Goal: Task Accomplishment & Management: Use online tool/utility

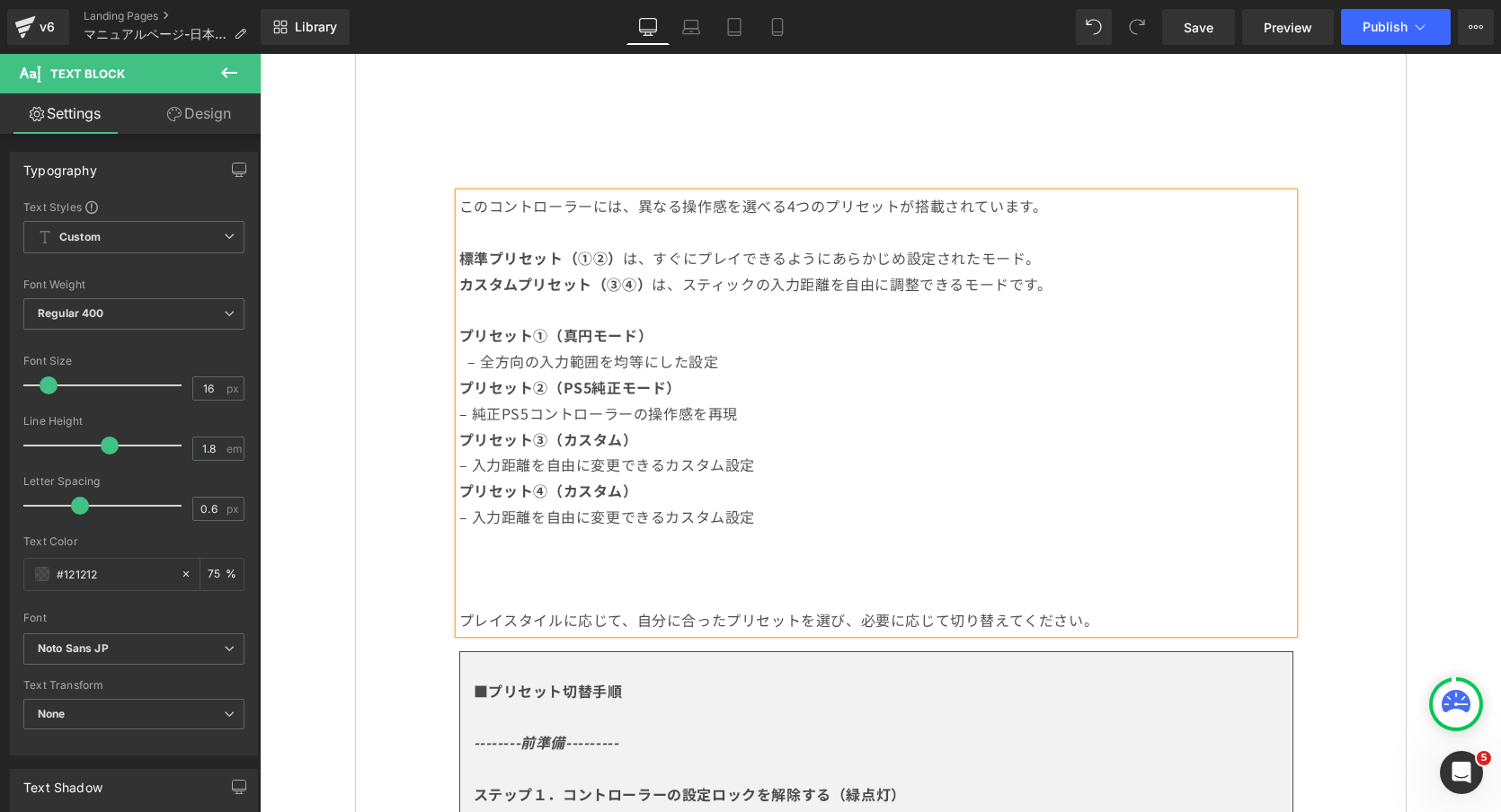
scroll to position [1648, 0]
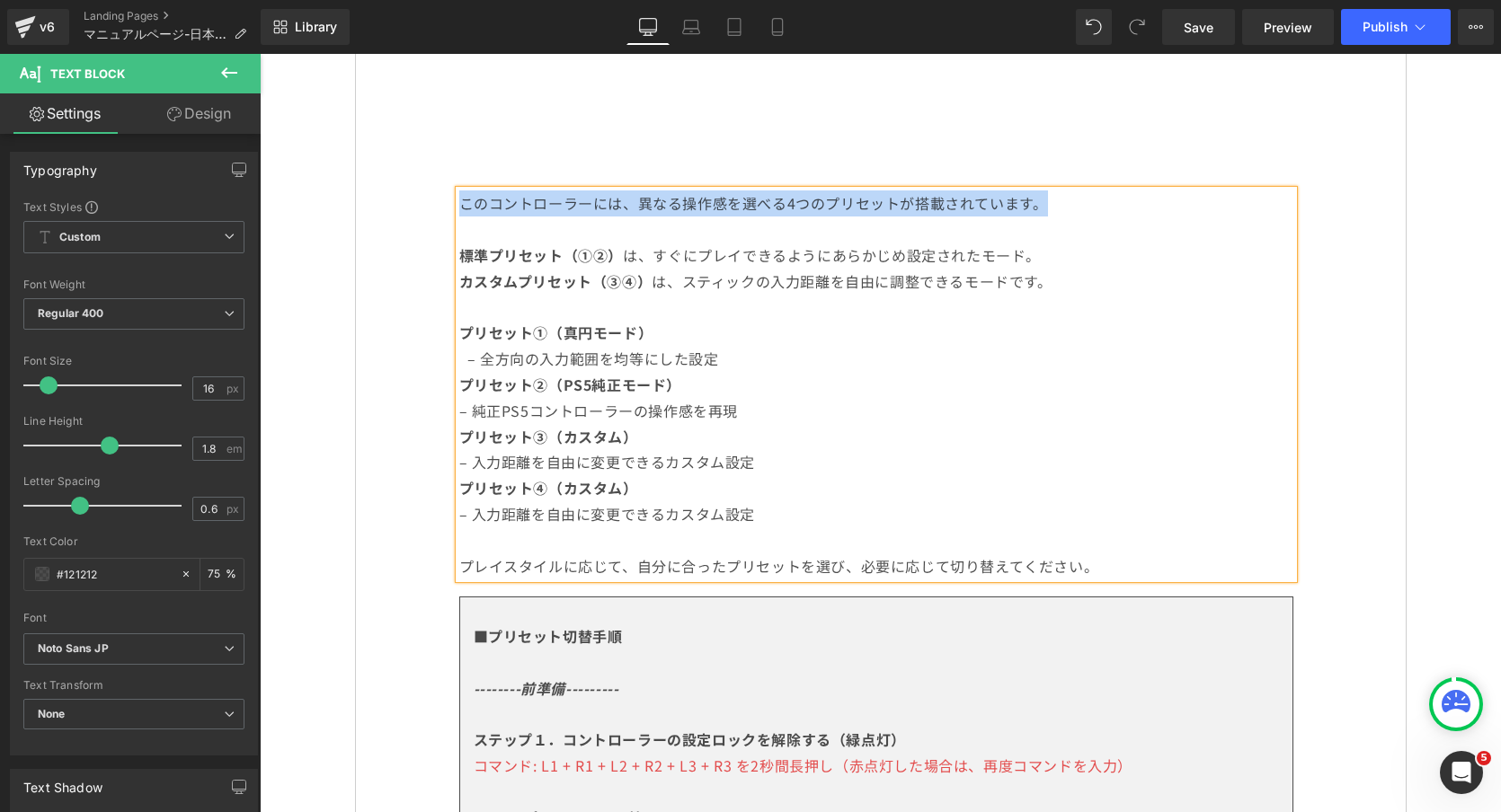
drag, startPoint x: 1070, startPoint y: 203, endPoint x: 459, endPoint y: 197, distance: 611.0
click at [459, 197] on p "このコントローラーには、異なる操作感を選べる4つのプリセットが搭載されています。" at bounding box center [875, 203] width 834 height 26
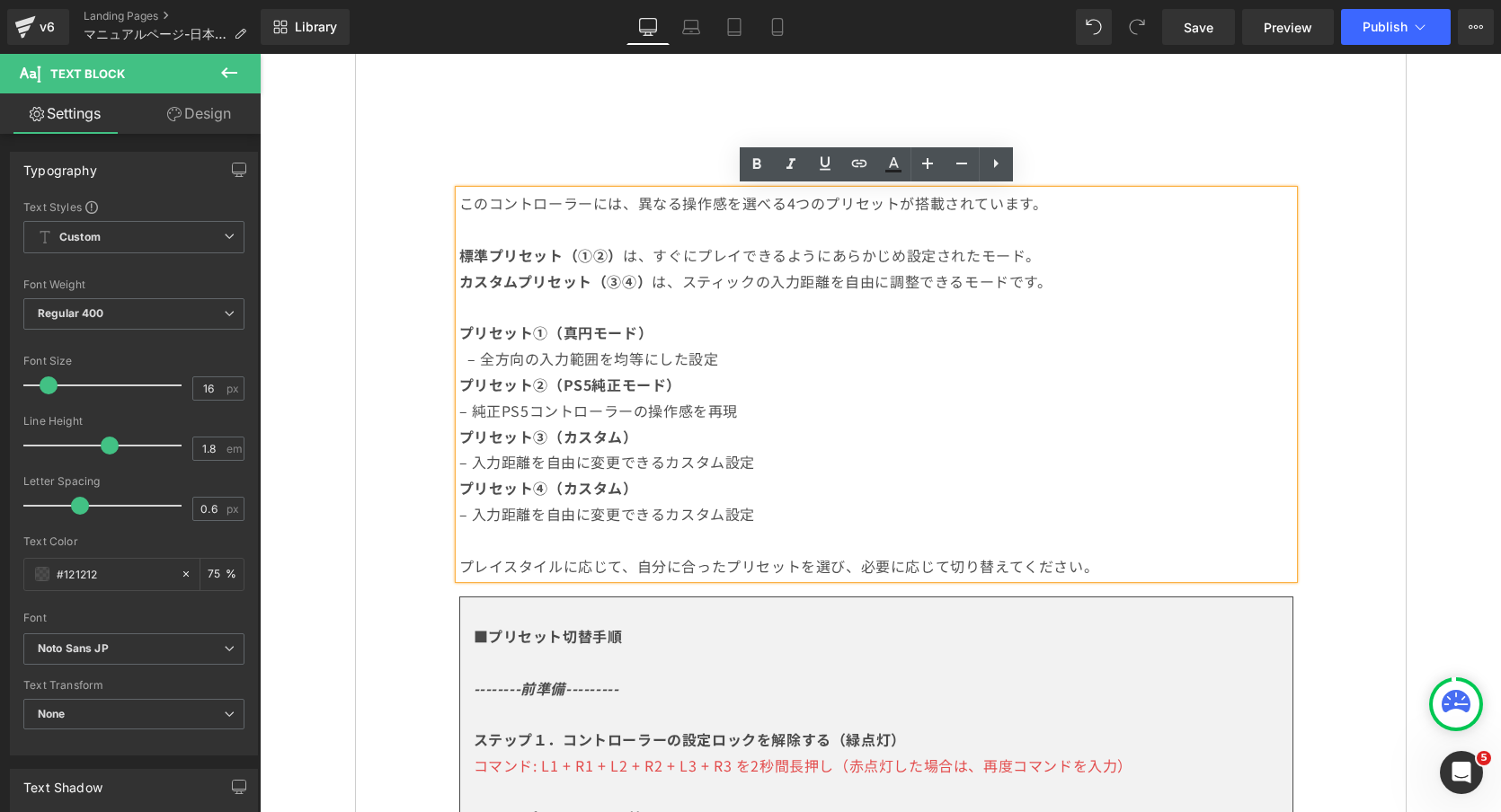
click at [568, 258] on strong "標準プリセット（①②）" at bounding box center [541, 255] width 164 height 21
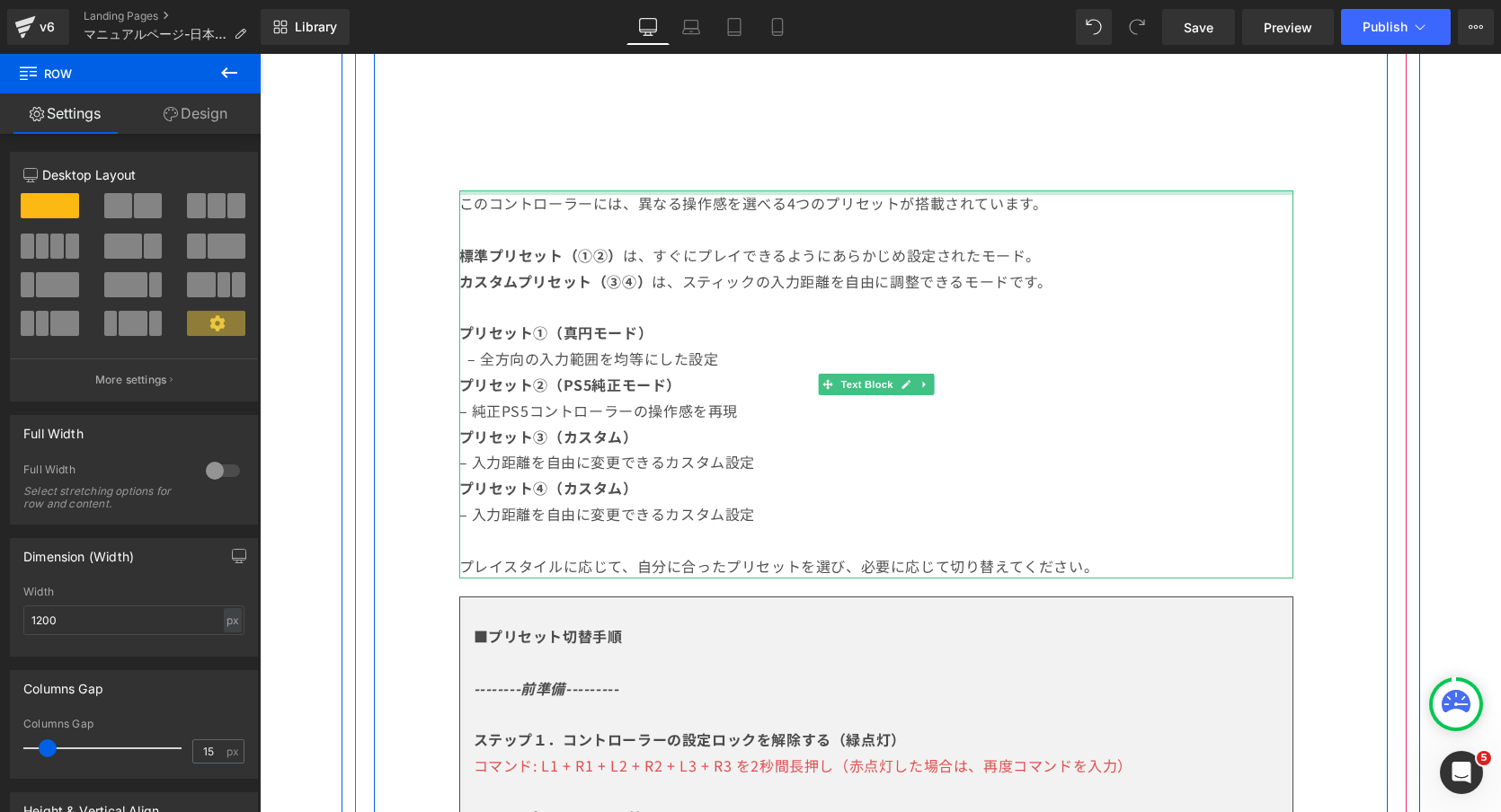
click at [573, 190] on div at bounding box center [875, 192] width 834 height 5
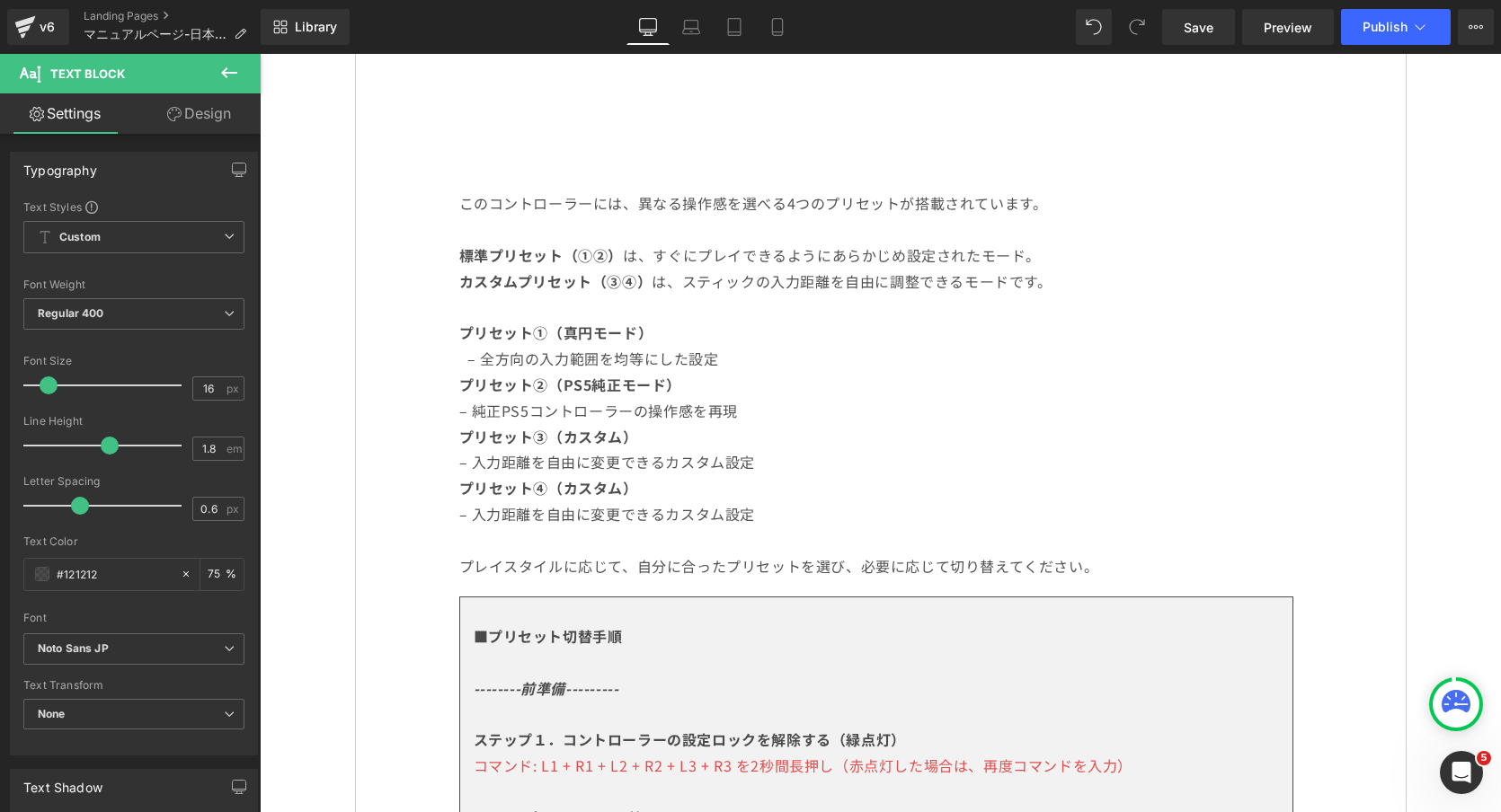
click at [239, 62] on icon at bounding box center [229, 72] width 21 height 21
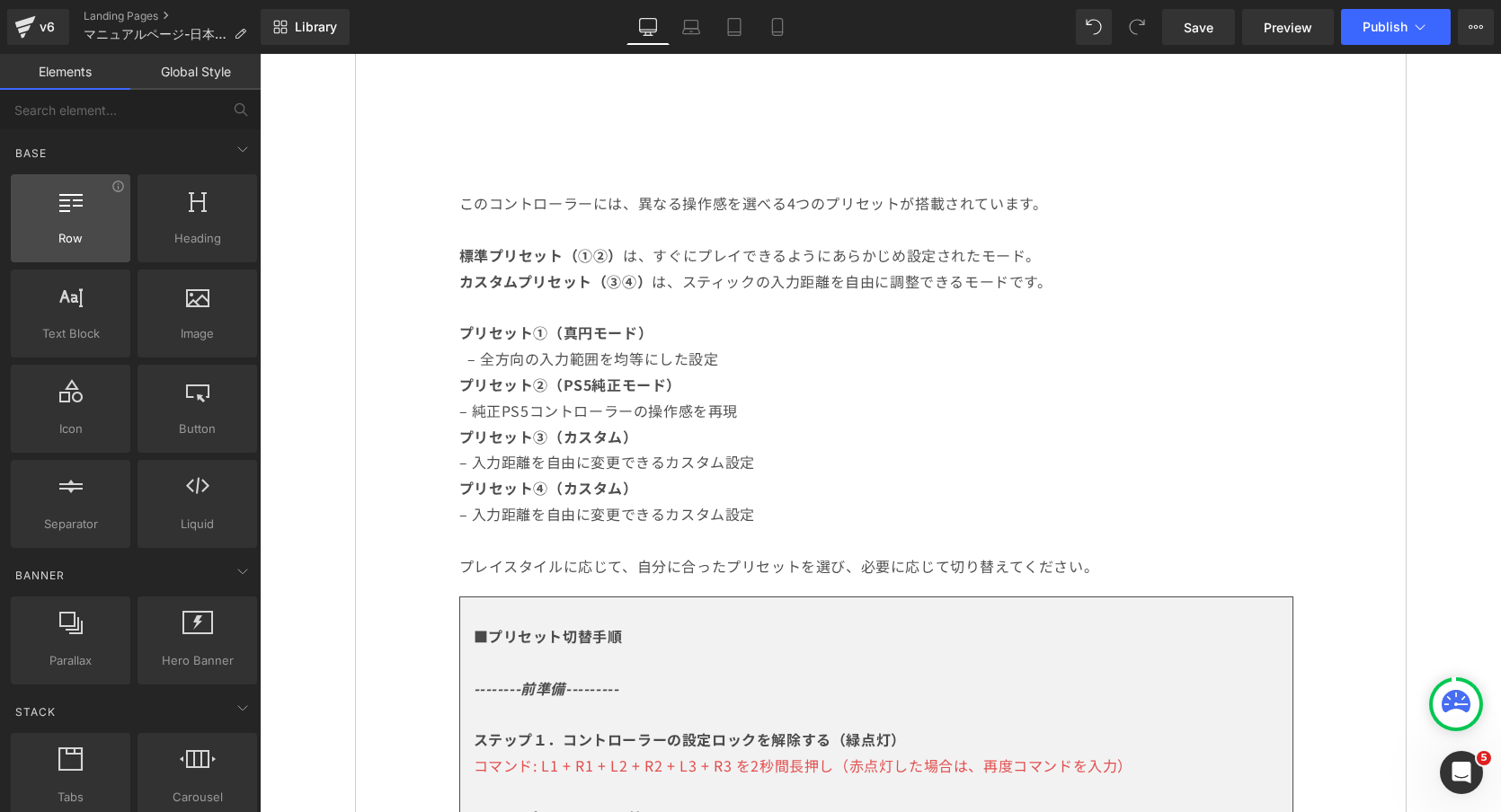
click at [85, 225] on div at bounding box center [71, 209] width 109 height 41
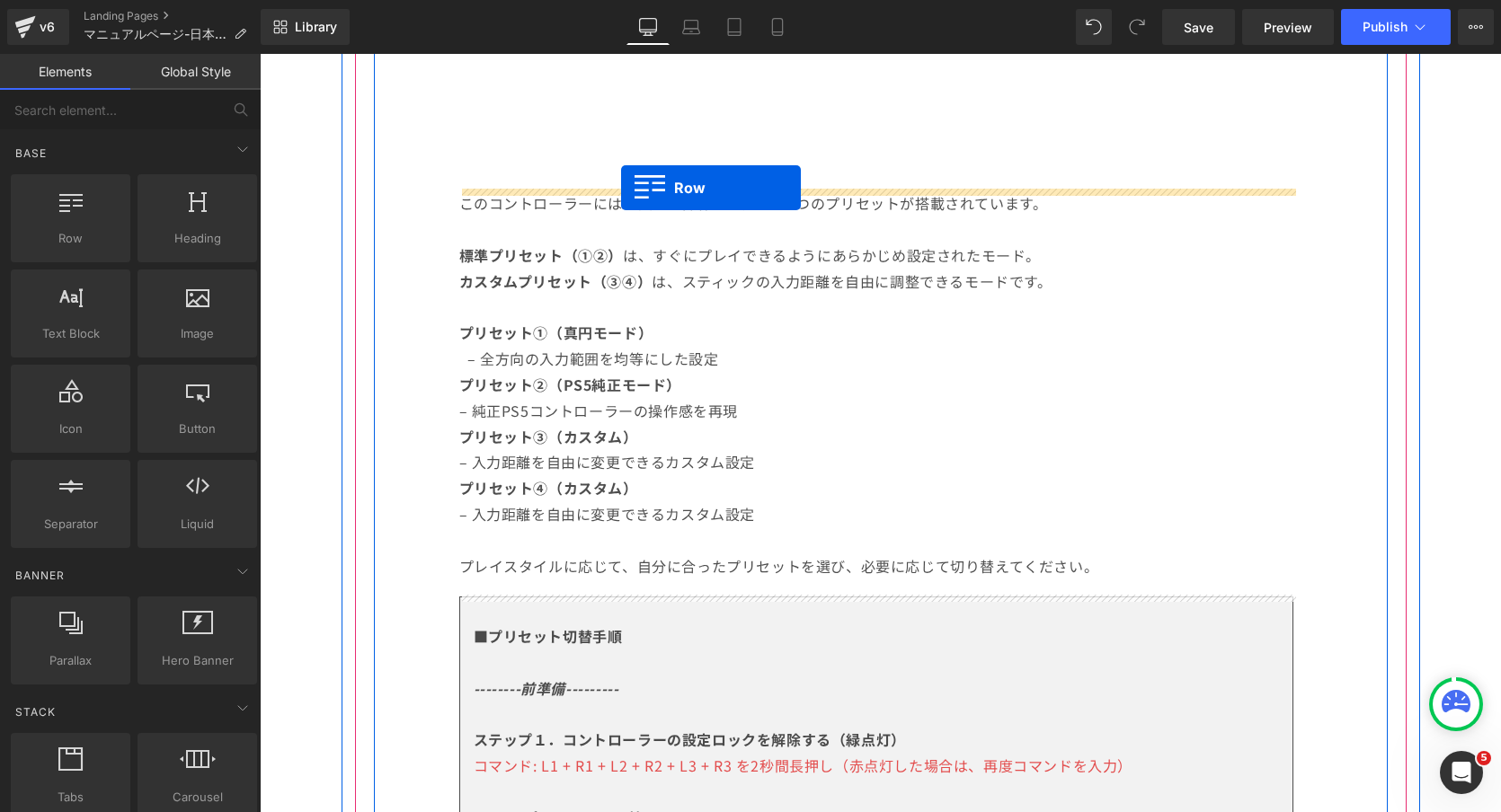
drag, startPoint x: 333, startPoint y: 283, endPoint x: 621, endPoint y: 187, distance: 303.6
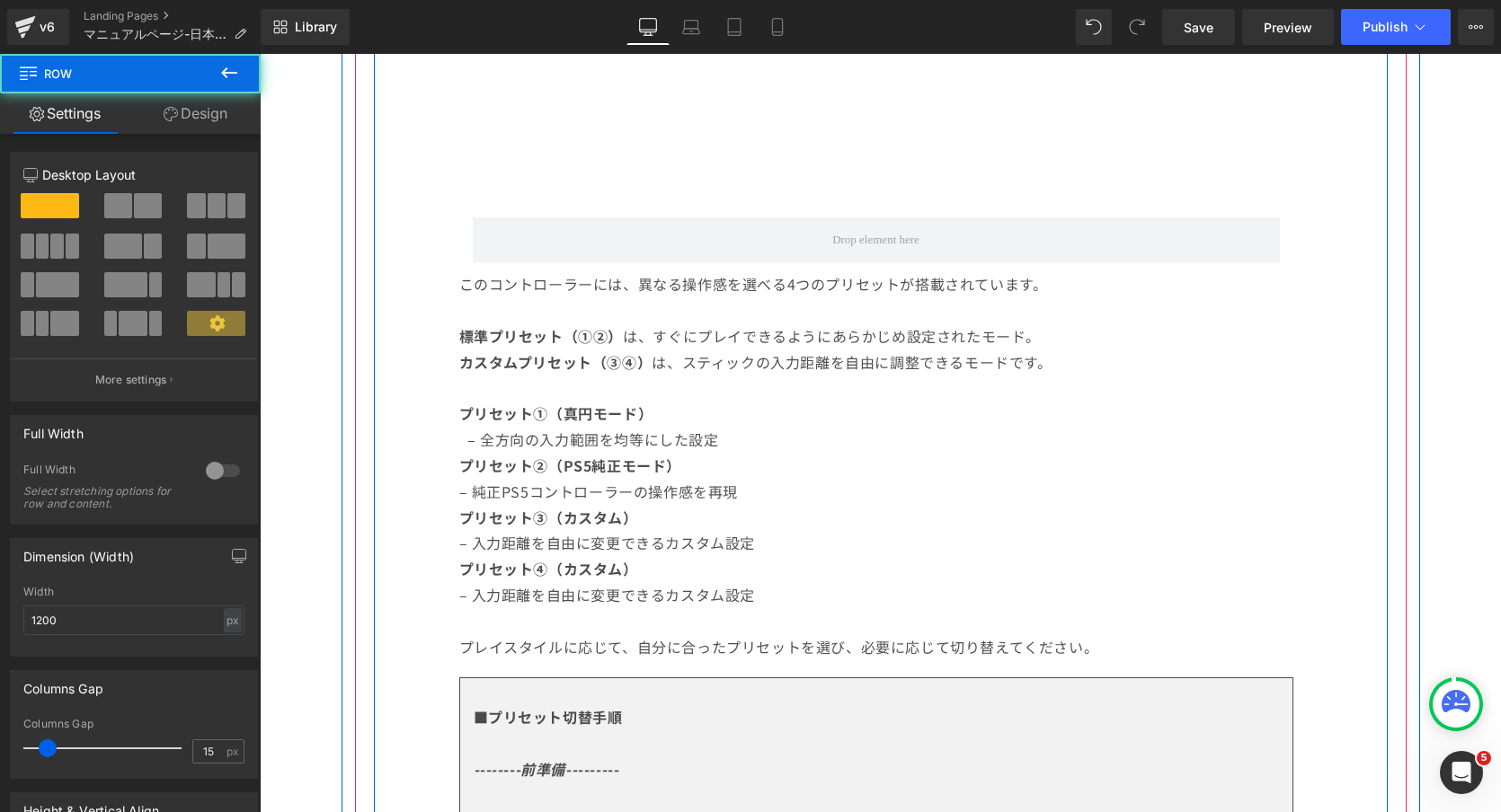
scroll to position [1629, 0]
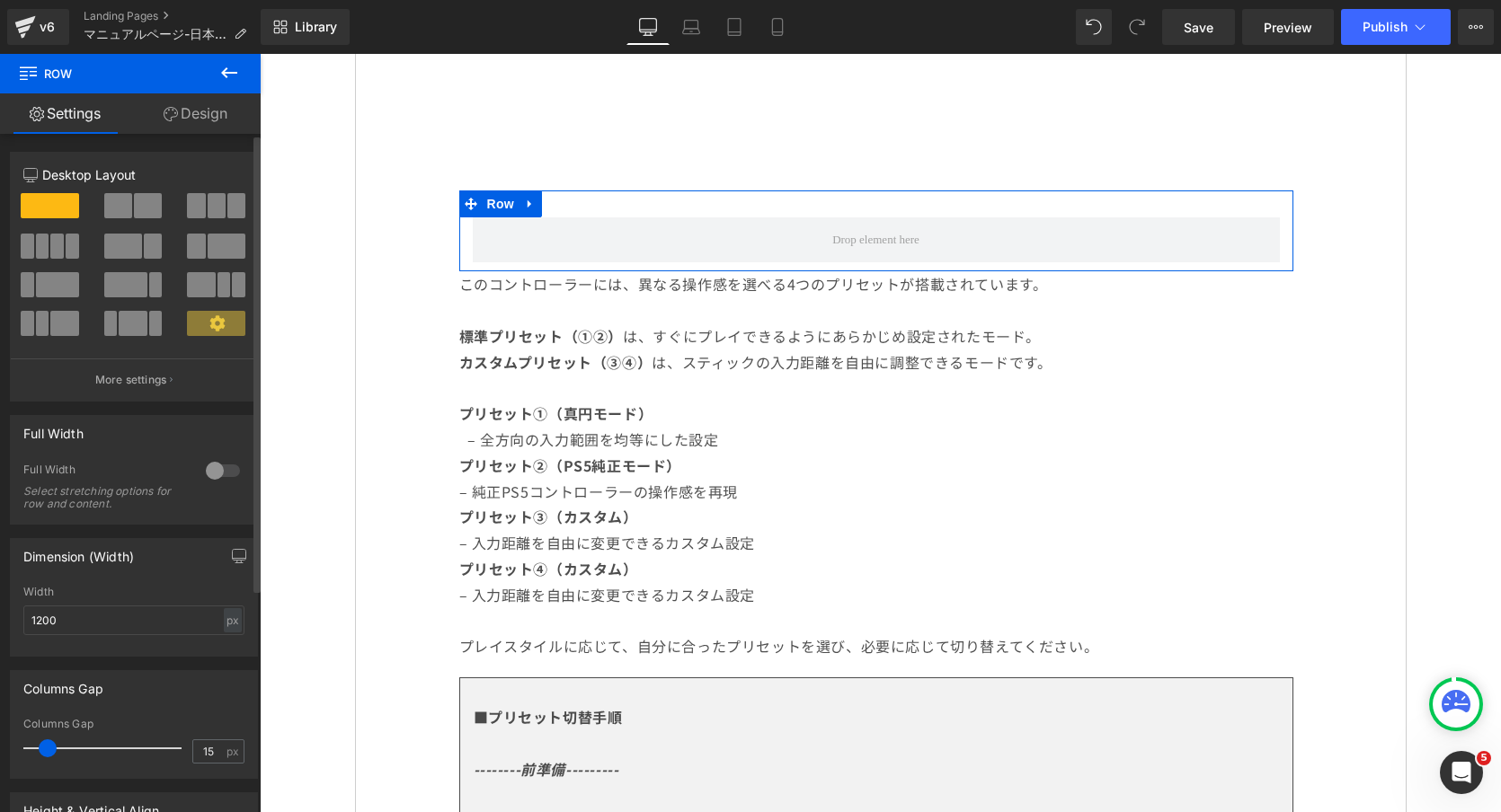
click at [137, 208] on span at bounding box center [148, 206] width 28 height 25
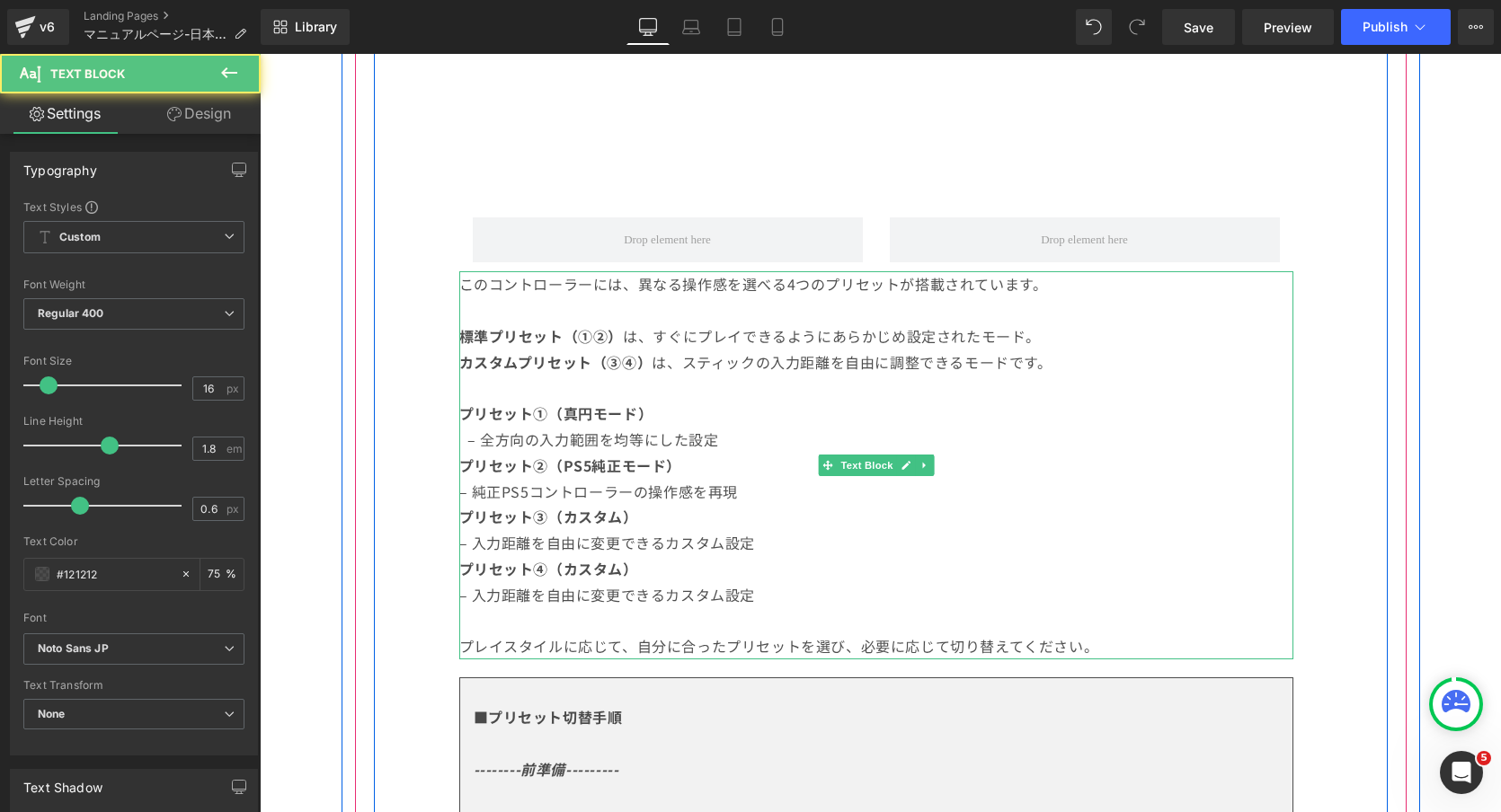
click at [564, 292] on p "このコントローラーには、異なる操作感を選べる4つのプリセットが搭載されています。" at bounding box center [875, 284] width 834 height 26
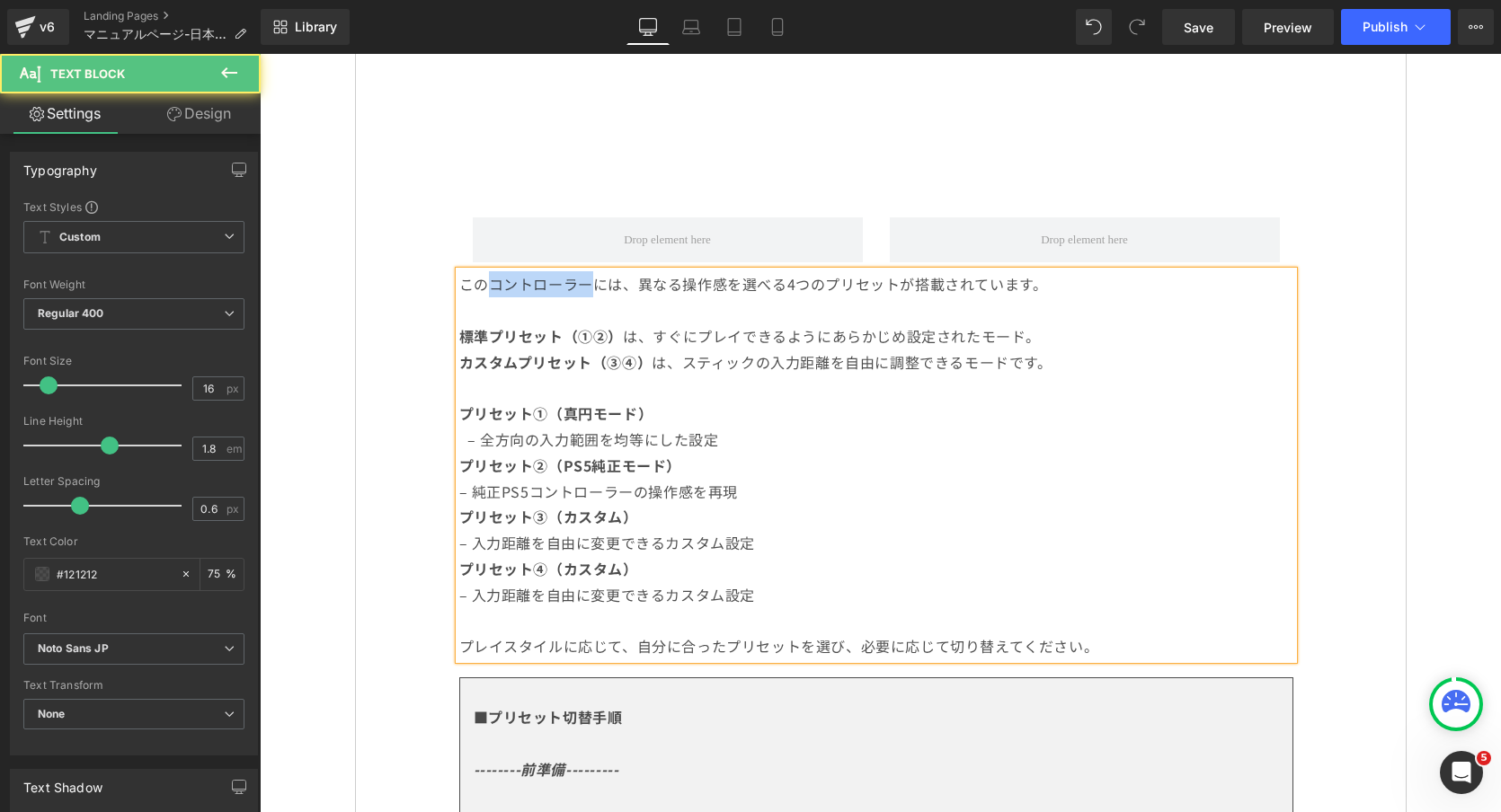
click at [564, 292] on p "このコントローラーには、異なる操作感を選べる4つのプリセットが搭載されています。" at bounding box center [875, 284] width 834 height 26
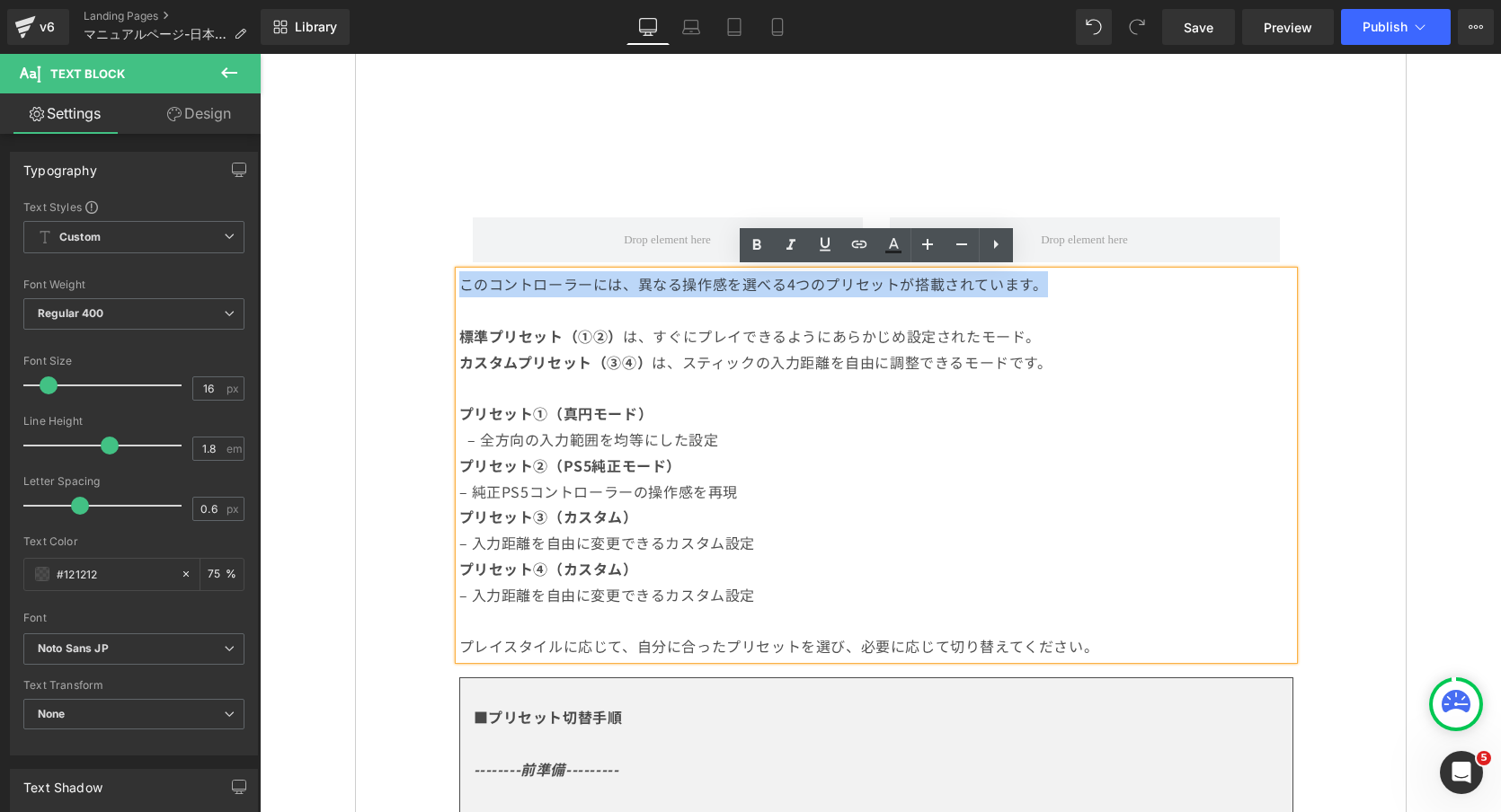
drag, startPoint x: 1070, startPoint y: 285, endPoint x: 459, endPoint y: 279, distance: 611.0
click at [459, 279] on p "このコントローラーには、異なる操作感を選べる4つのプリセットが搭載されています。" at bounding box center [875, 284] width 834 height 26
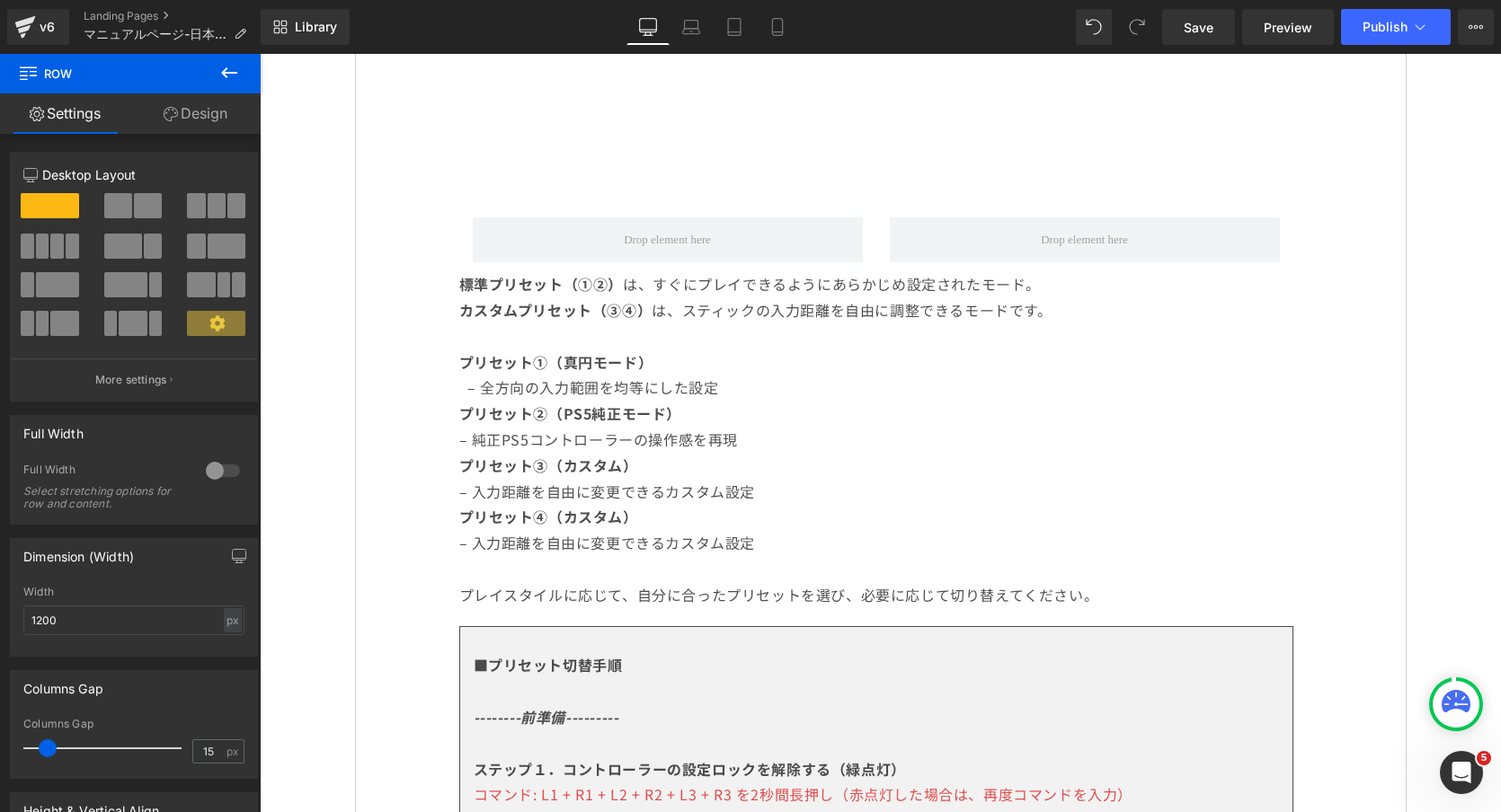
click at [235, 76] on icon at bounding box center [229, 72] width 21 height 21
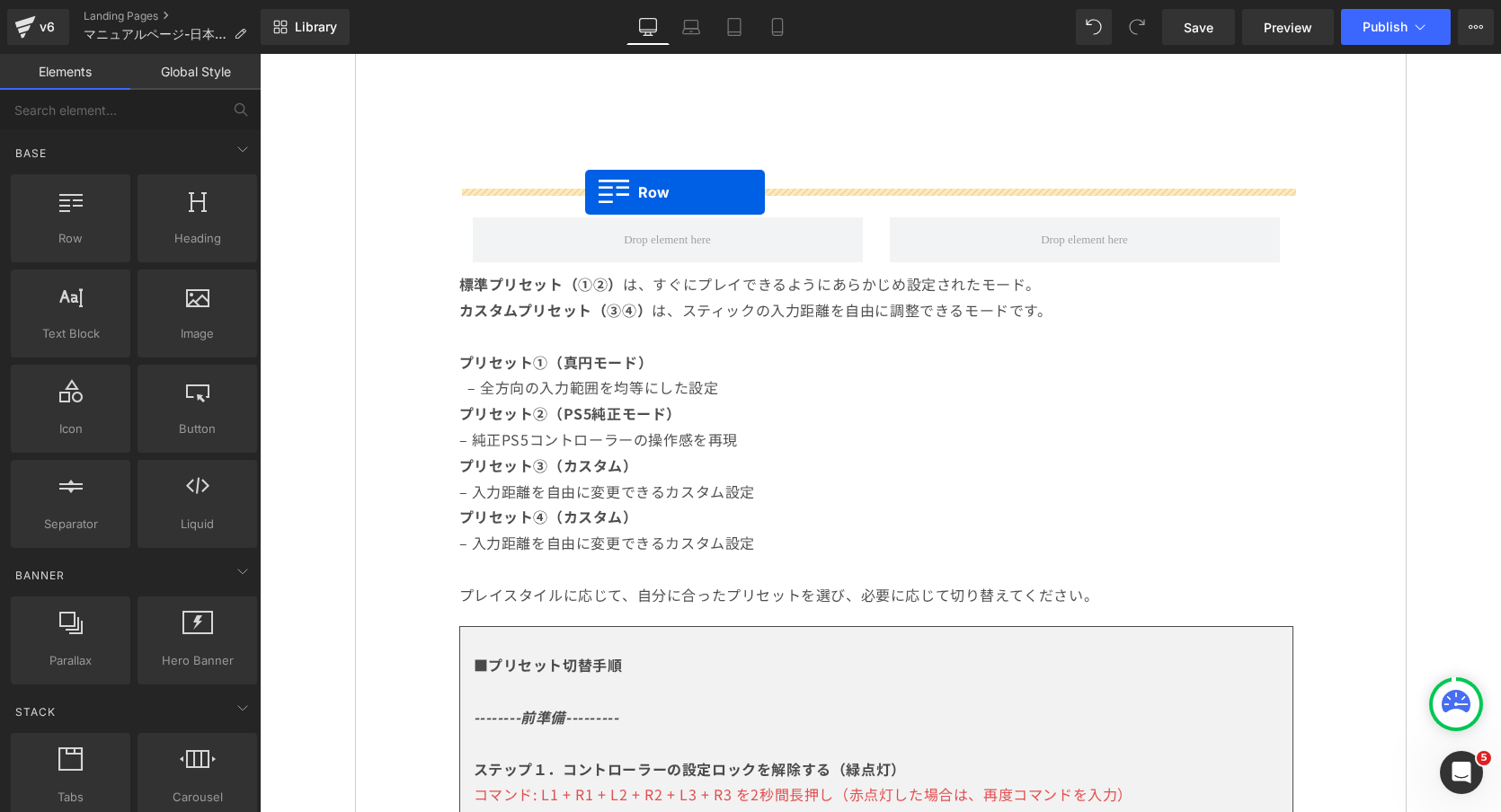
drag, startPoint x: 334, startPoint y: 267, endPoint x: 585, endPoint y: 192, distance: 262.0
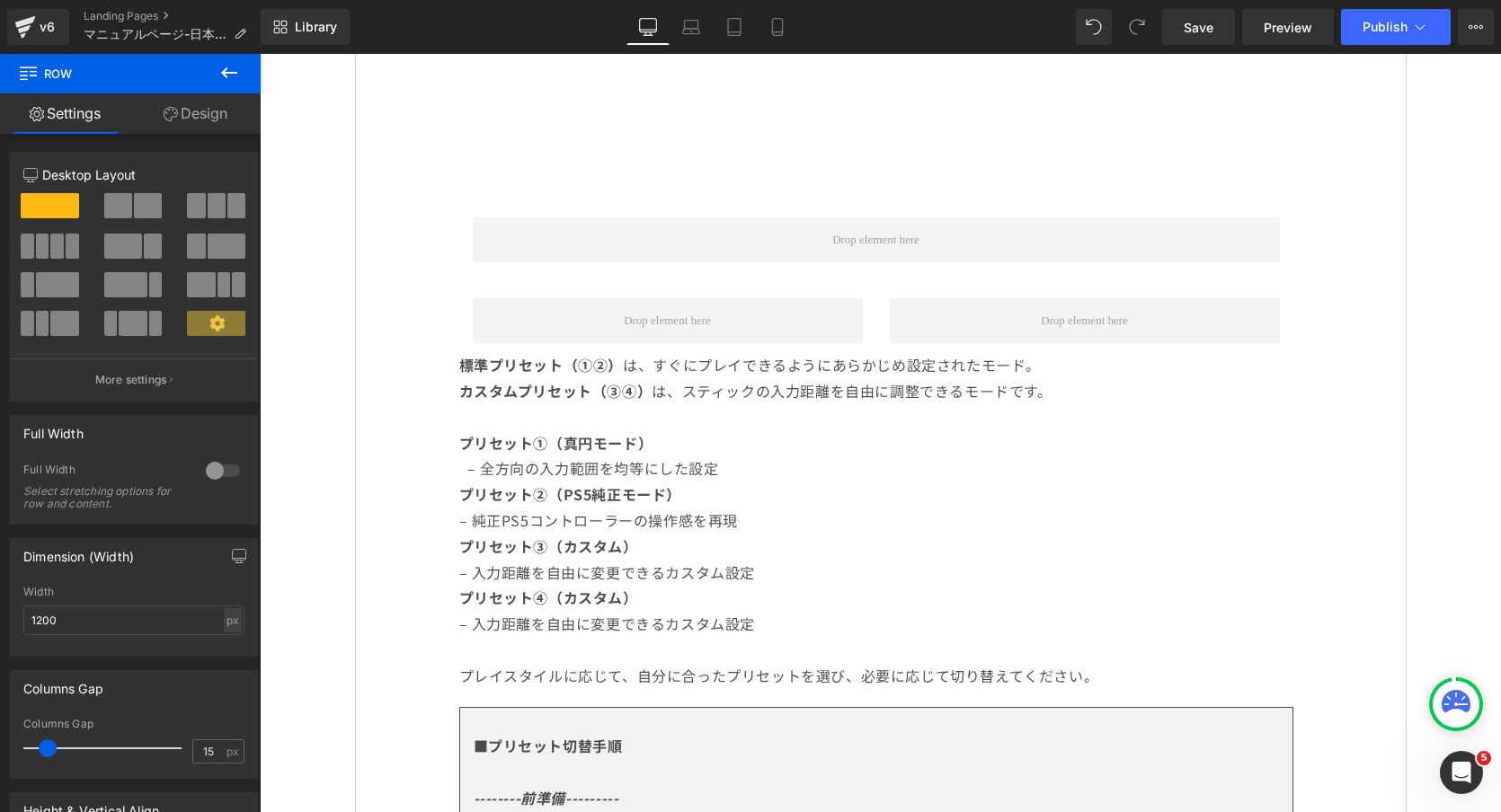
click at [227, 65] on icon at bounding box center [229, 72] width 21 height 21
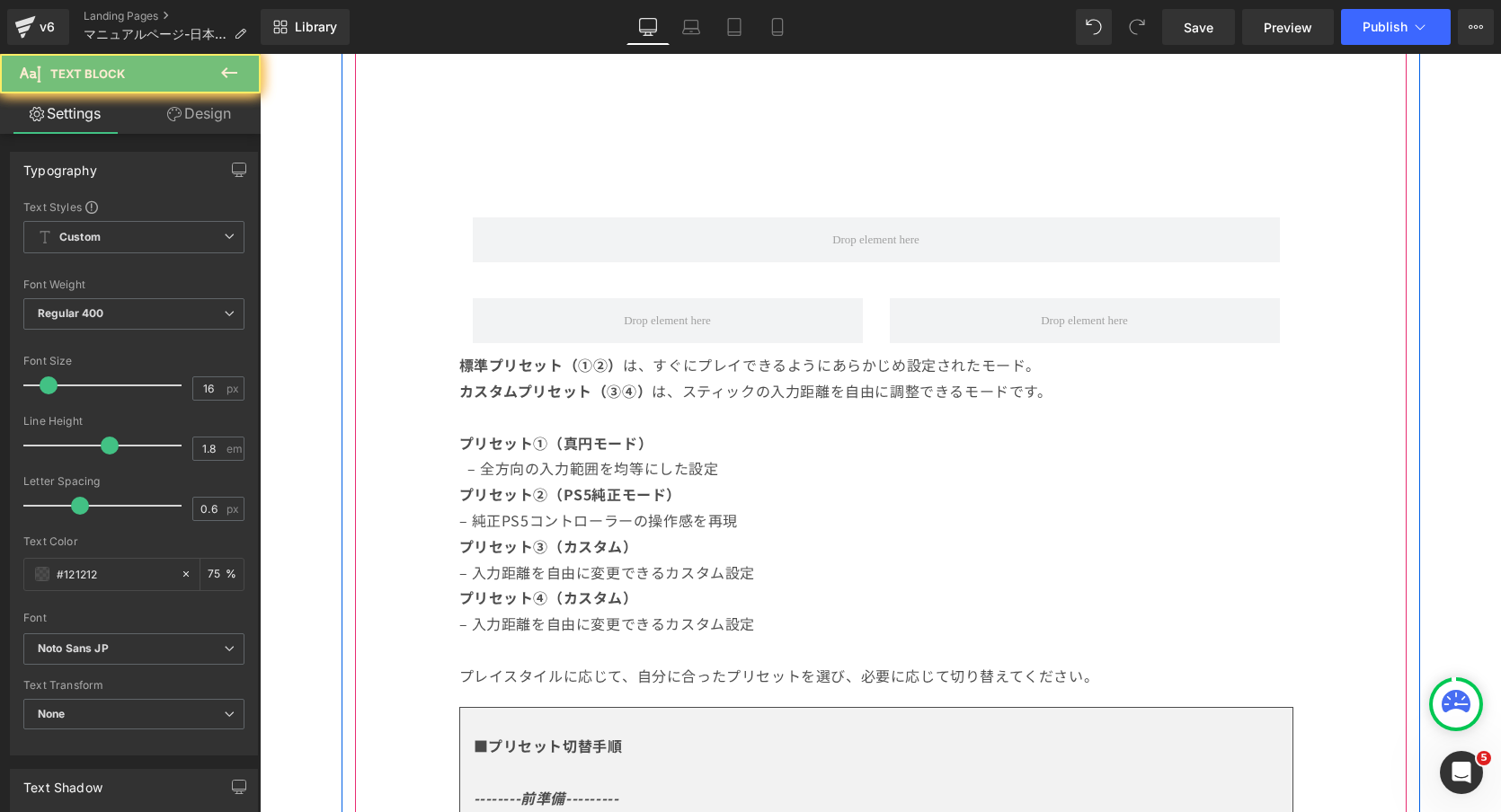
click at [740, 371] on p "標準プリセット（①②） は、すぐにプレイできるようにあらかじめ設定されたモード。" at bounding box center [875, 365] width 834 height 26
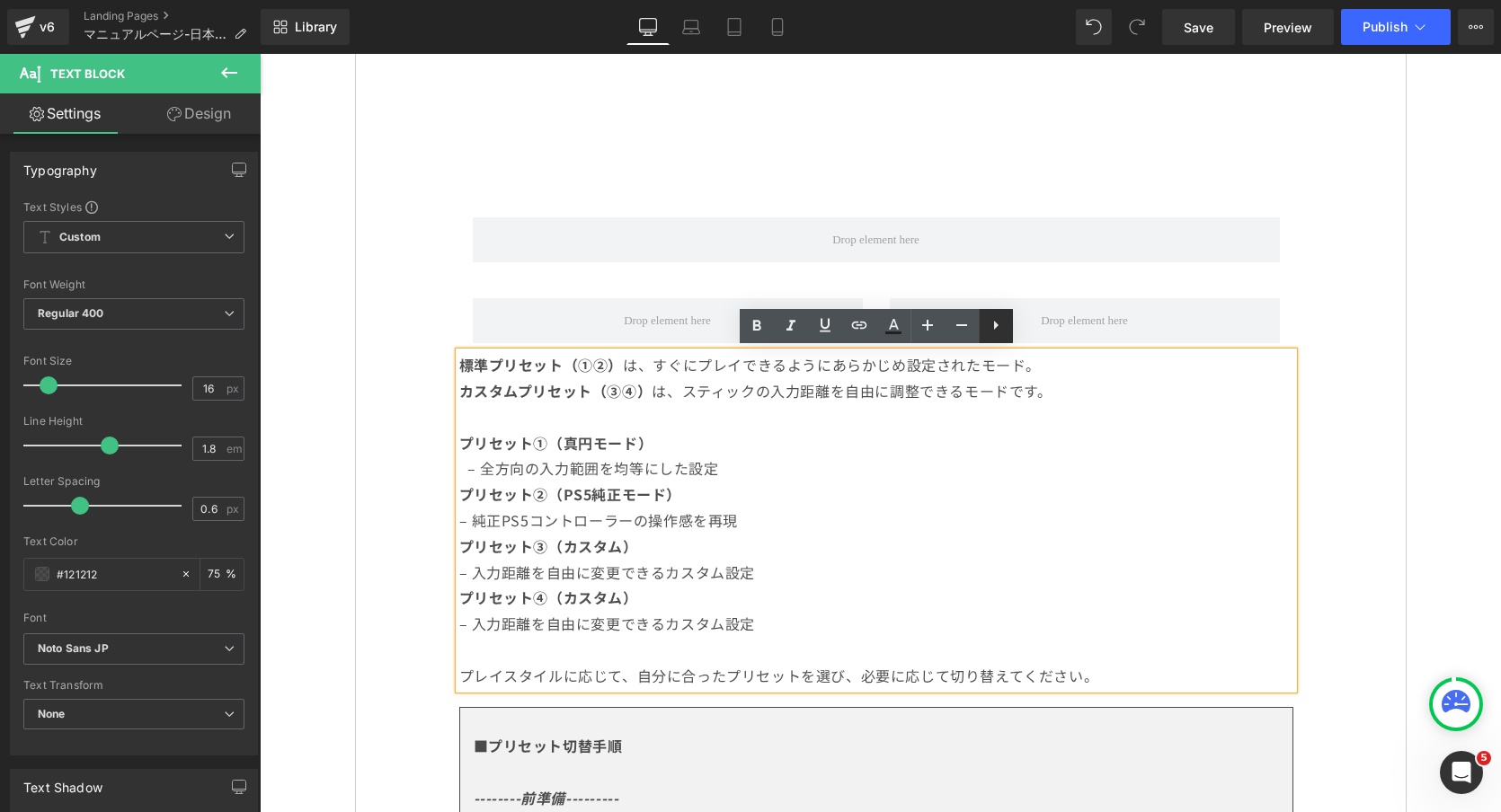
click at [0, 0] on icon at bounding box center [0, 0] width 0 height 0
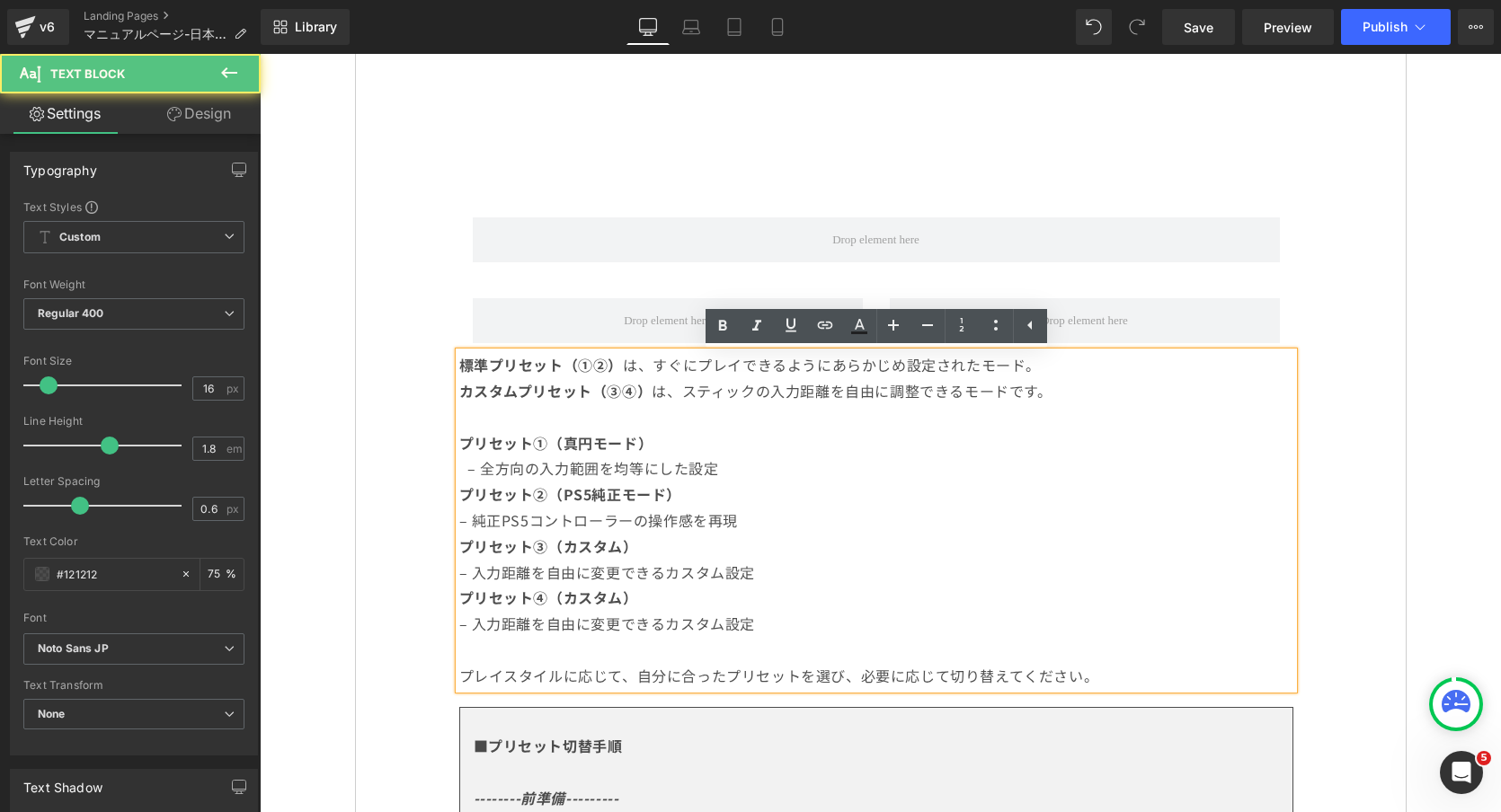
click at [923, 474] on p "プリセット①（真円モード） – 全方向の入力範囲を均等にした設定" at bounding box center [875, 443] width 834 height 77
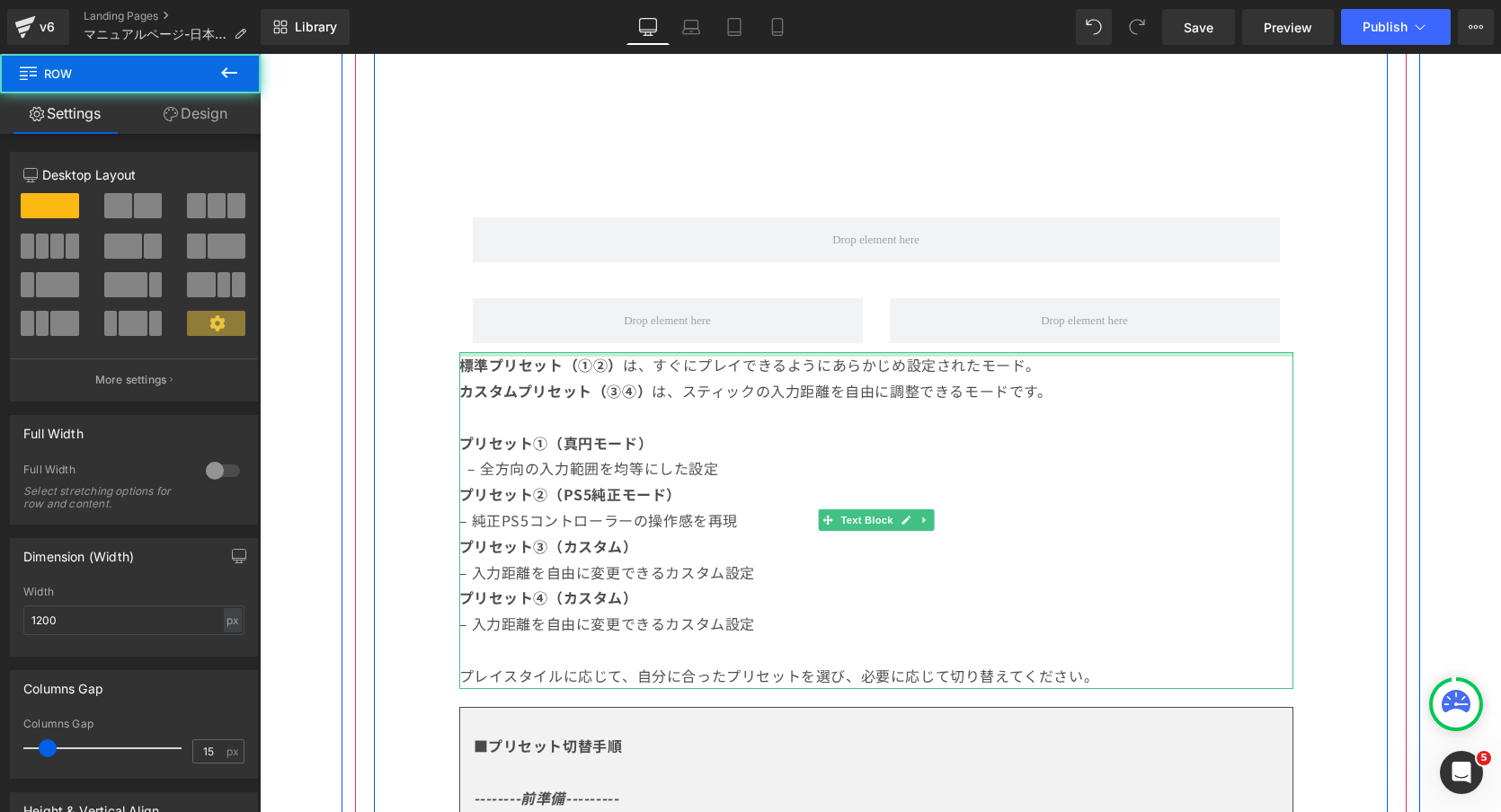
click at [464, 352] on div "標準プリセット（①②） は、すぐにプレイできるようにあらかじめ設定されたモード。 カスタムプリセット（③④） は、スティックの入力距離を自由に調整できるモード…" at bounding box center [875, 520] width 834 height 336
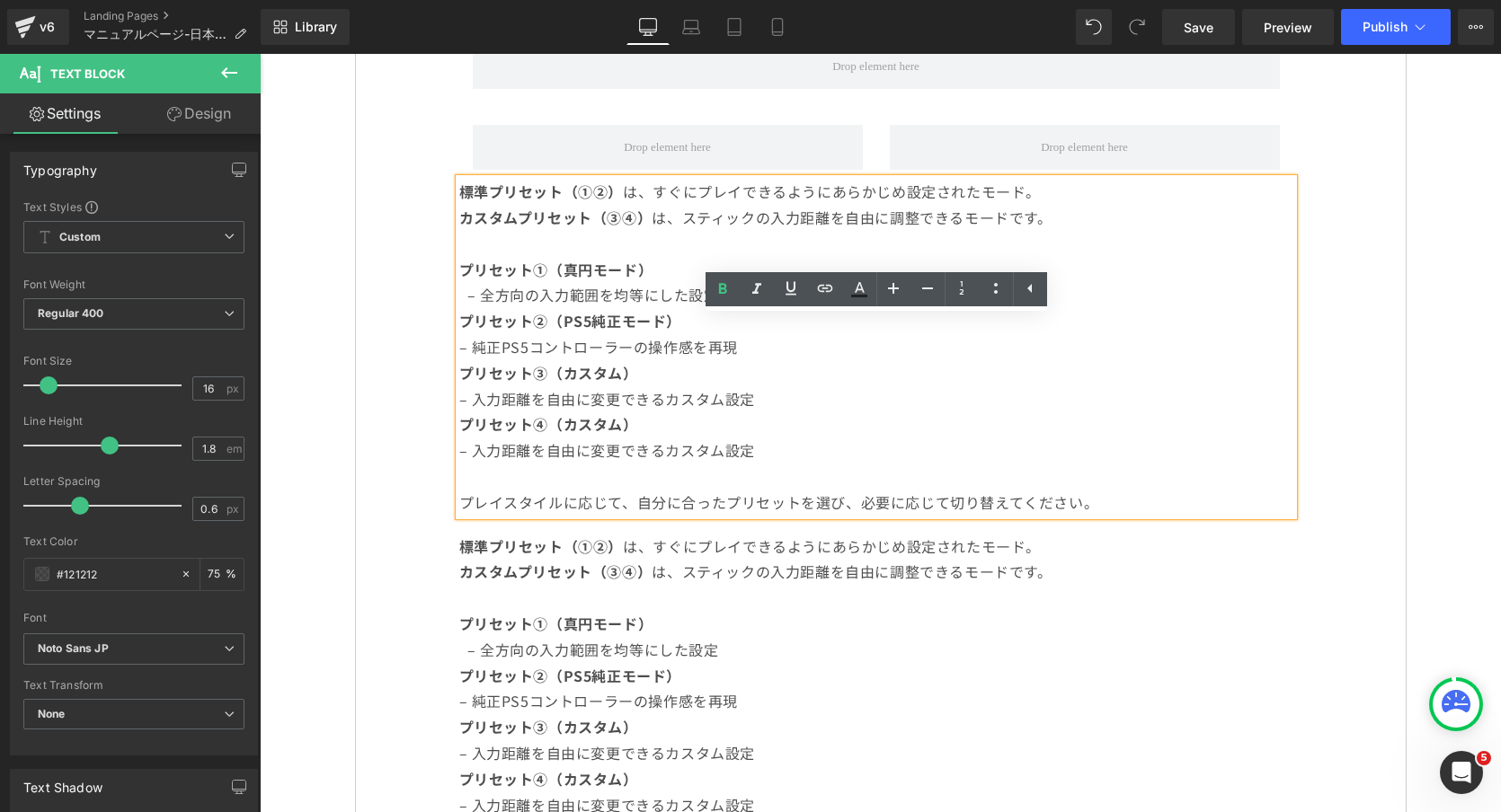
scroll to position [1660, 0]
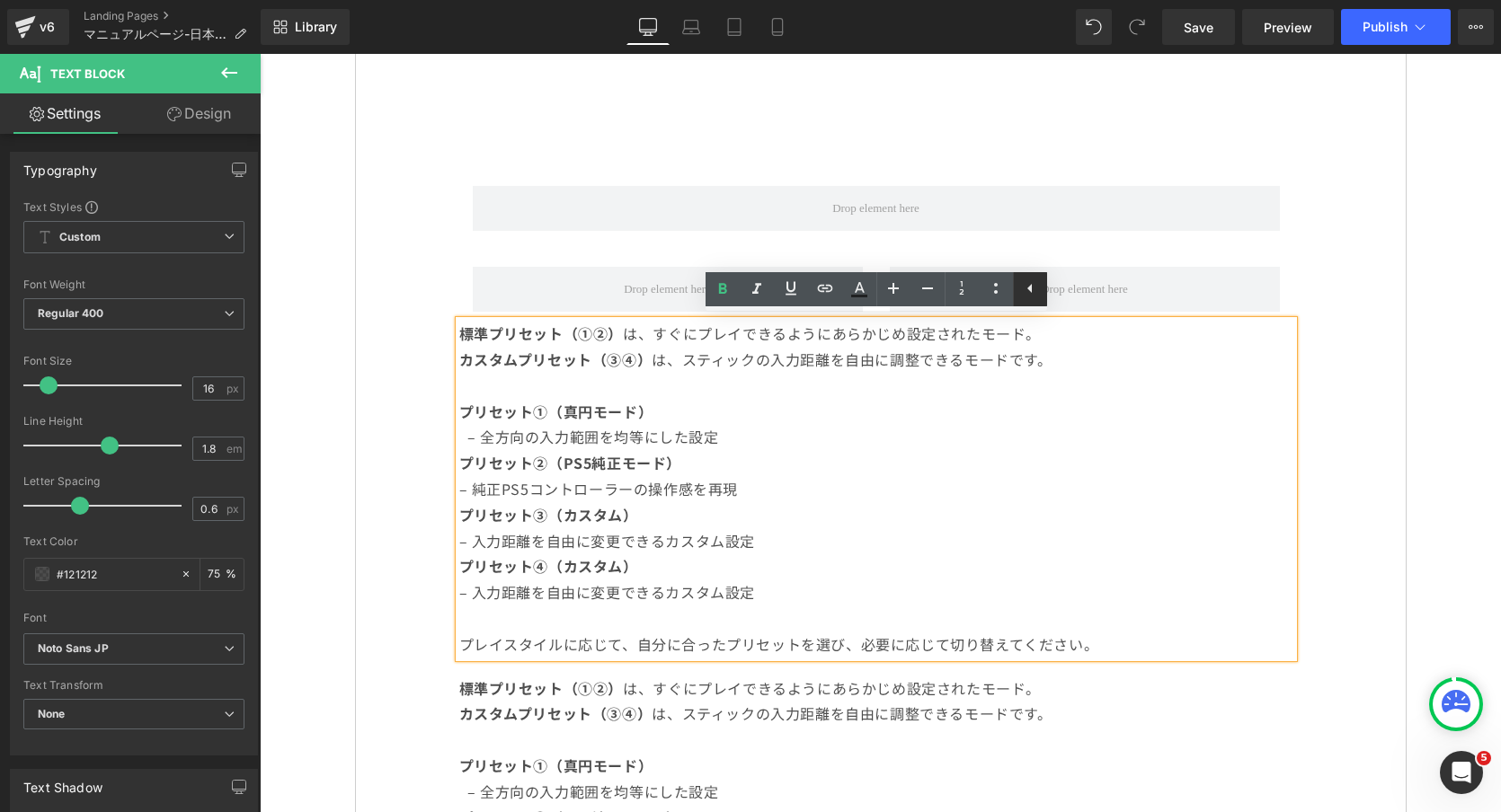
click at [1024, 289] on icon at bounding box center [1030, 288] width 21 height 21
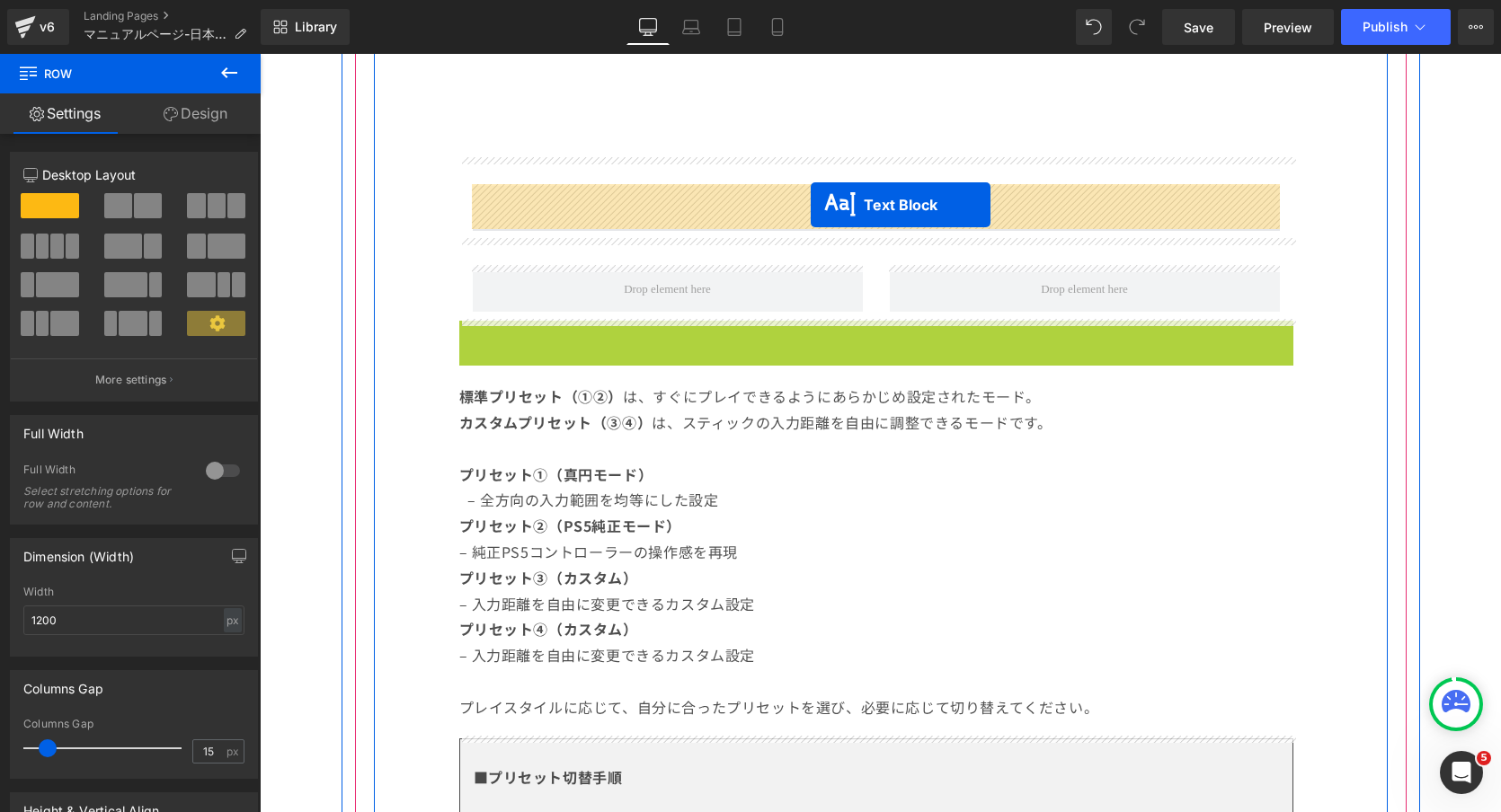
drag, startPoint x: 831, startPoint y: 485, endPoint x: 810, endPoint y: 204, distance: 281.8
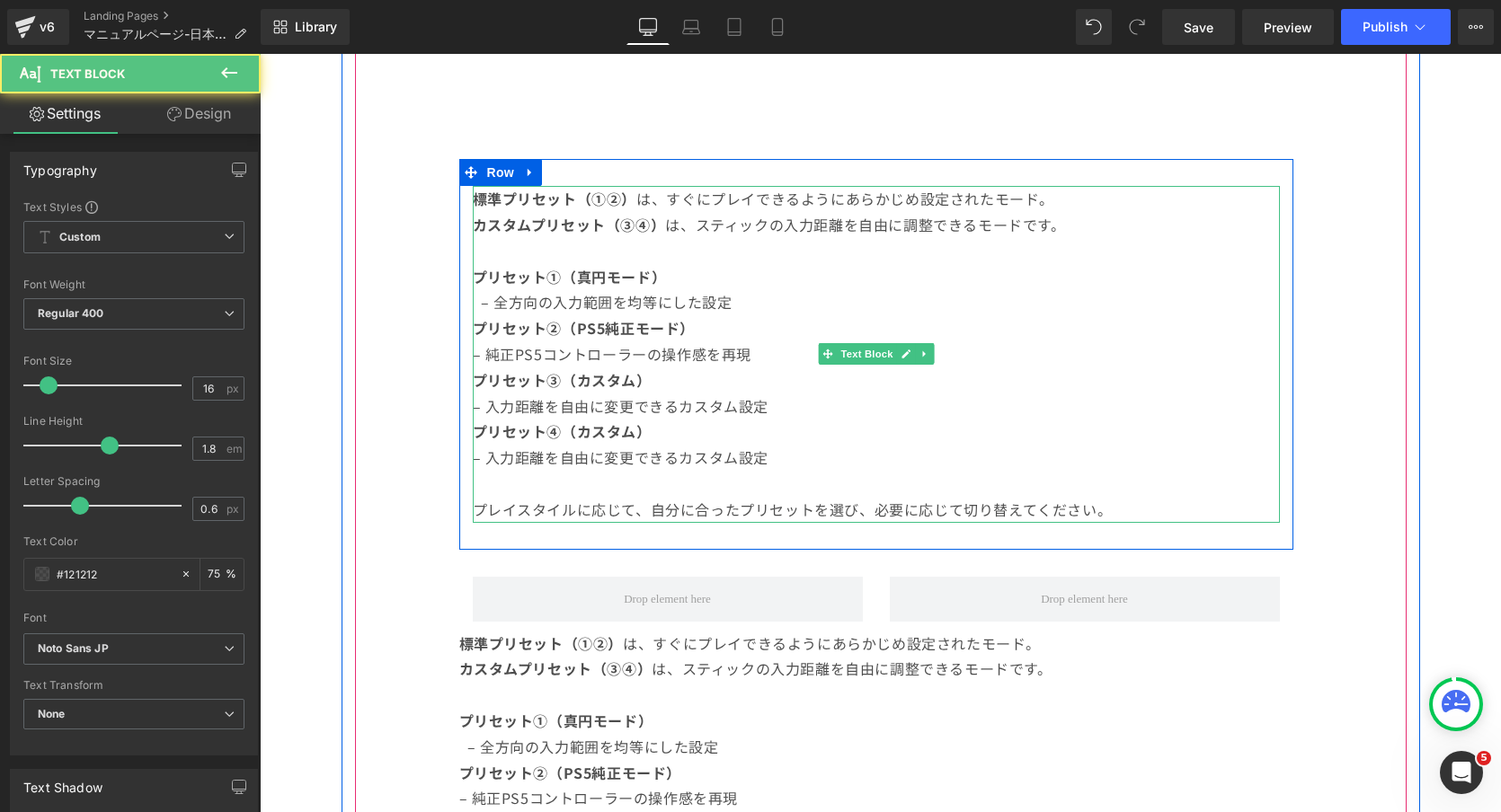
click at [728, 267] on p "プリセット①（真円モード） – 全方向の入力範囲を均等にした設定" at bounding box center [875, 277] width 807 height 77
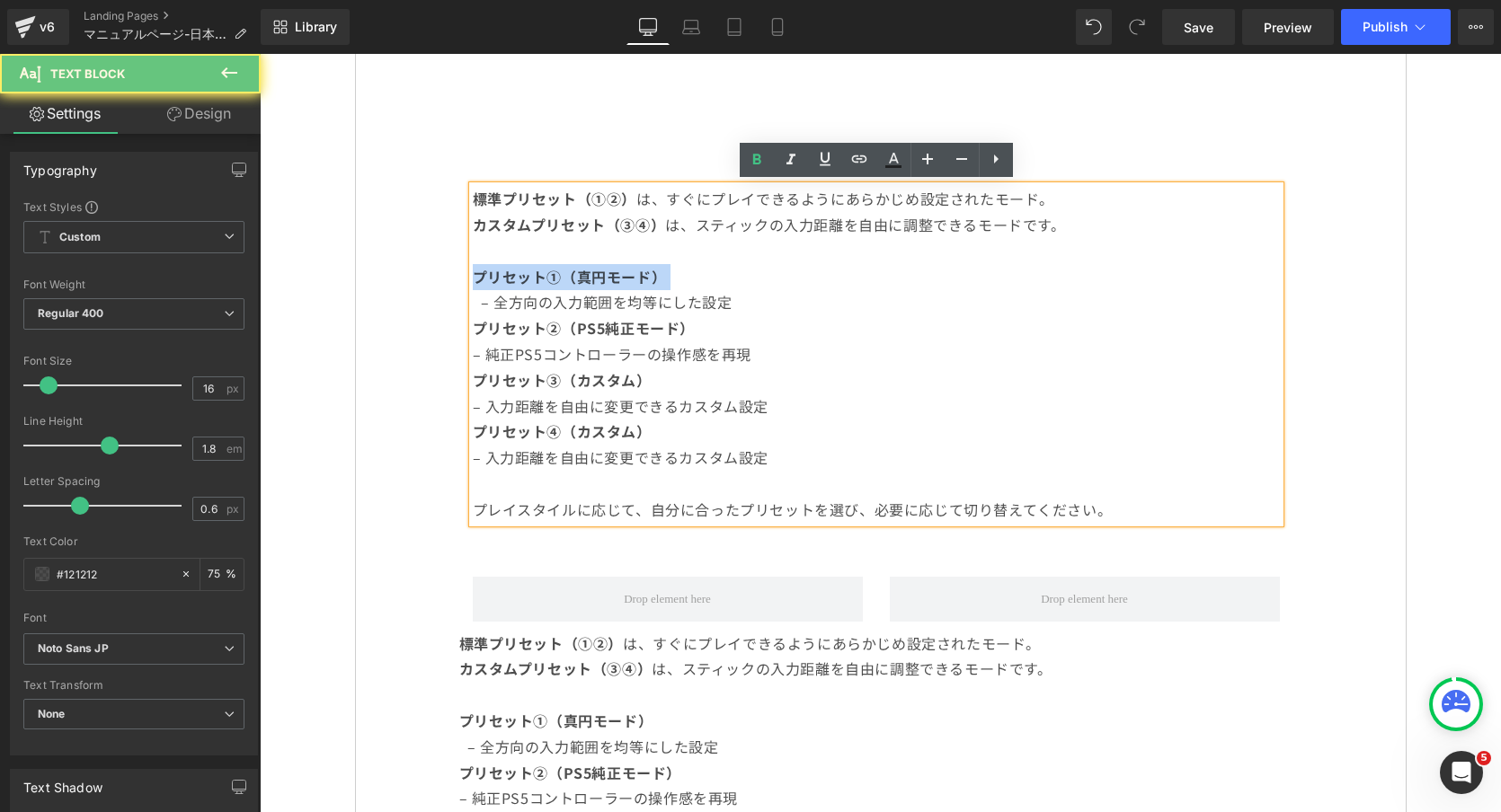
click at [728, 267] on p "プリセット①（真円モード） – 全方向の入力範囲を均等にした設定" at bounding box center [875, 277] width 807 height 77
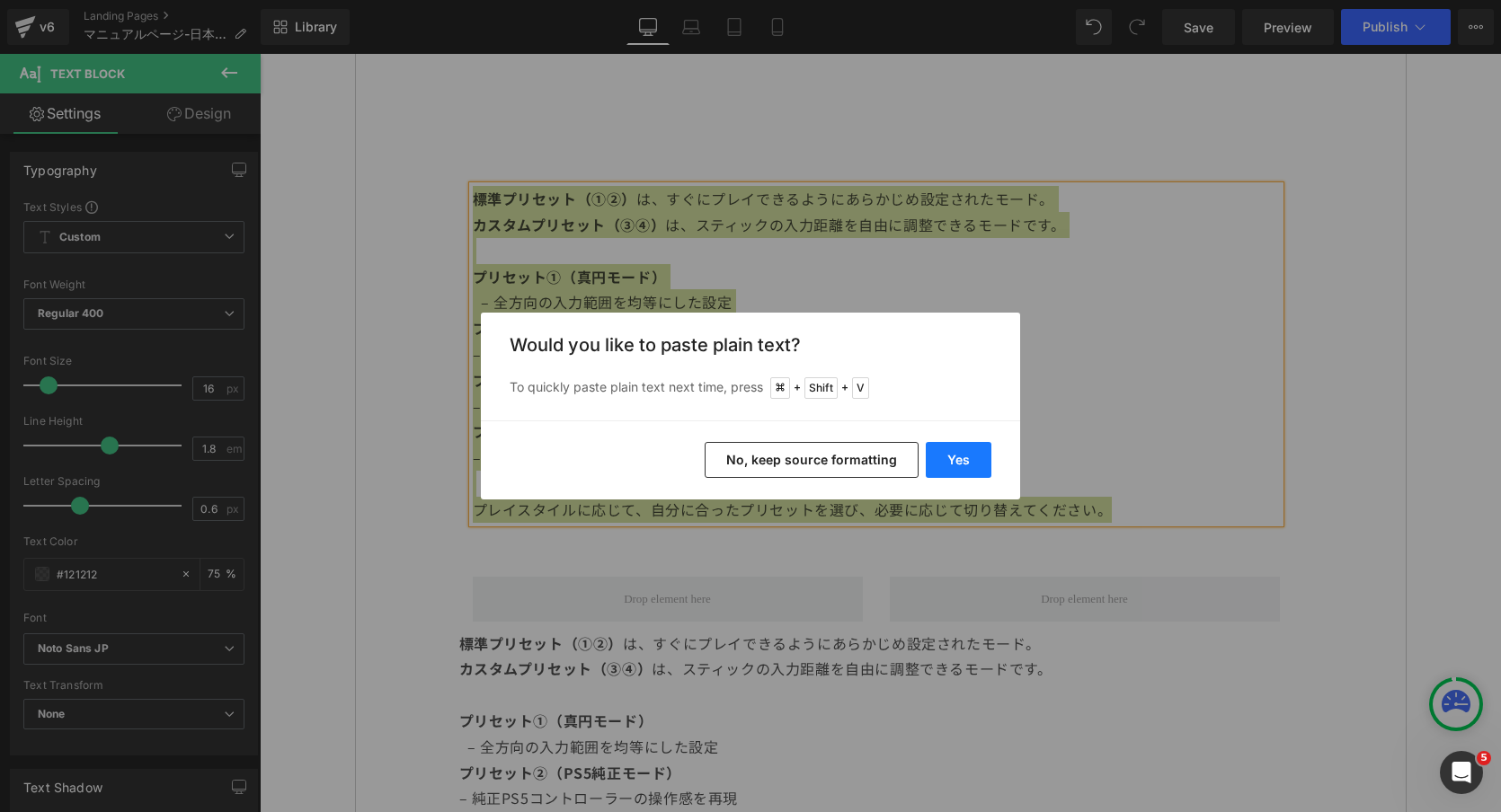
click at [960, 453] on button "Yes" at bounding box center [958, 460] width 66 height 36
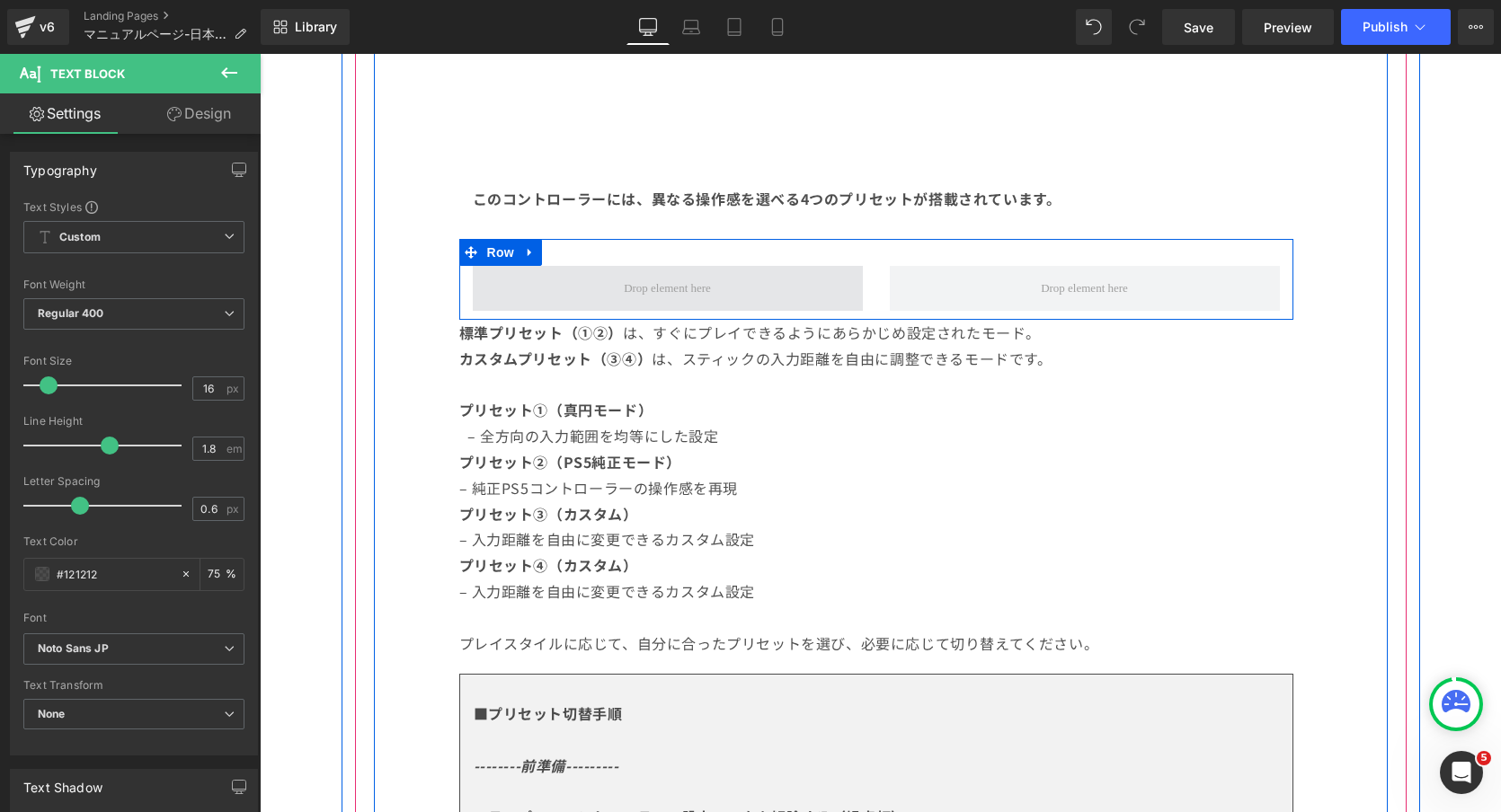
click at [652, 266] on span at bounding box center [667, 288] width 390 height 45
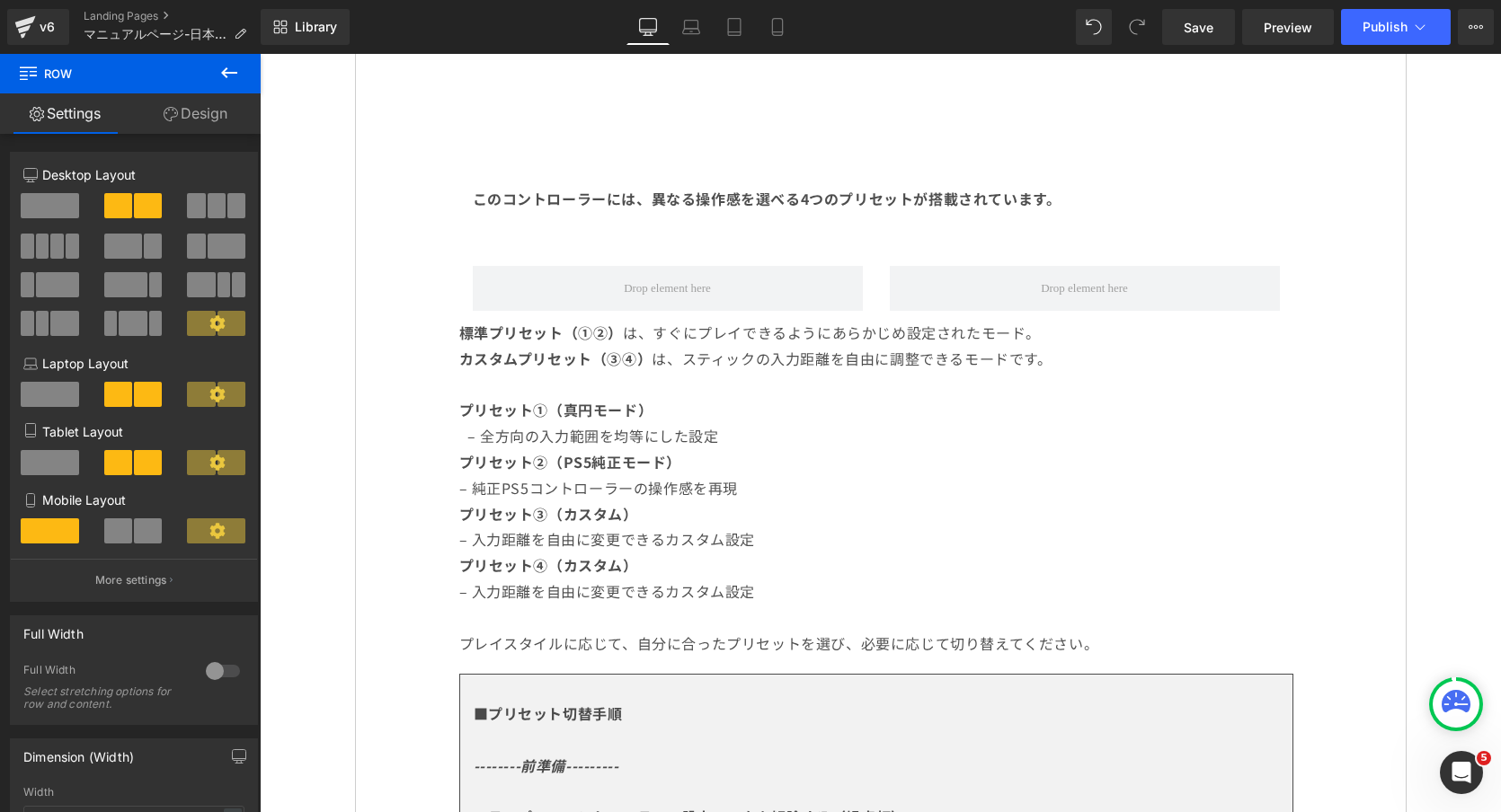
click at [240, 57] on button at bounding box center [229, 73] width 63 height 40
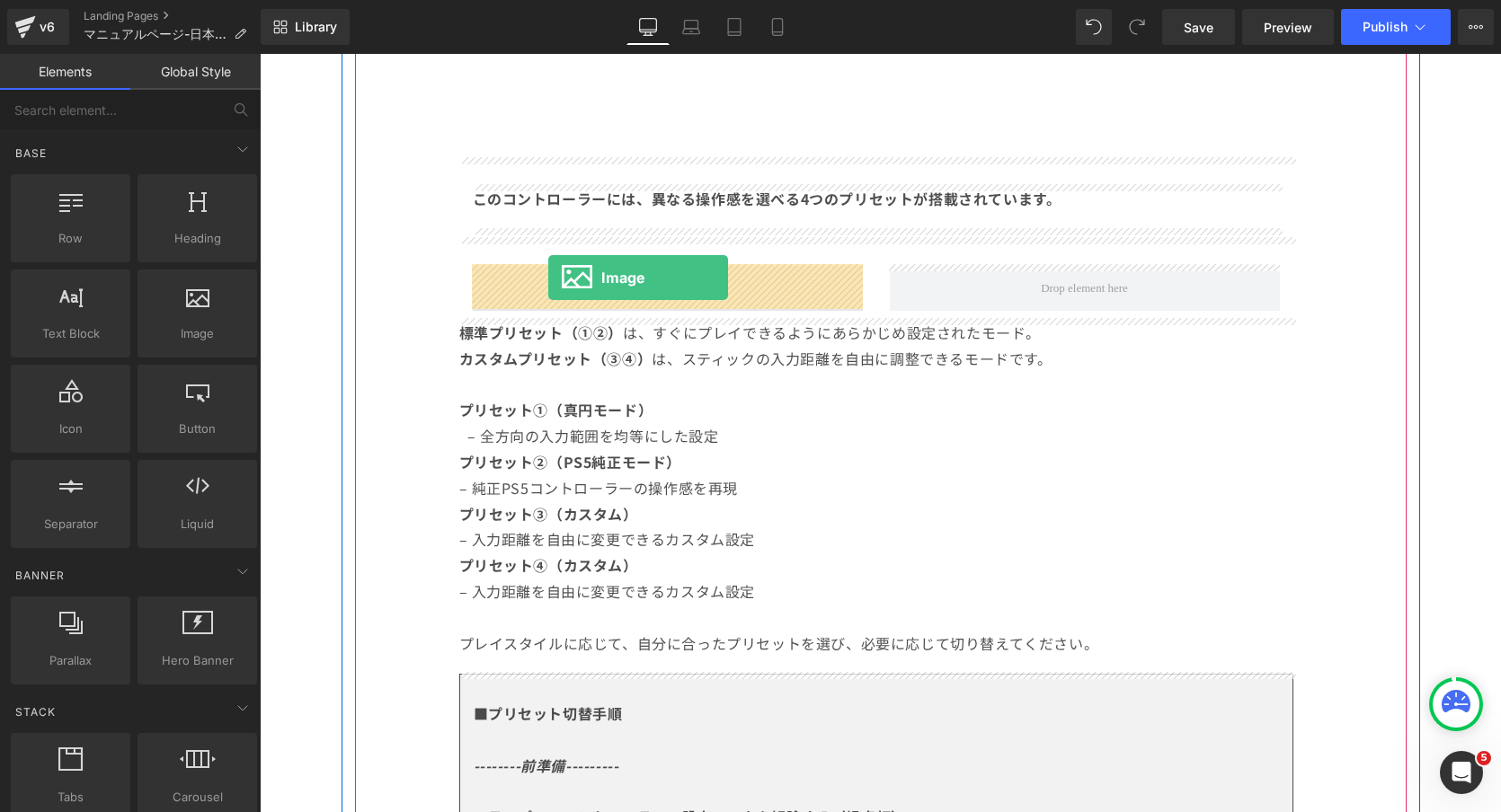
drag, startPoint x: 452, startPoint y: 352, endPoint x: 548, endPoint y: 277, distance: 121.8
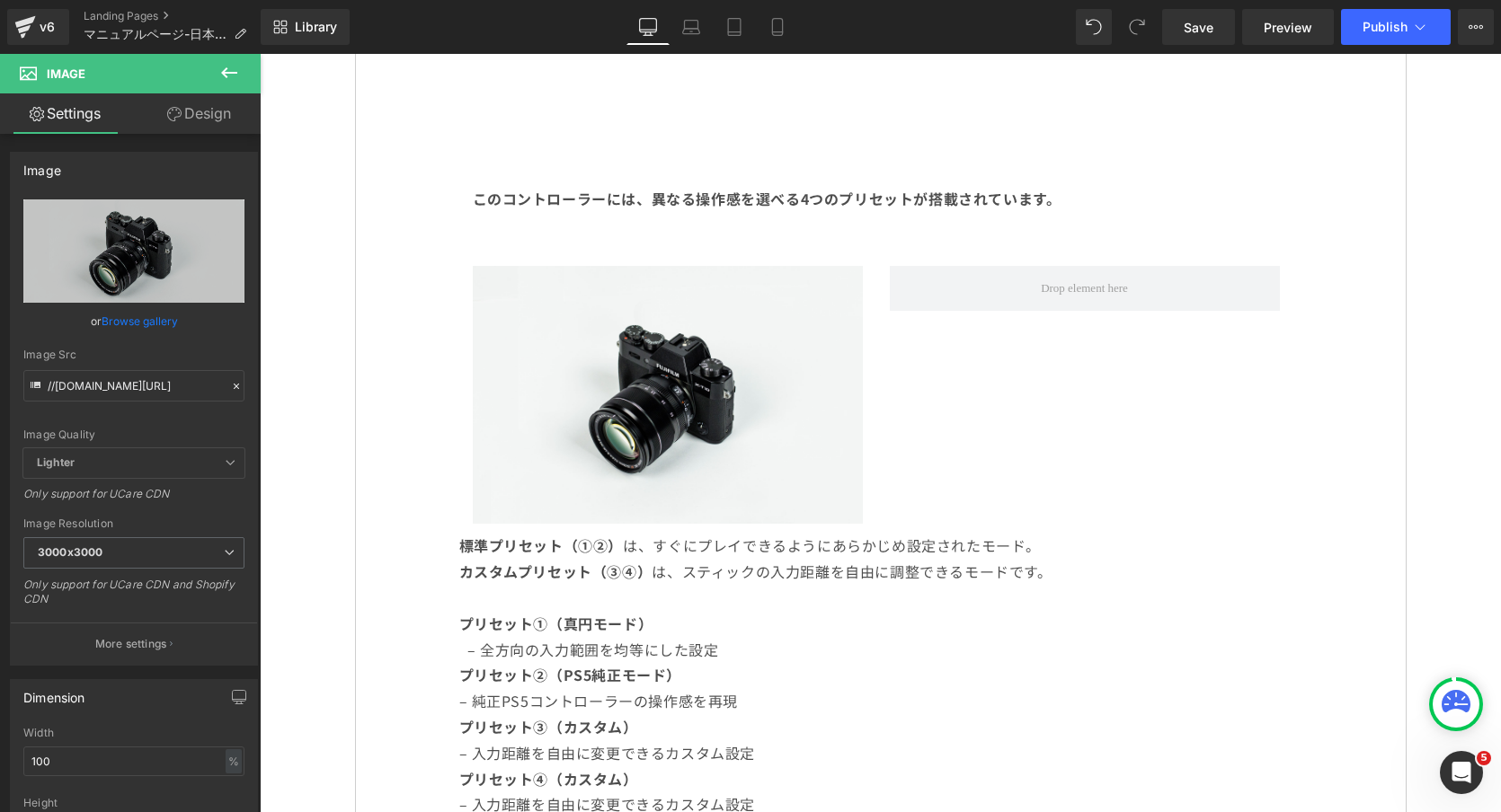
click at [230, 62] on icon at bounding box center [229, 72] width 21 height 21
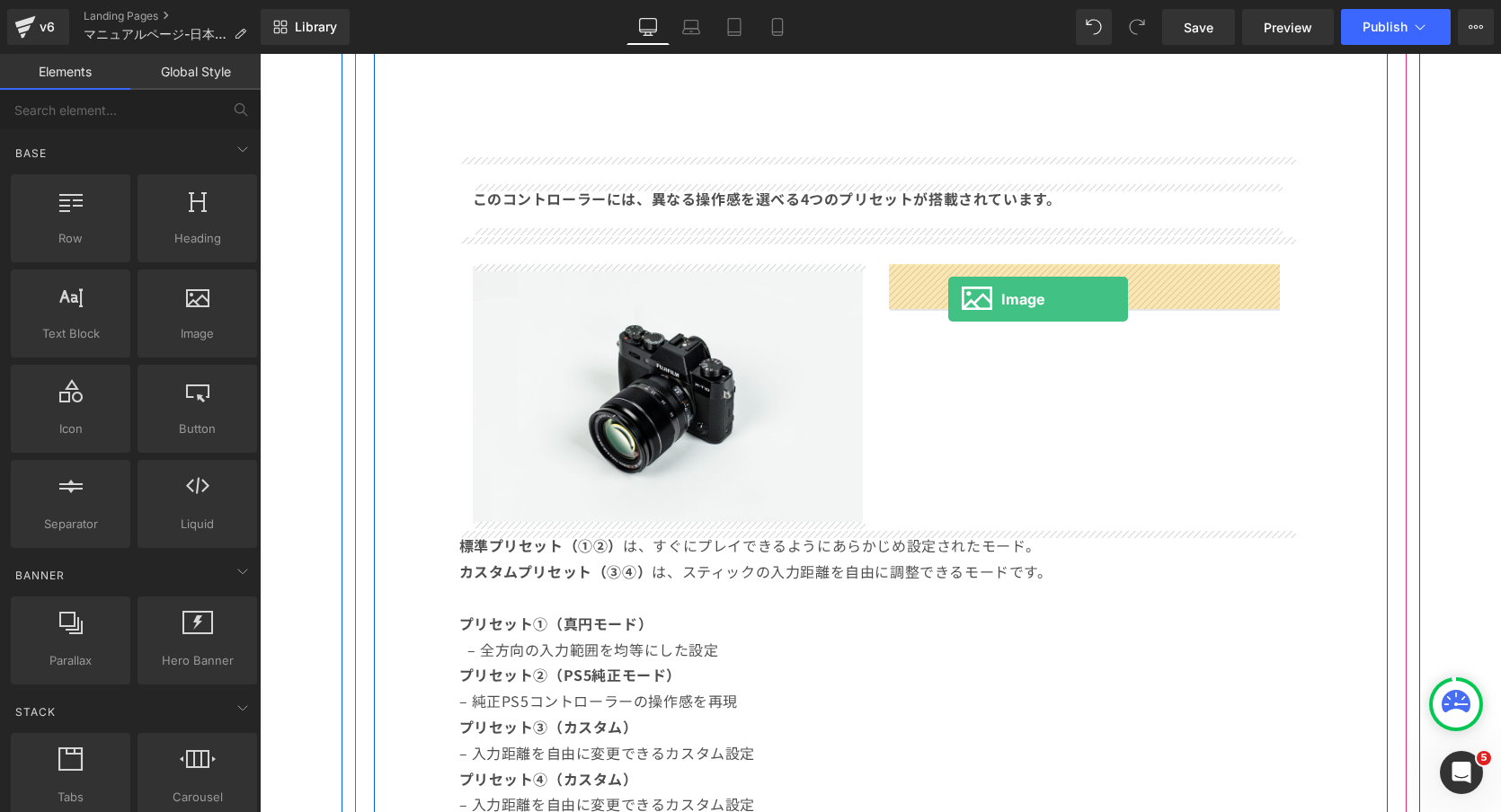
drag, startPoint x: 437, startPoint y: 366, endPoint x: 948, endPoint y: 298, distance: 515.5
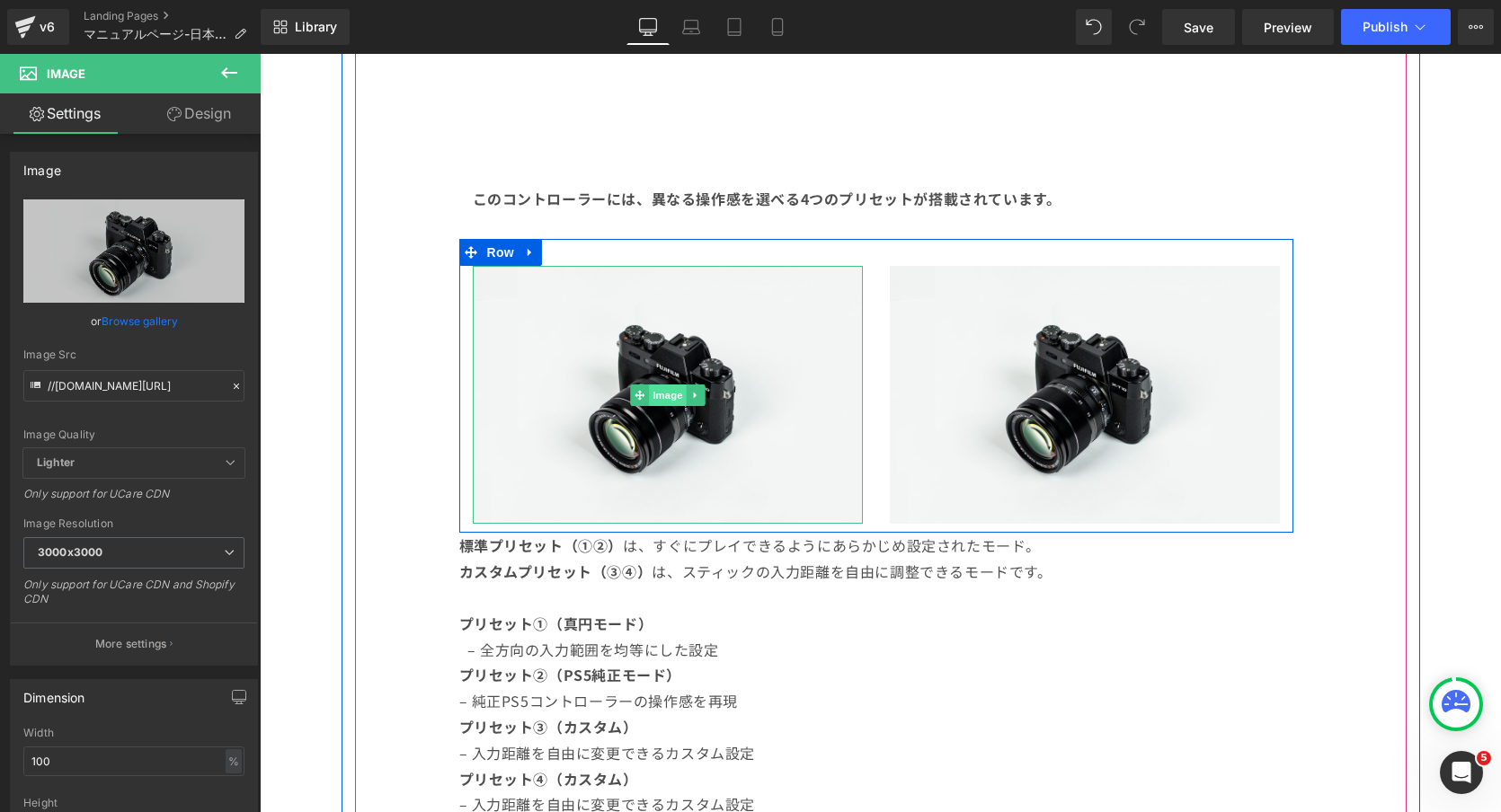
click at [661, 394] on span "Image" at bounding box center [667, 395] width 38 height 21
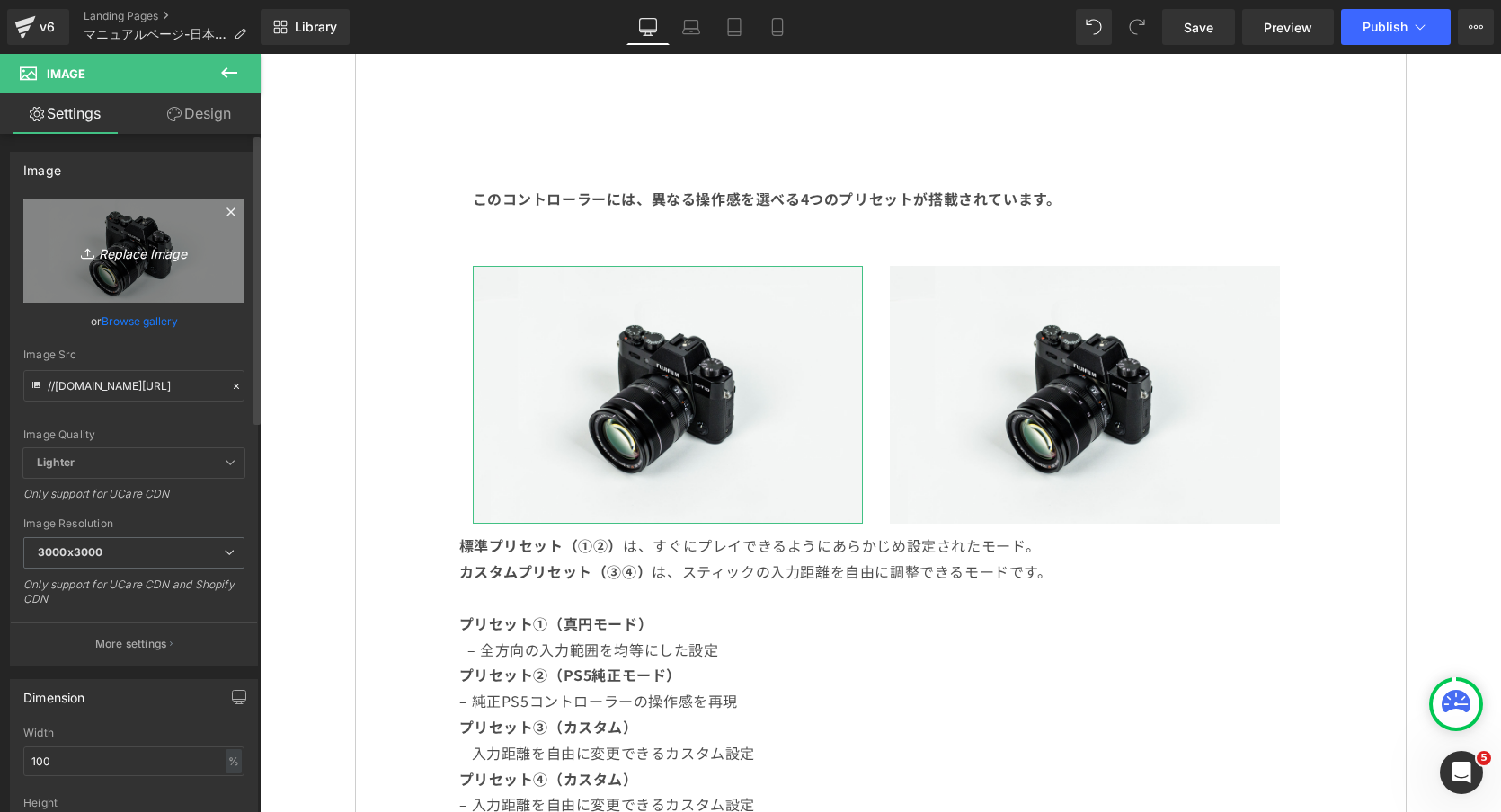
click at [172, 270] on link "Replace Image" at bounding box center [133, 251] width 221 height 103
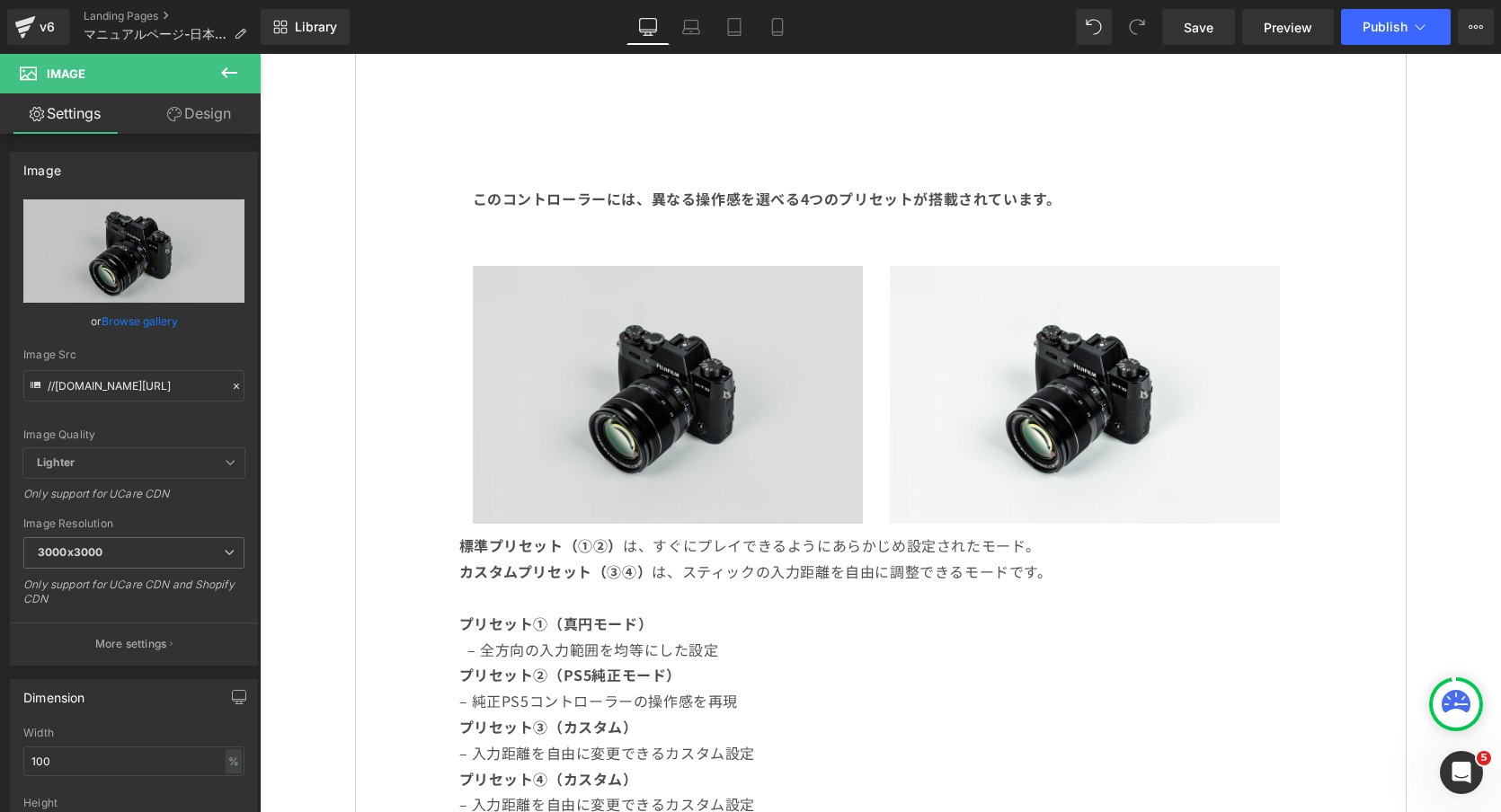
click at [613, 304] on img at bounding box center [667, 395] width 390 height 259
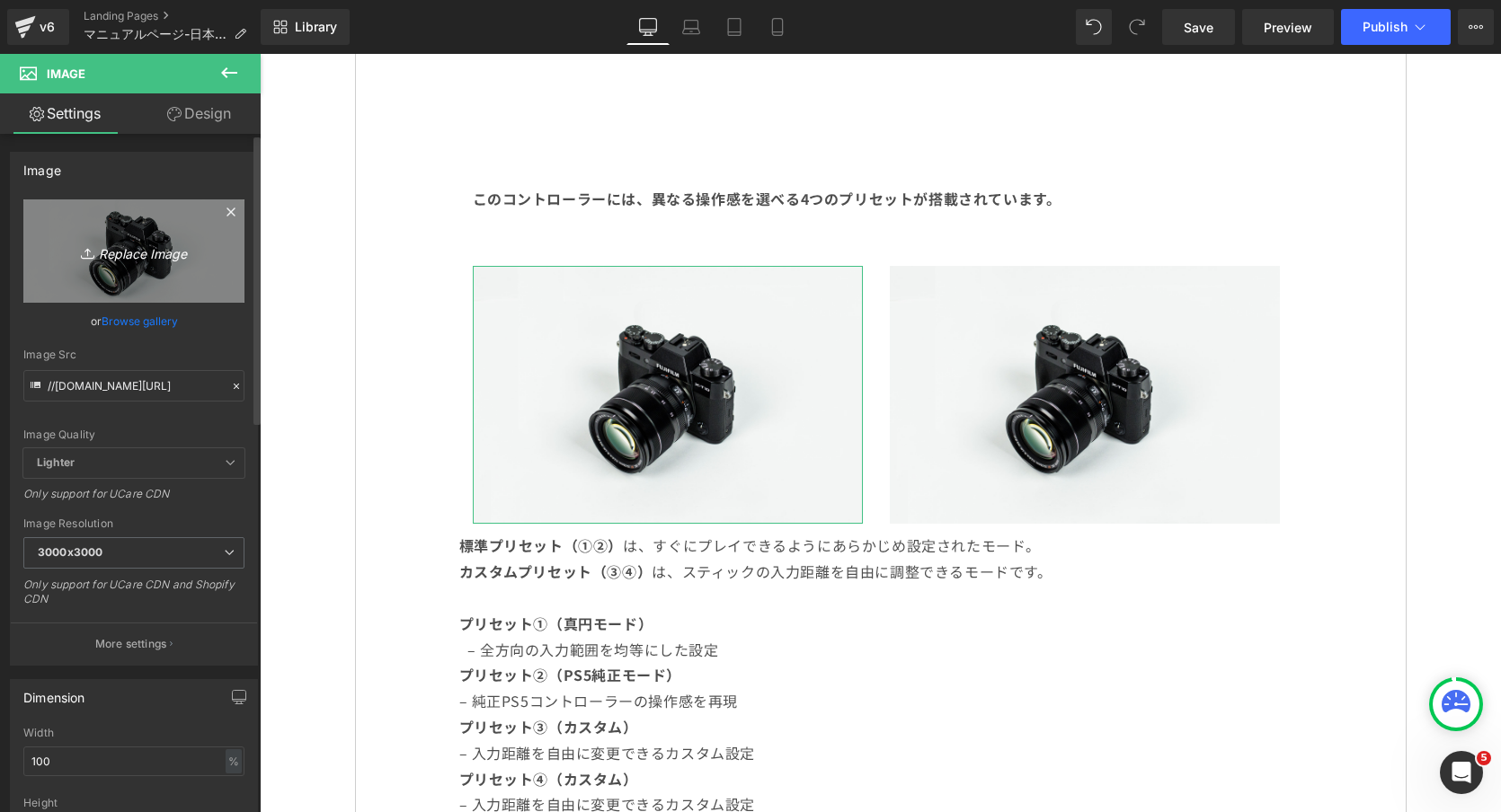
click at [89, 264] on link "Replace Image" at bounding box center [133, 251] width 221 height 103
type input "C:\fakepath\smartstick-profile.png"
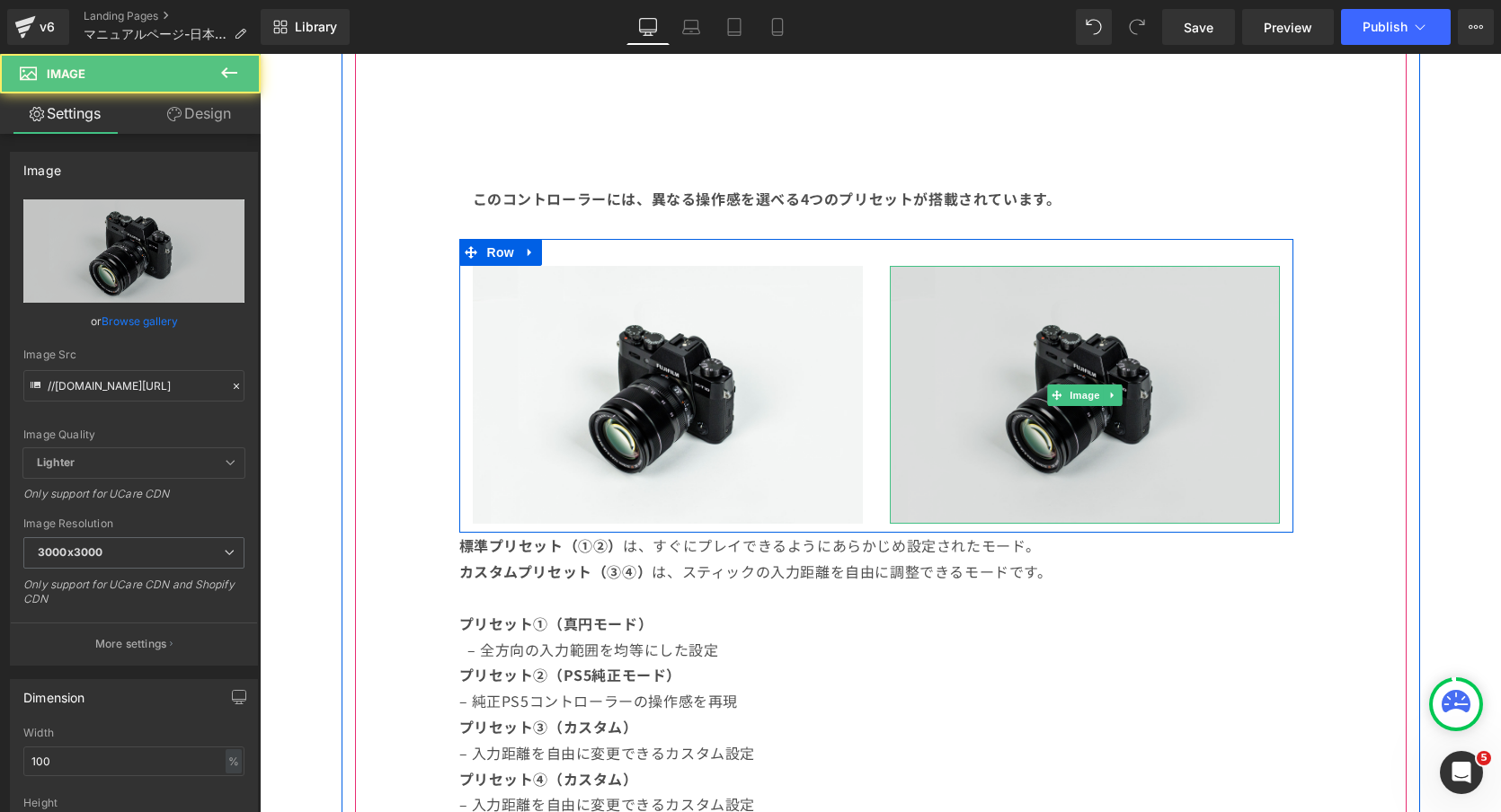
click at [1019, 339] on img at bounding box center [1085, 395] width 390 height 259
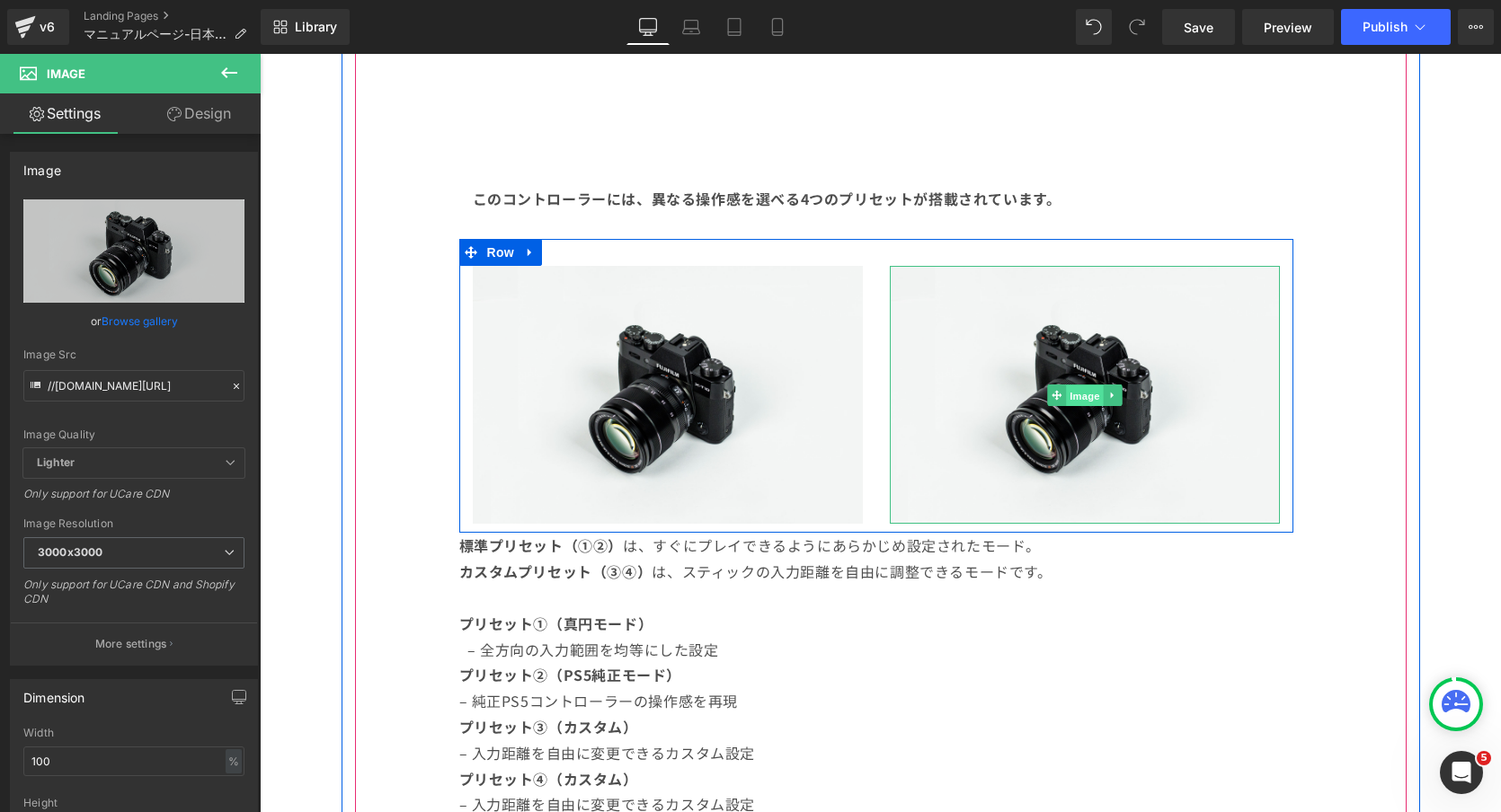
click at [1076, 392] on span "Image" at bounding box center [1084, 396] width 38 height 21
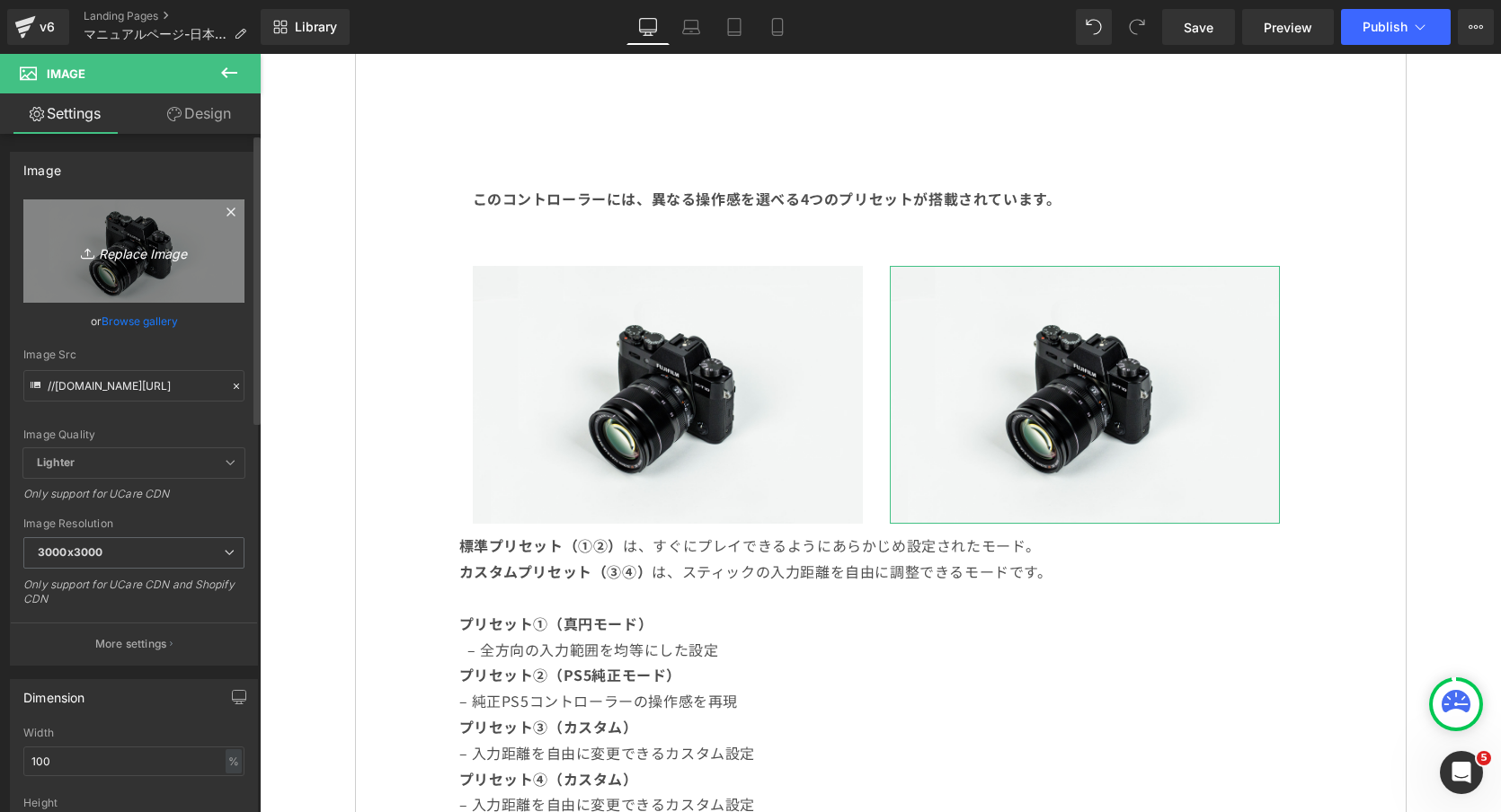
click at [146, 253] on icon "Replace Image" at bounding box center [133, 250] width 144 height 22
type input "C:\fakepath\smartstick-profile2.png"
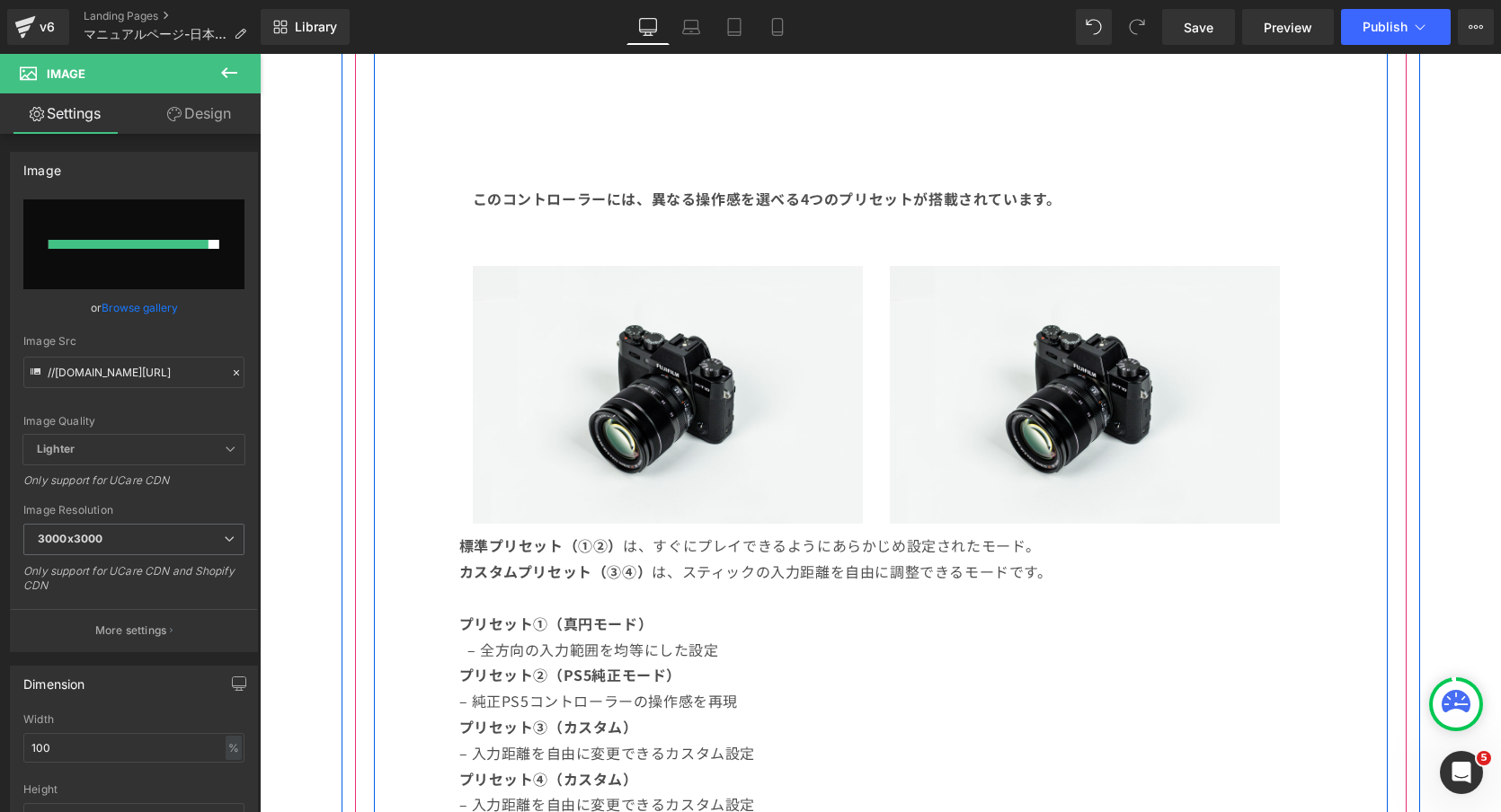
type input "[URL][DOMAIN_NAME]"
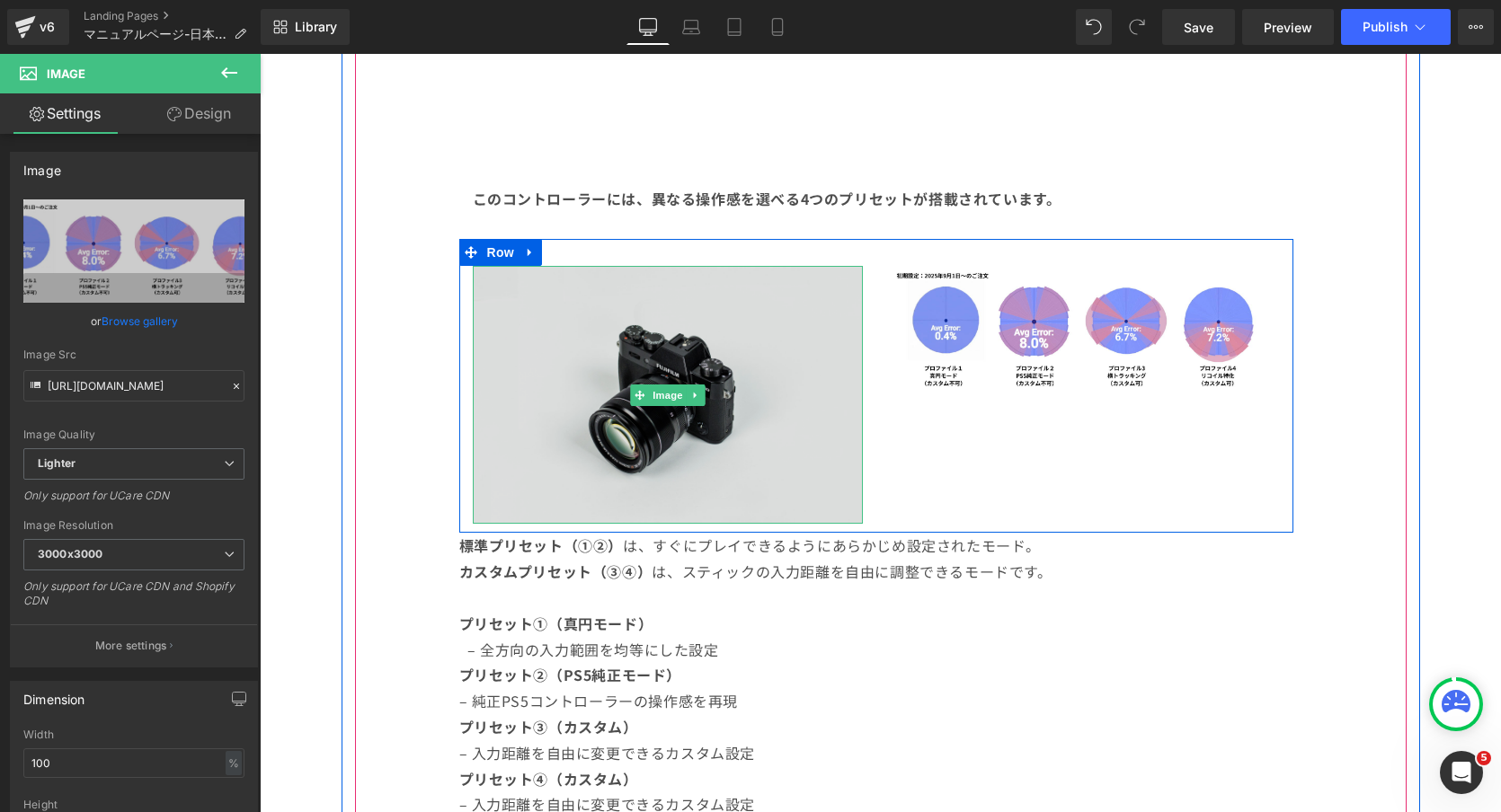
click at [750, 310] on img at bounding box center [667, 395] width 390 height 259
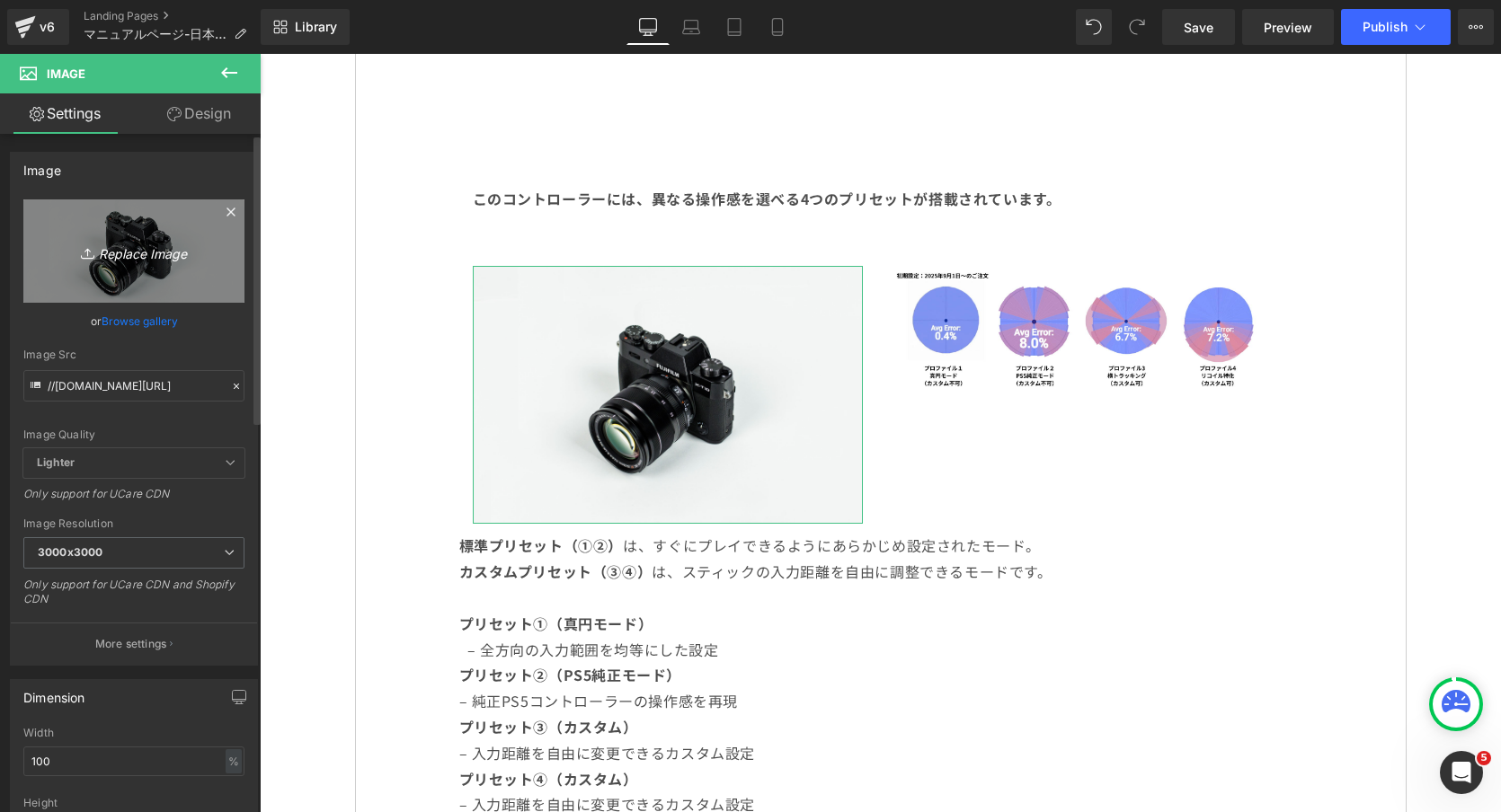
click at [157, 254] on icon "Replace Image" at bounding box center [133, 250] width 144 height 22
type input "C:\fakepath\smartstick-profile.png"
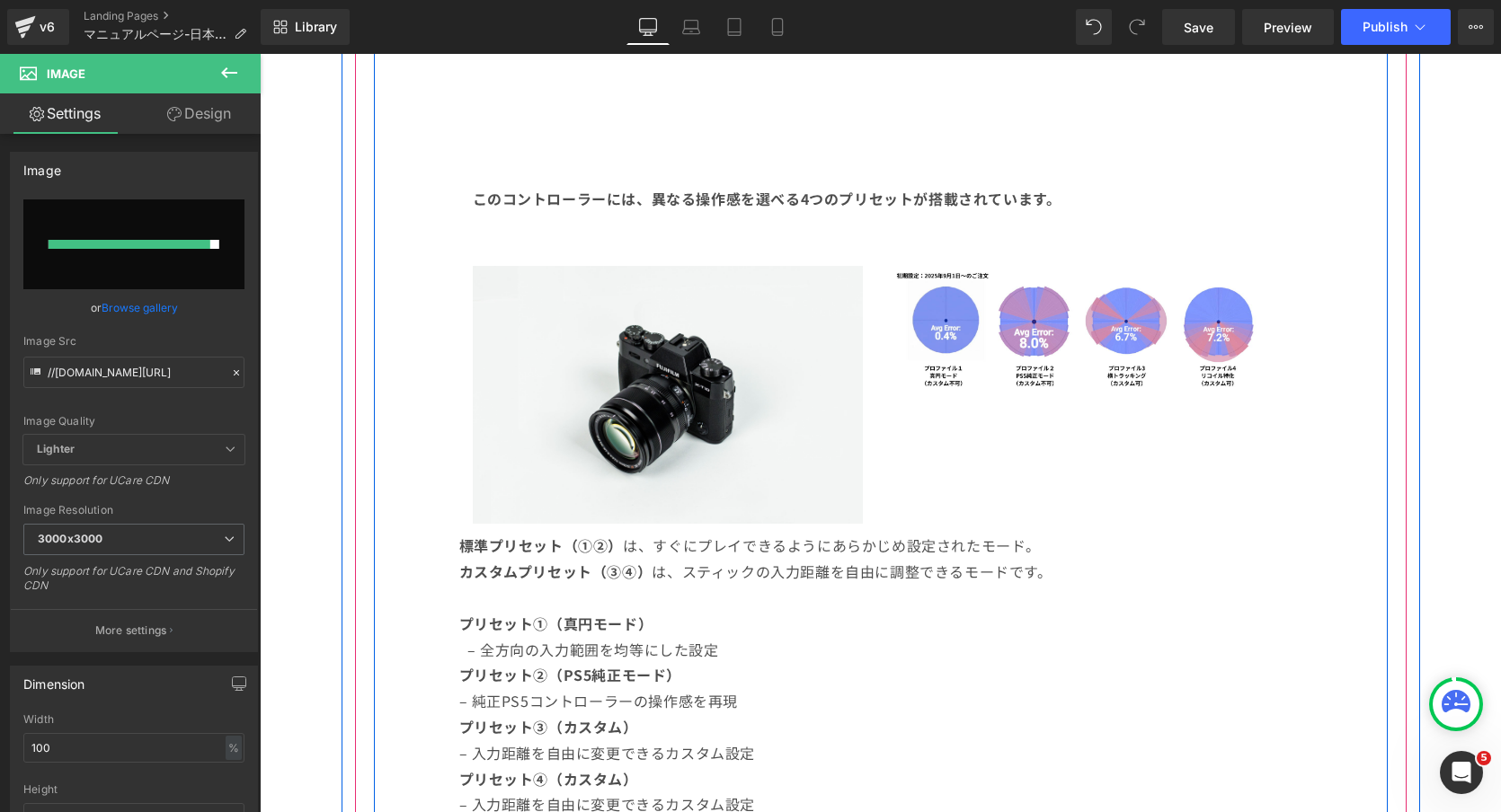
type input "[URL][DOMAIN_NAME]"
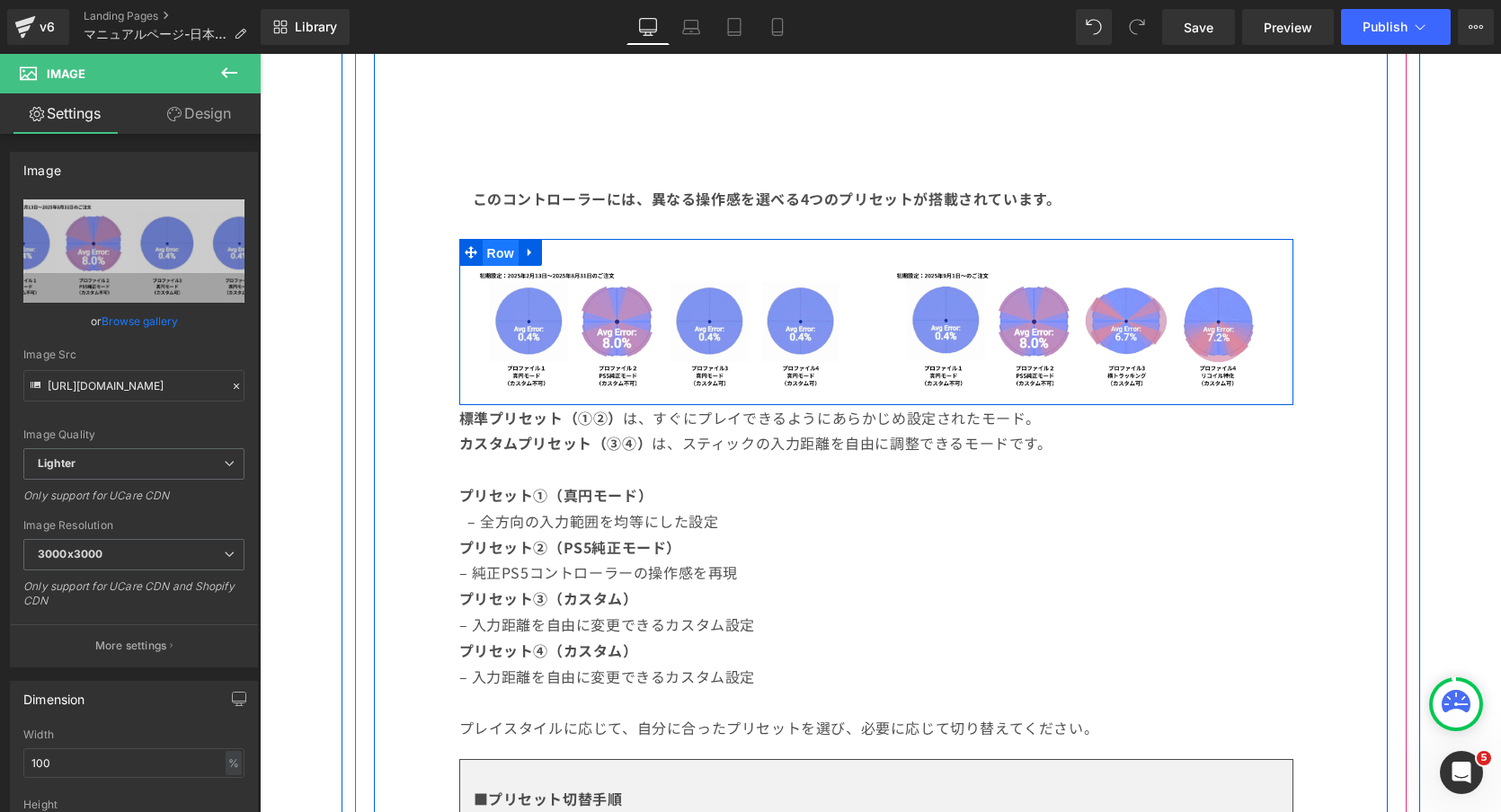
click at [518, 256] on span "Row" at bounding box center [500, 253] width 36 height 27
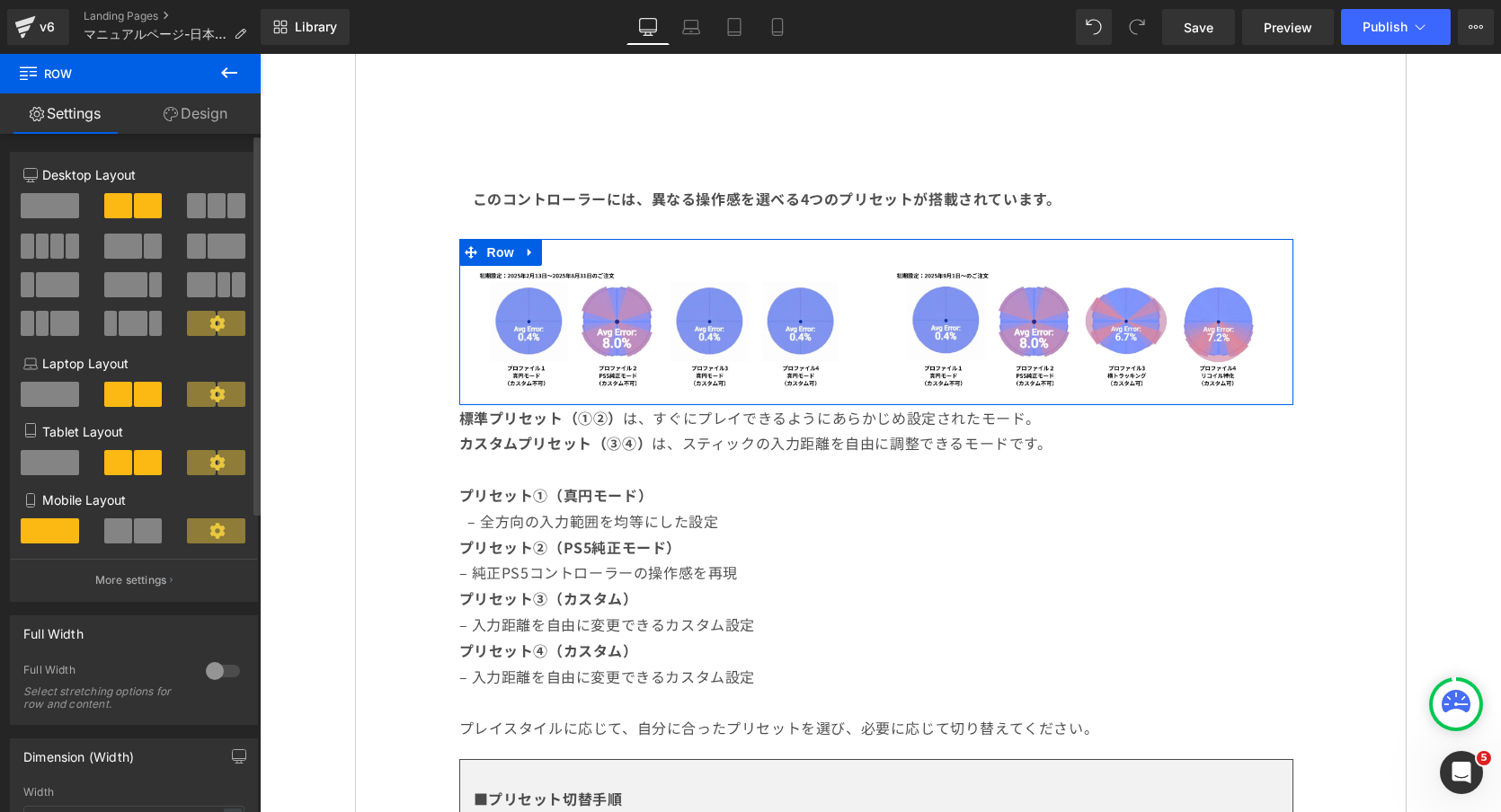
click at [58, 198] on span at bounding box center [49, 206] width 58 height 25
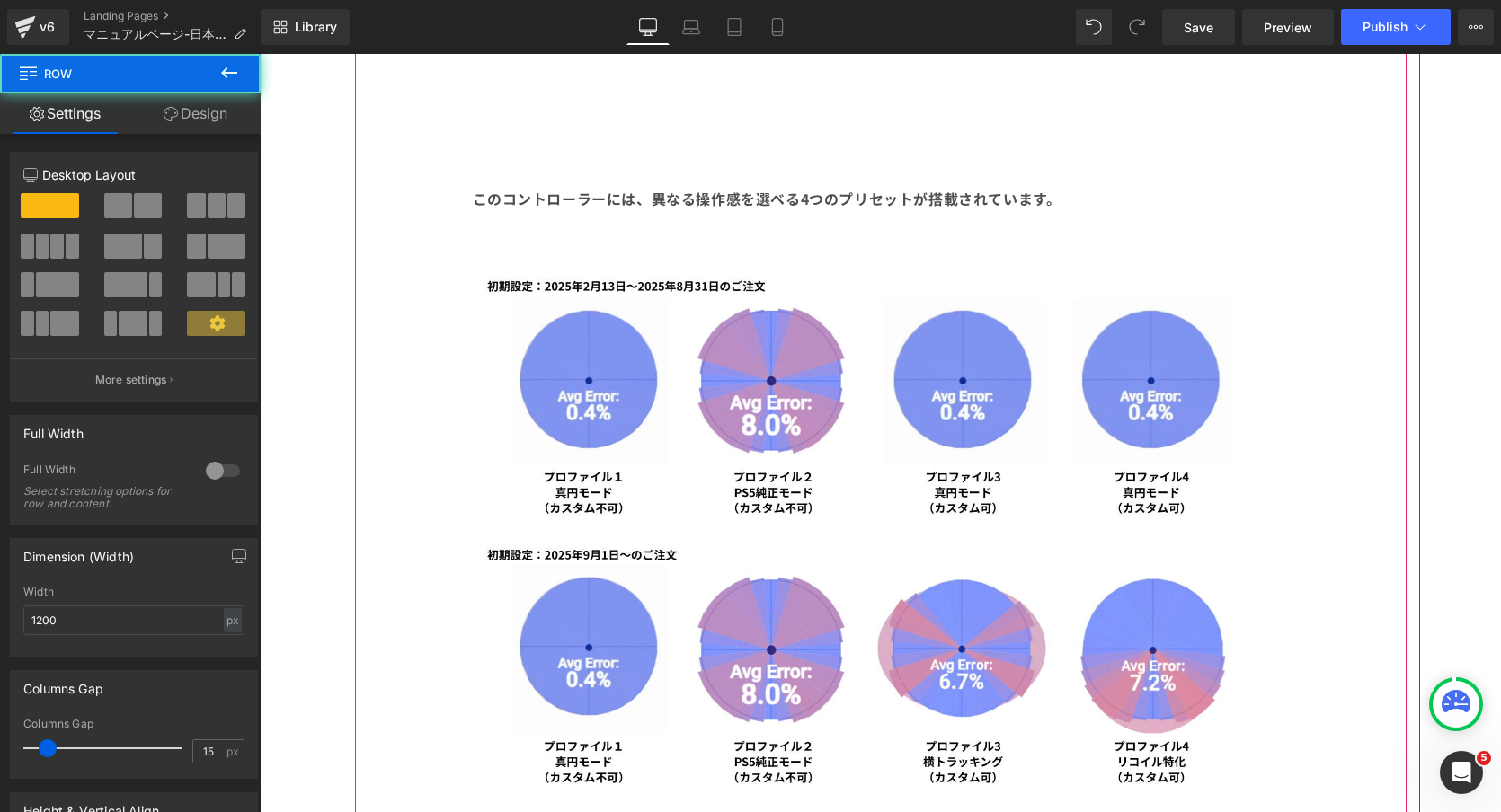
click at [260, 54] on div "90px" at bounding box center [260, 54] width 0 height 0
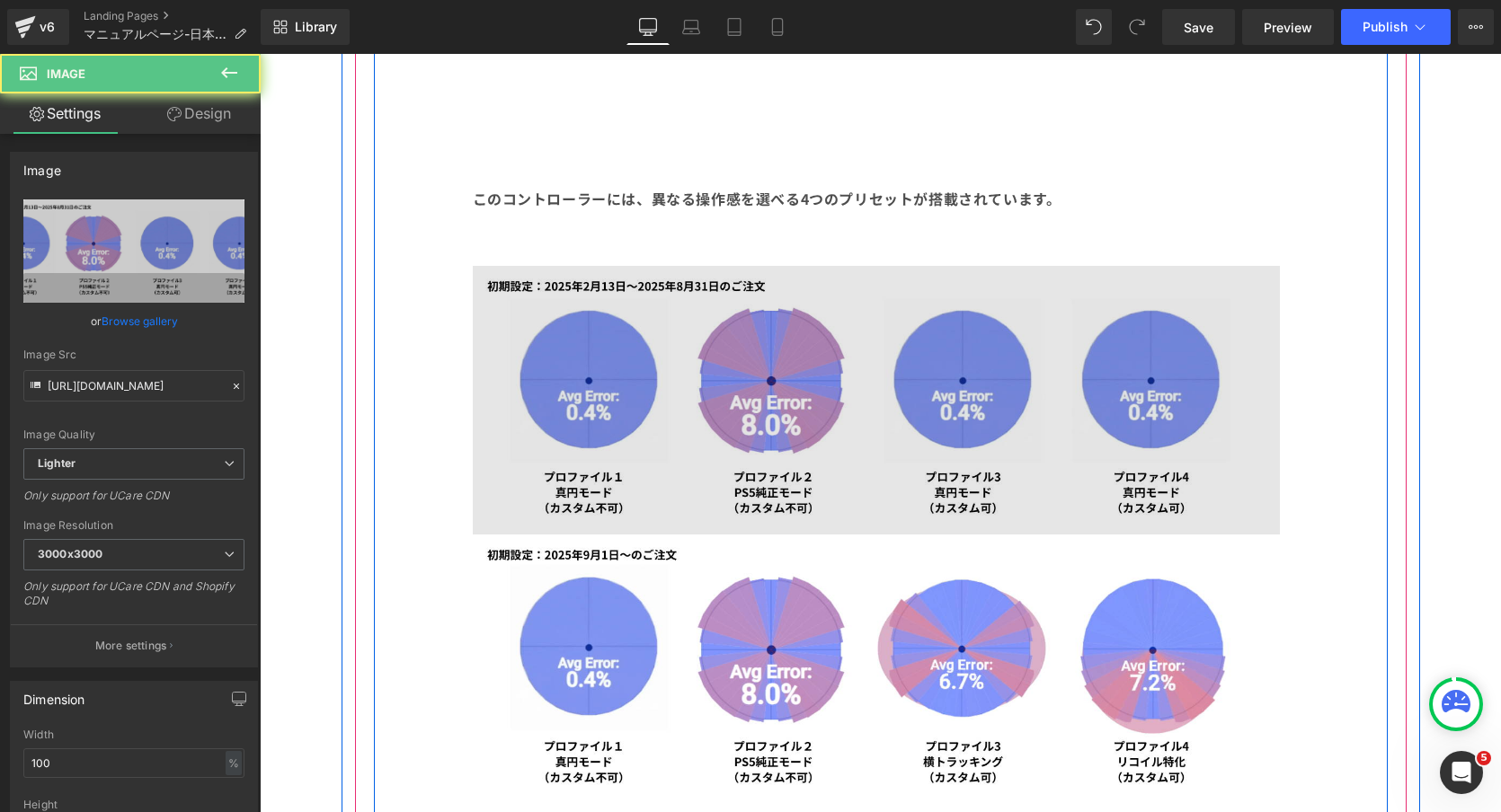
click at [1202, 347] on img at bounding box center [875, 400] width 807 height 268
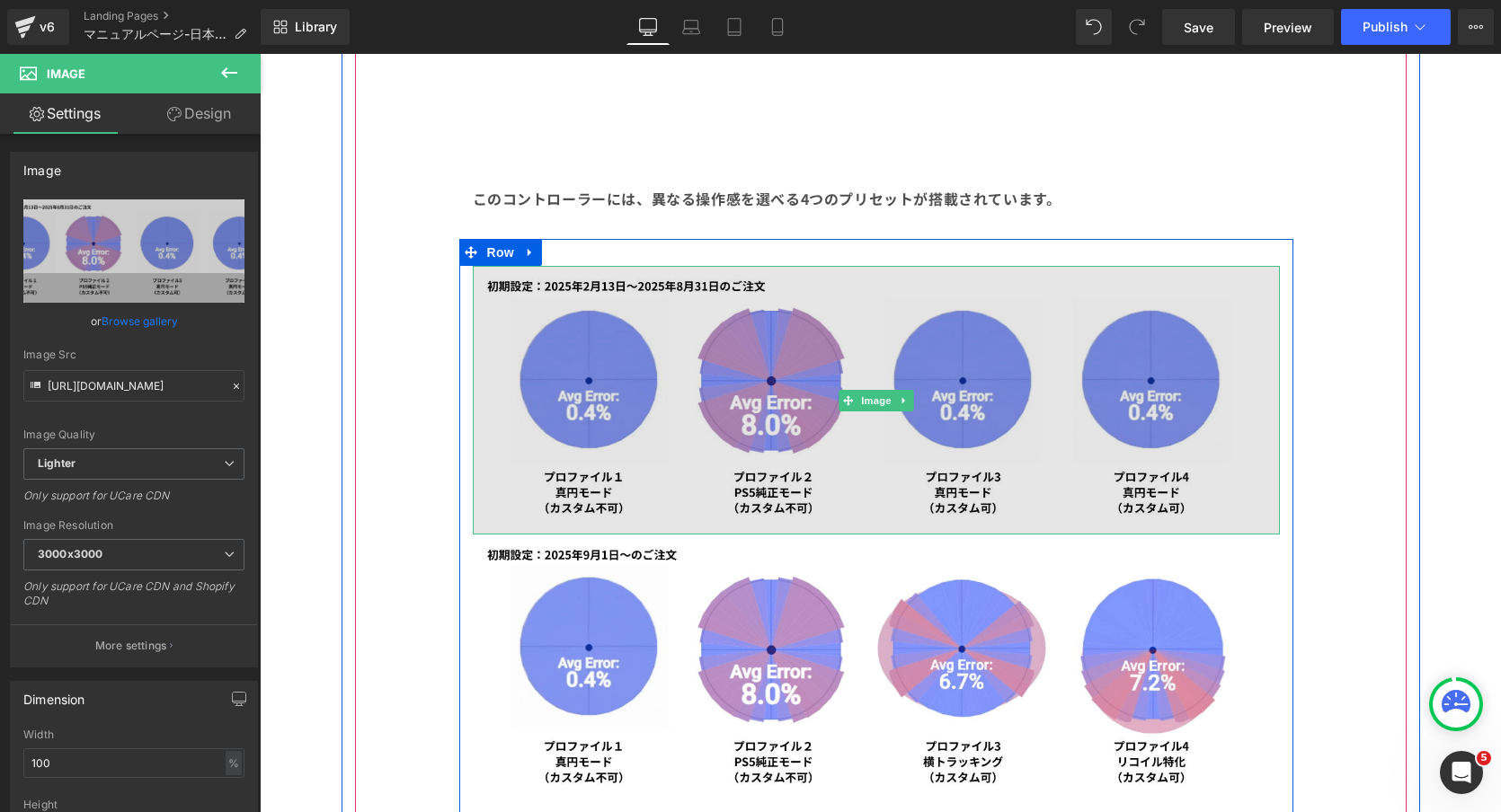
scroll to position [1815, 0]
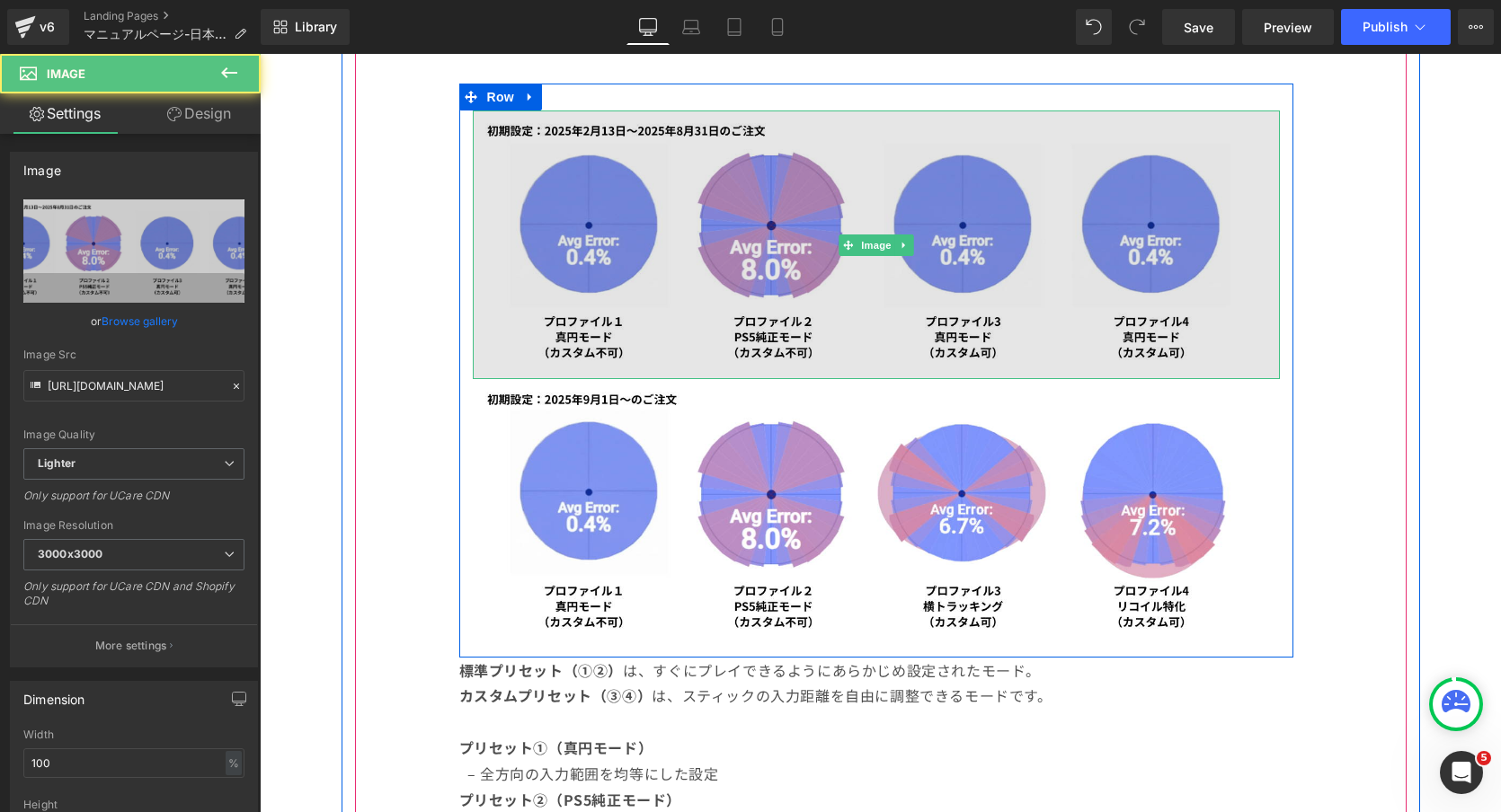
click at [600, 233] on img at bounding box center [875, 244] width 807 height 268
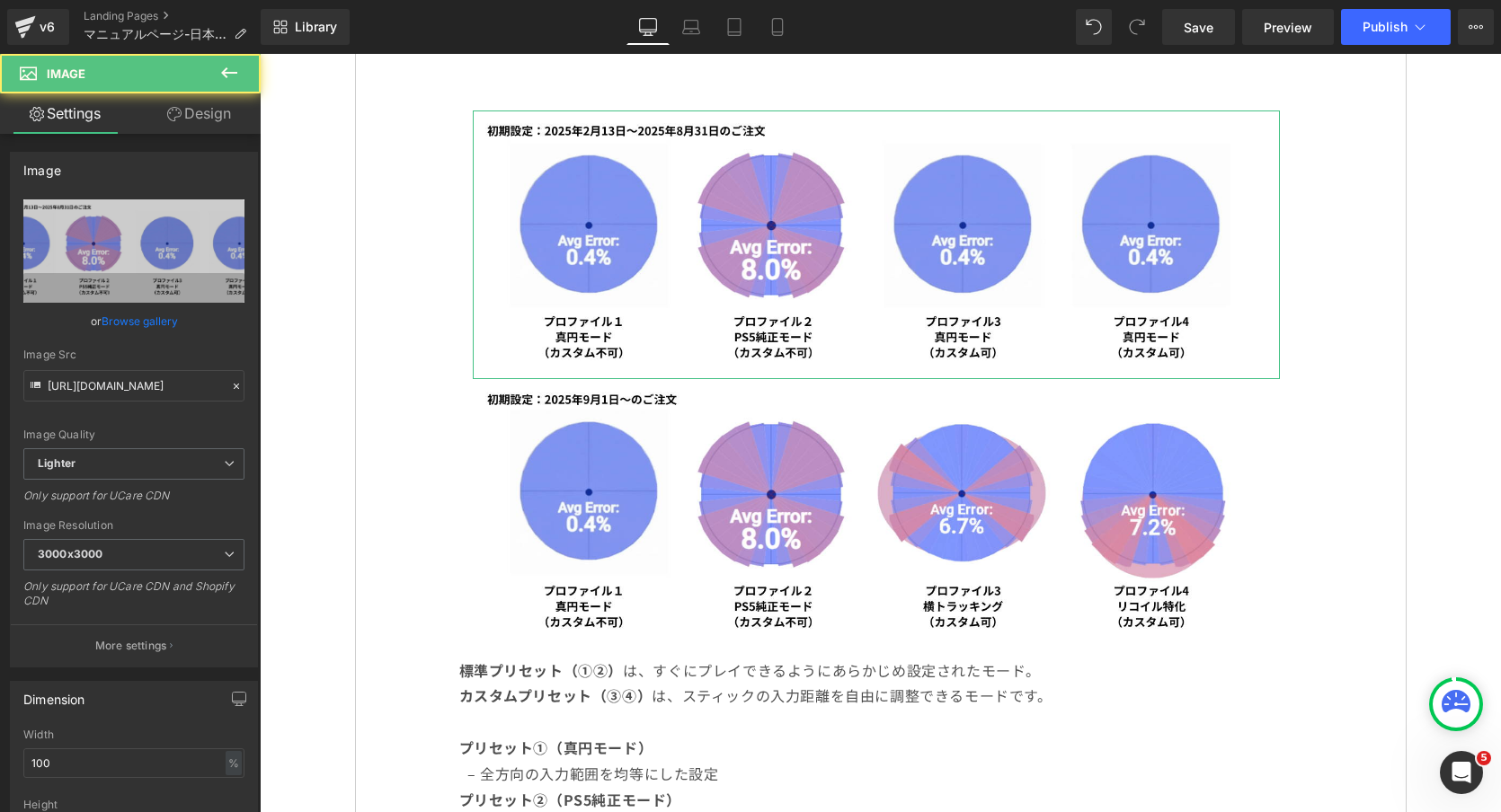
click at [184, 114] on link "Design" at bounding box center [199, 114] width 130 height 41
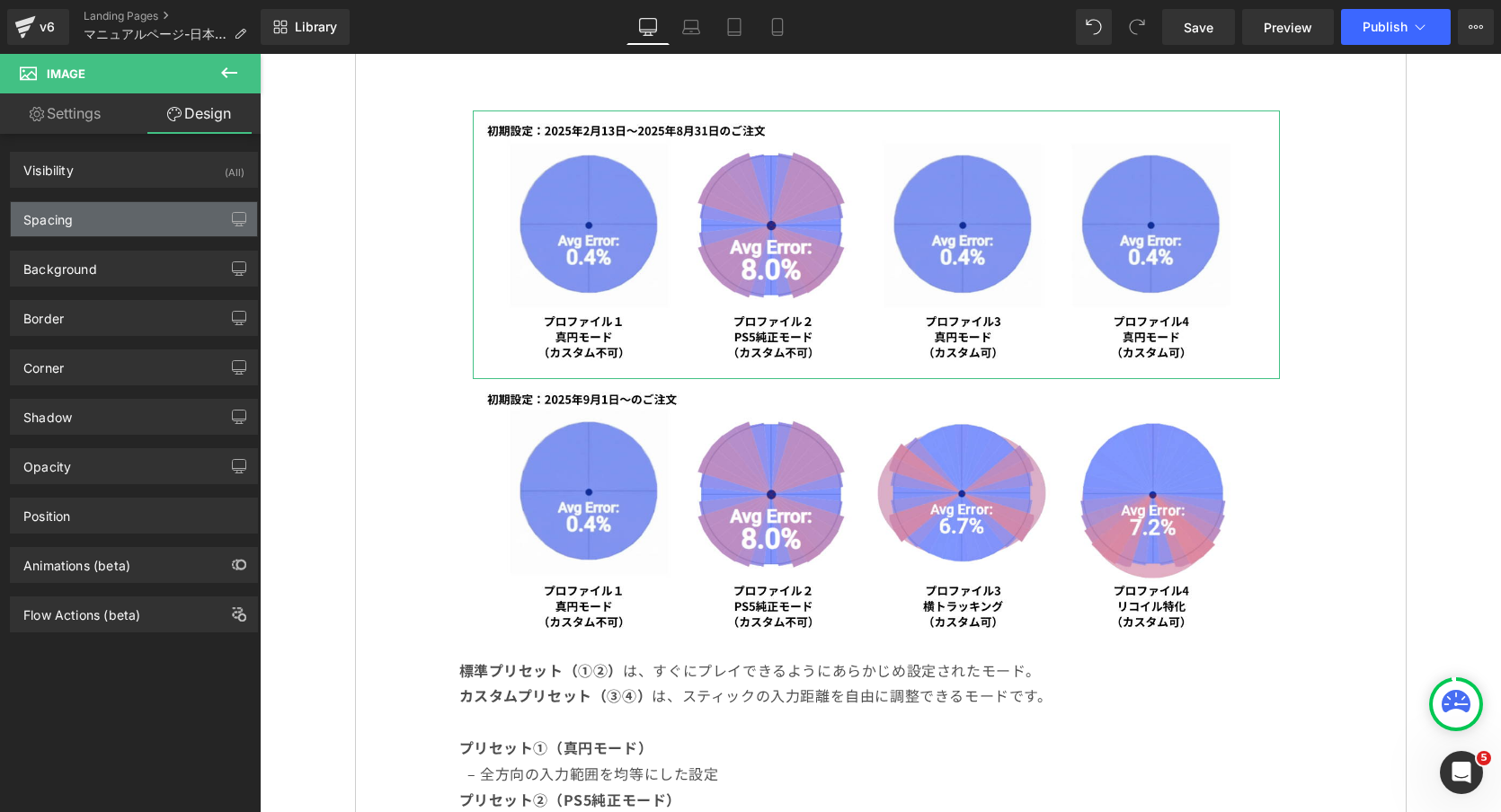
click at [99, 234] on div "Spacing" at bounding box center [133, 218] width 246 height 34
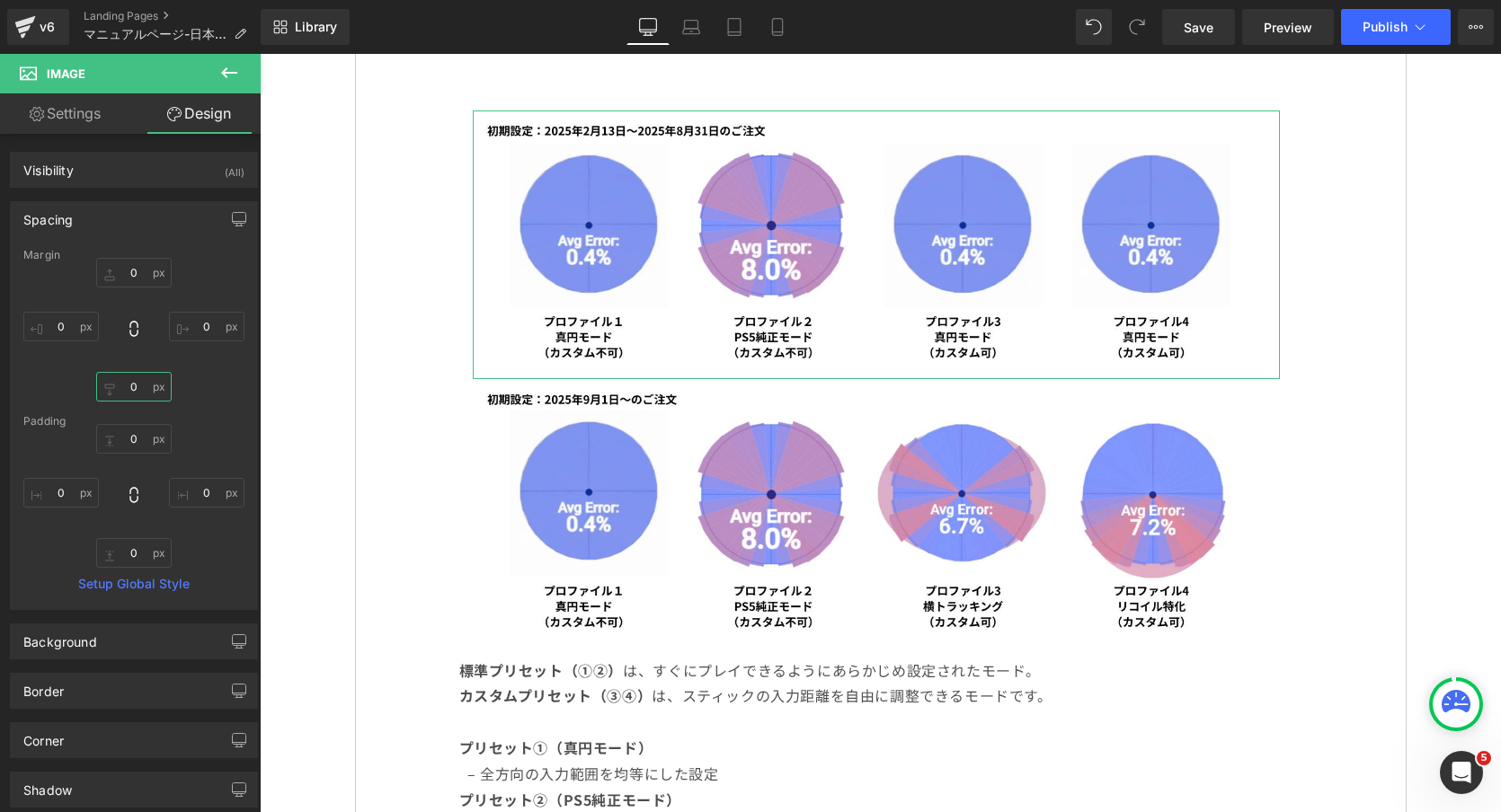
click at [123, 385] on input "0" at bounding box center [134, 386] width 75 height 30
click at [121, 385] on input "0" at bounding box center [134, 386] width 75 height 30
type input "30"
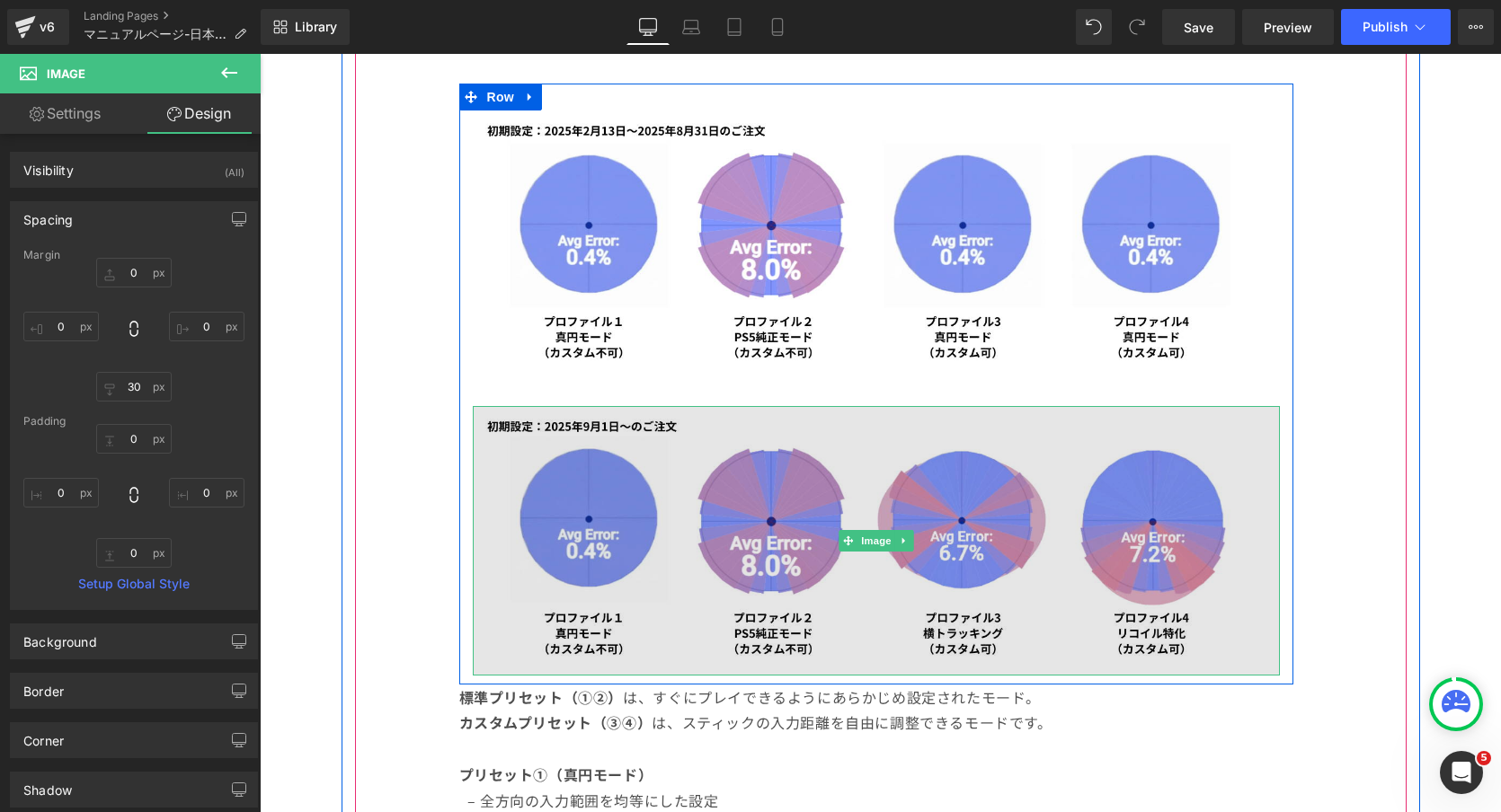
click at [573, 526] on img at bounding box center [875, 540] width 807 height 268
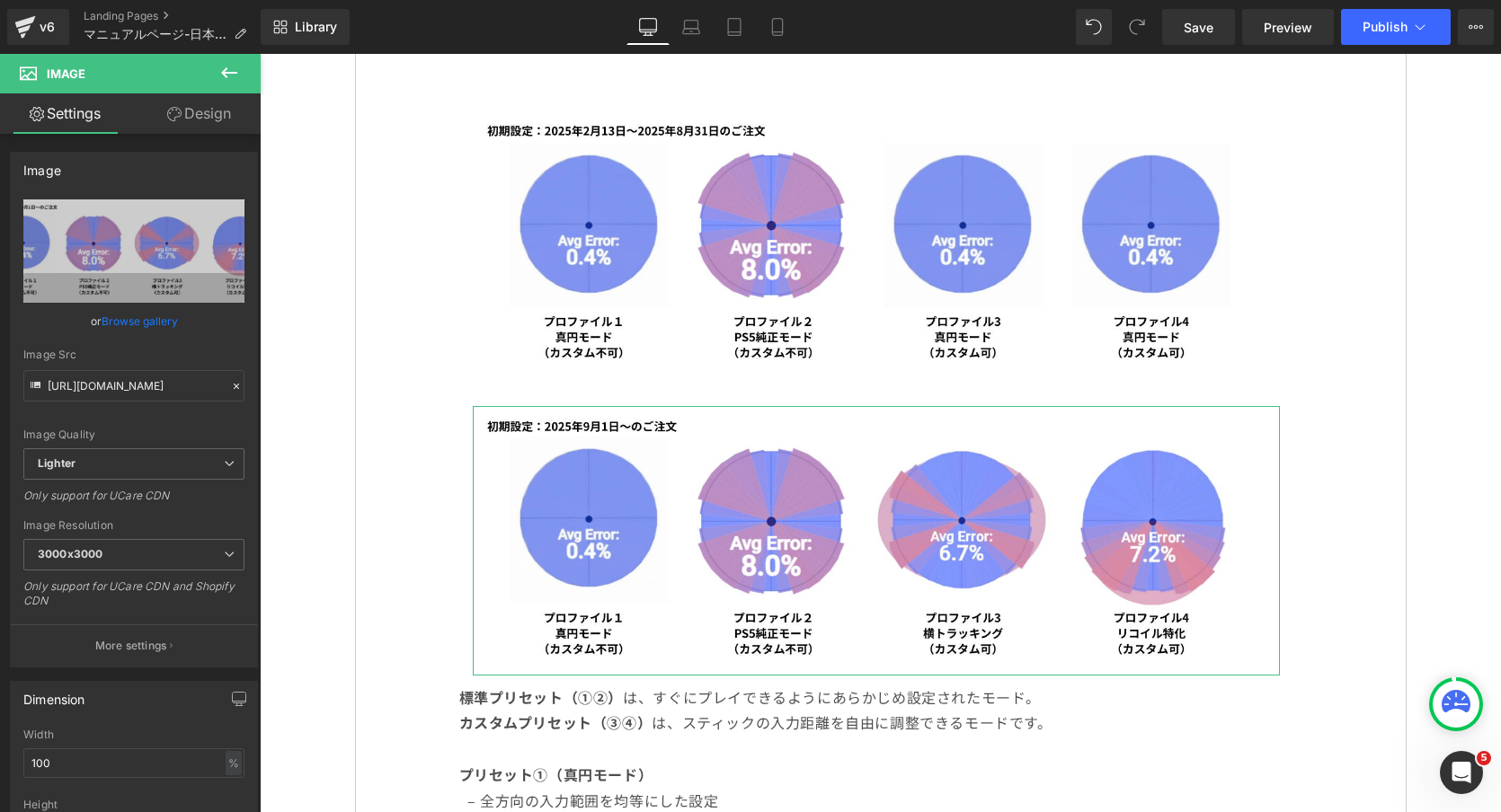
click at [200, 109] on link "Design" at bounding box center [199, 114] width 130 height 41
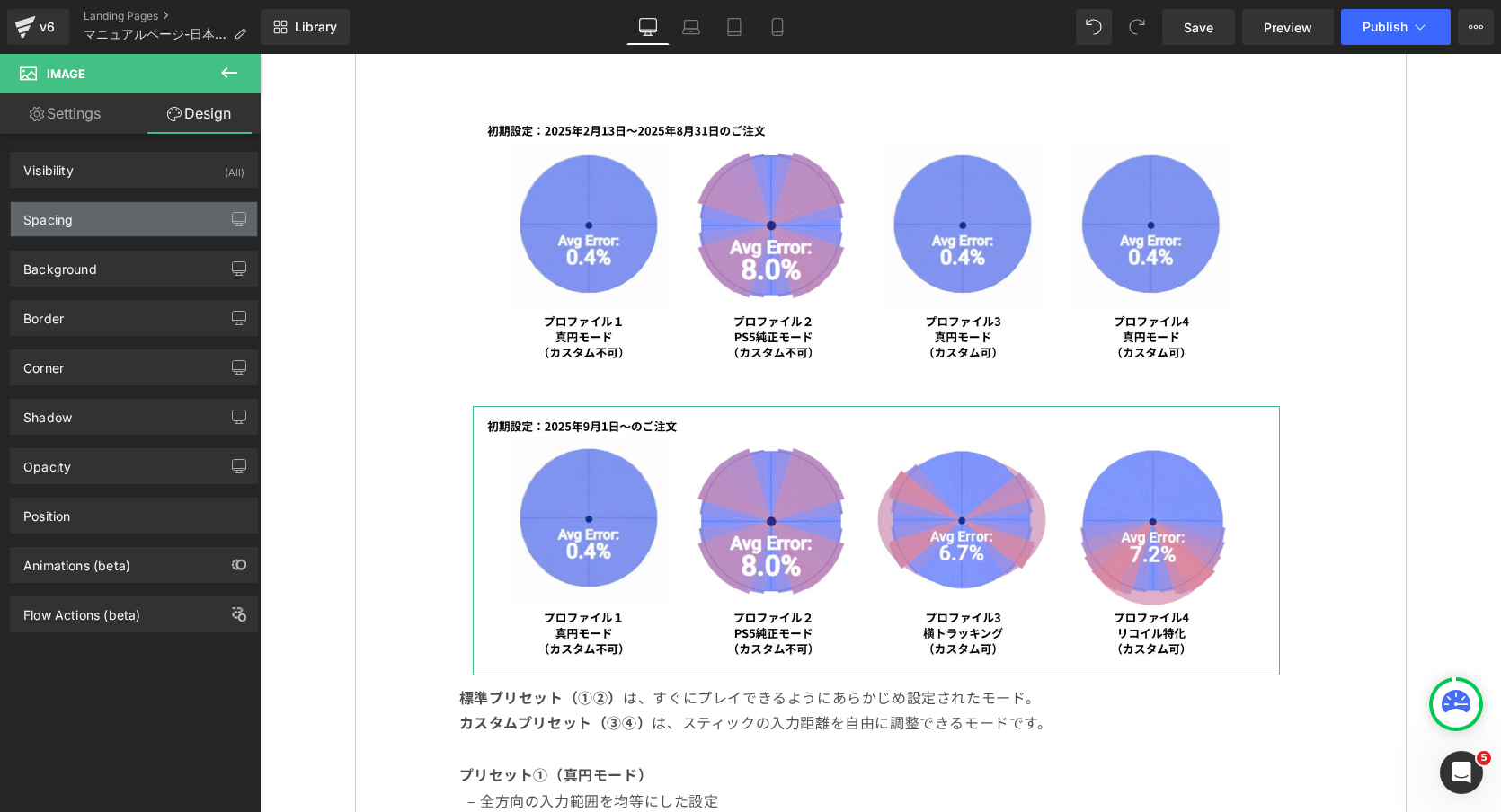
click at [147, 227] on div "Spacing" at bounding box center [133, 218] width 246 height 34
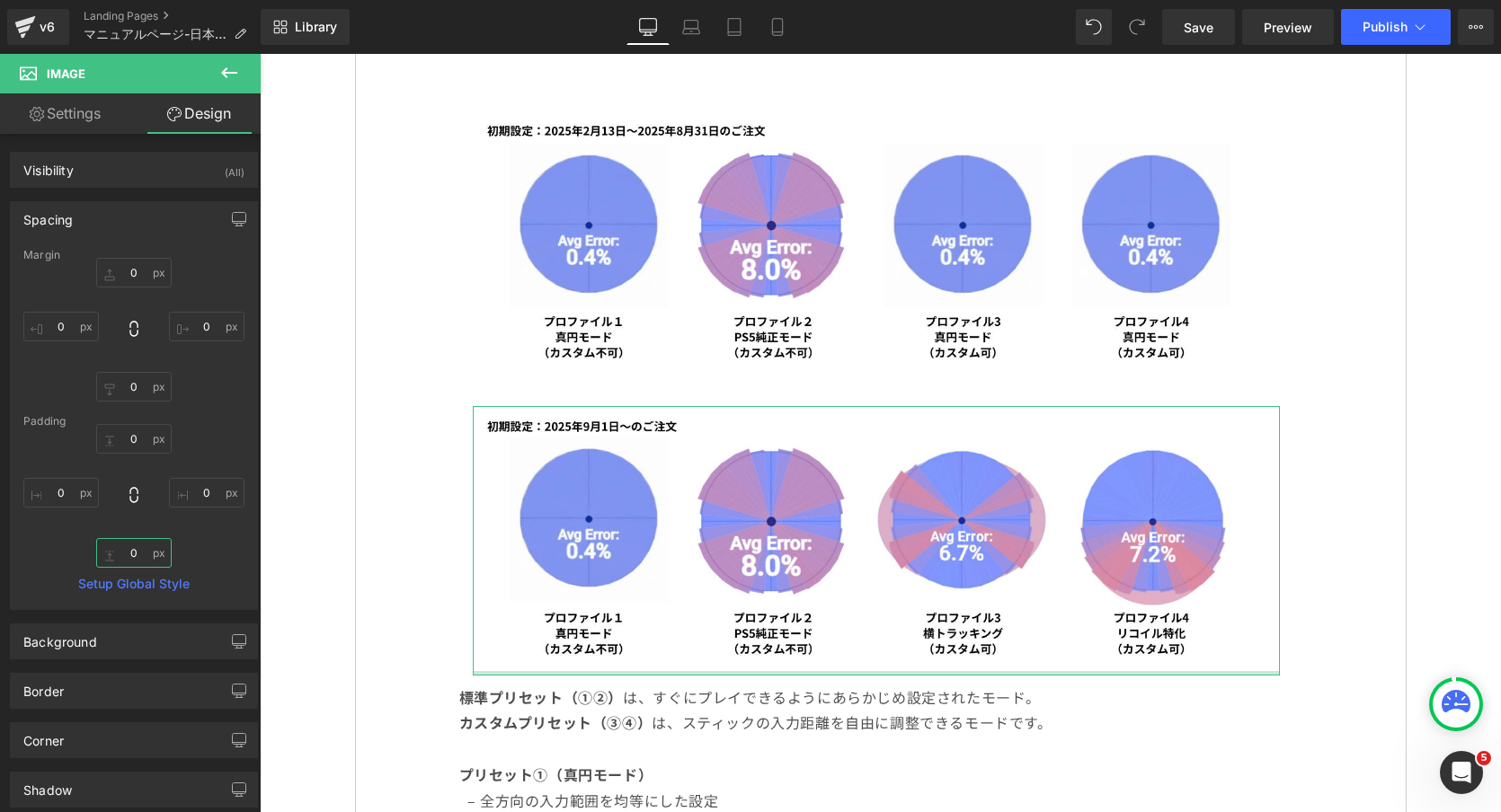
click at [123, 558] on input "0" at bounding box center [134, 552] width 75 height 30
click at [124, 555] on input "0" at bounding box center [134, 552] width 75 height 30
type input "30"
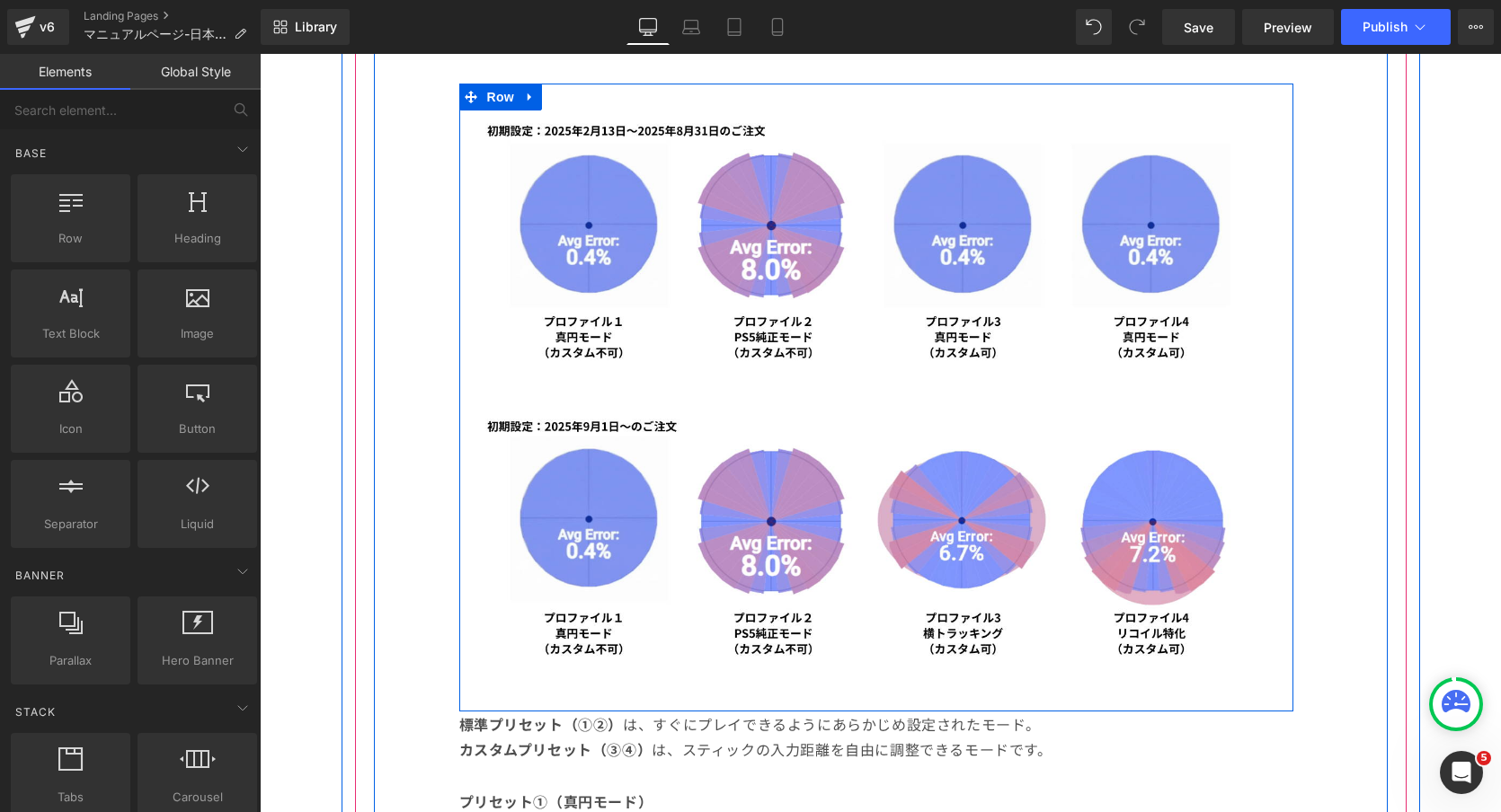
click at [507, 384] on div "Image Image" at bounding box center [875, 406] width 834 height 592
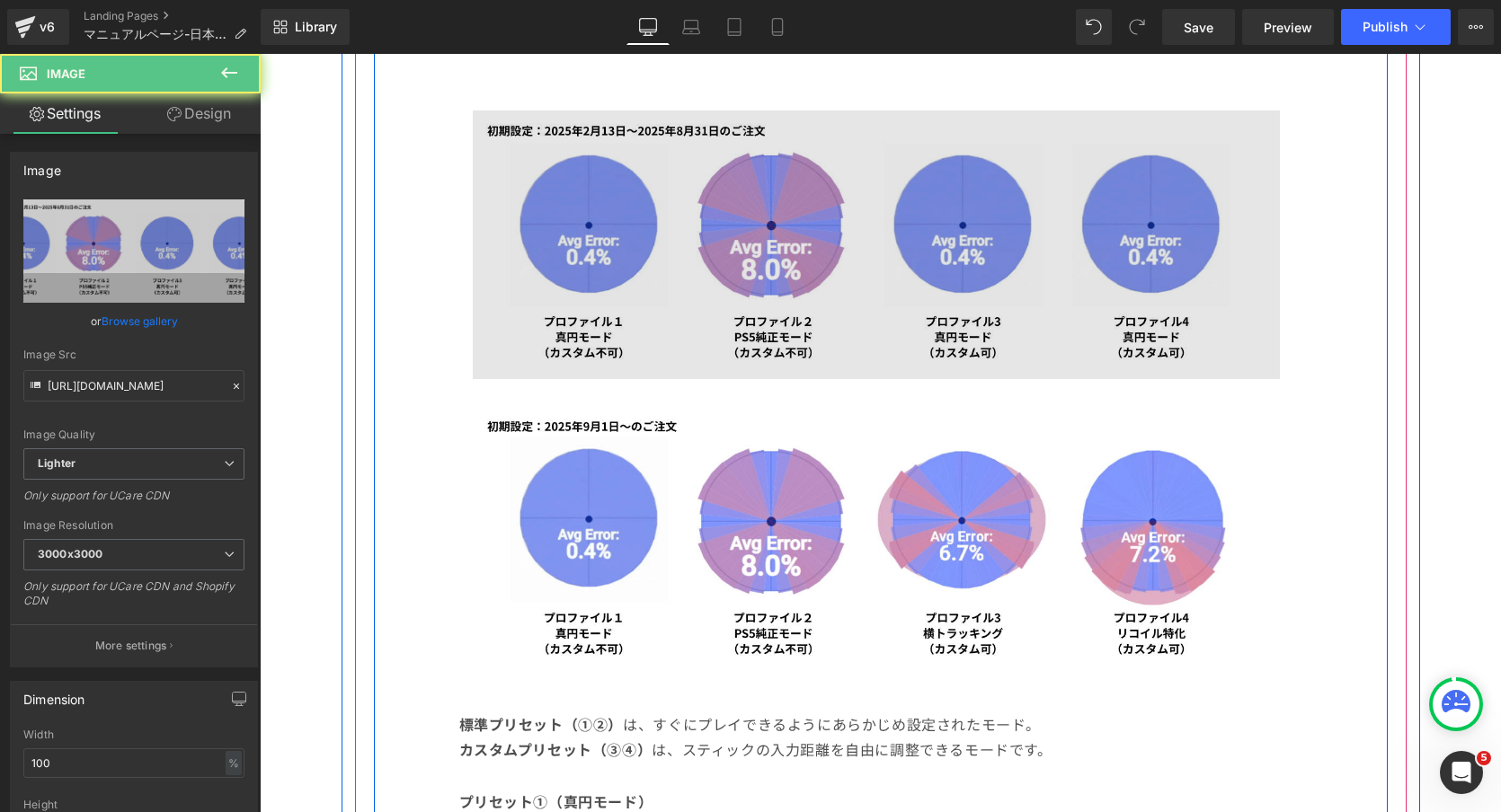
click at [510, 326] on img at bounding box center [875, 244] width 807 height 268
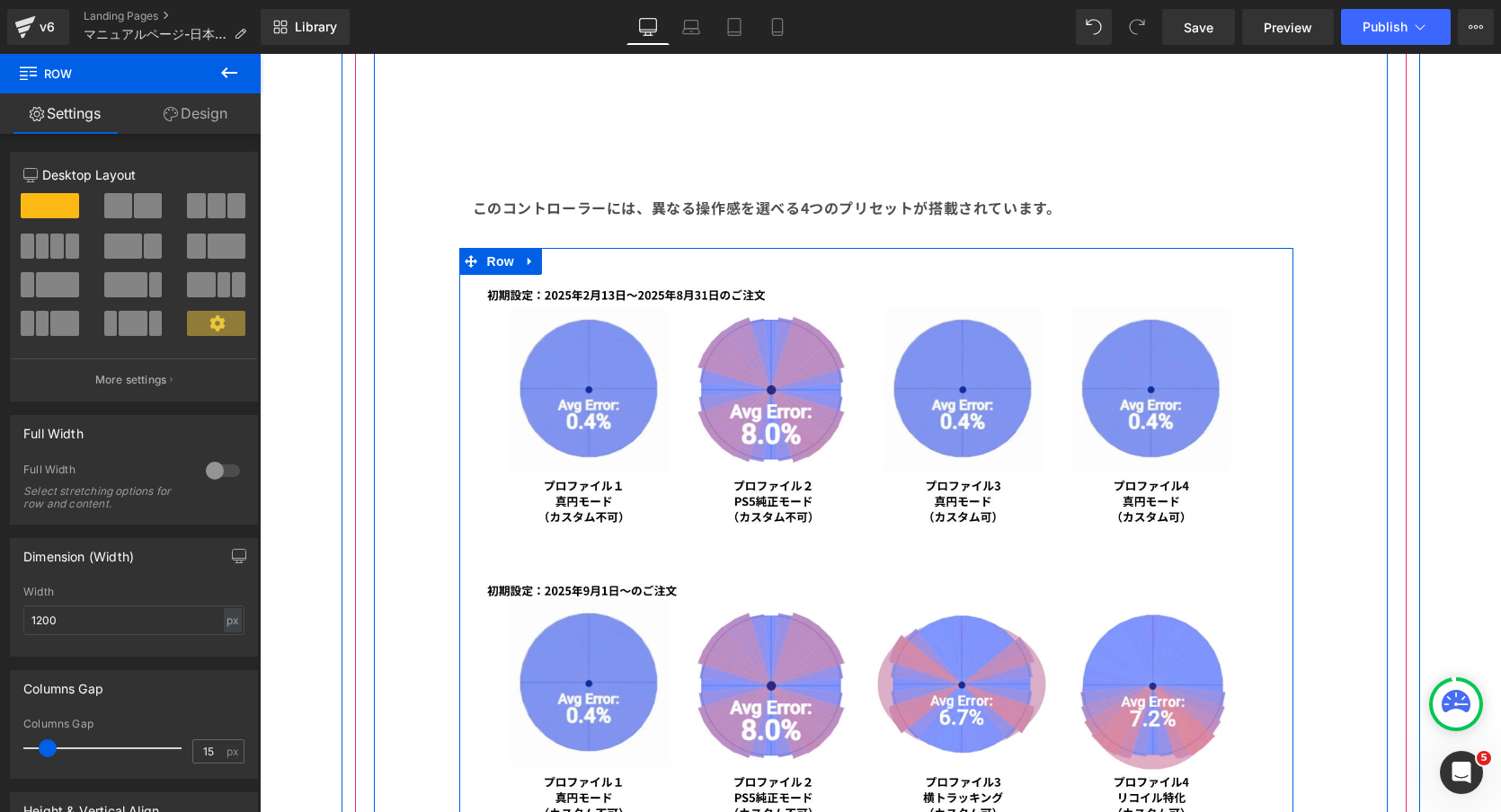
scroll to position [1643, 0]
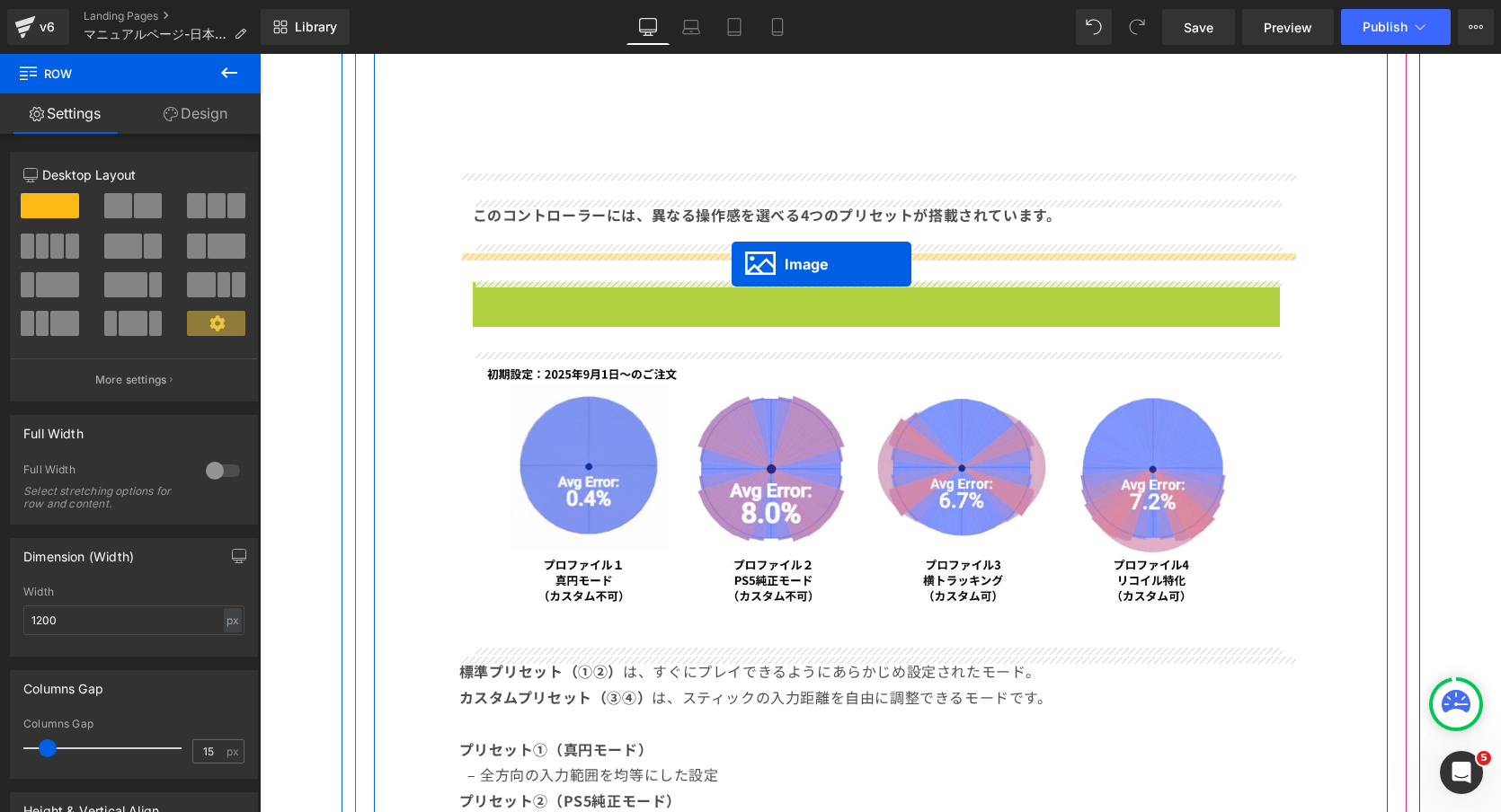
drag, startPoint x: 851, startPoint y: 414, endPoint x: 731, endPoint y: 264, distance: 192.1
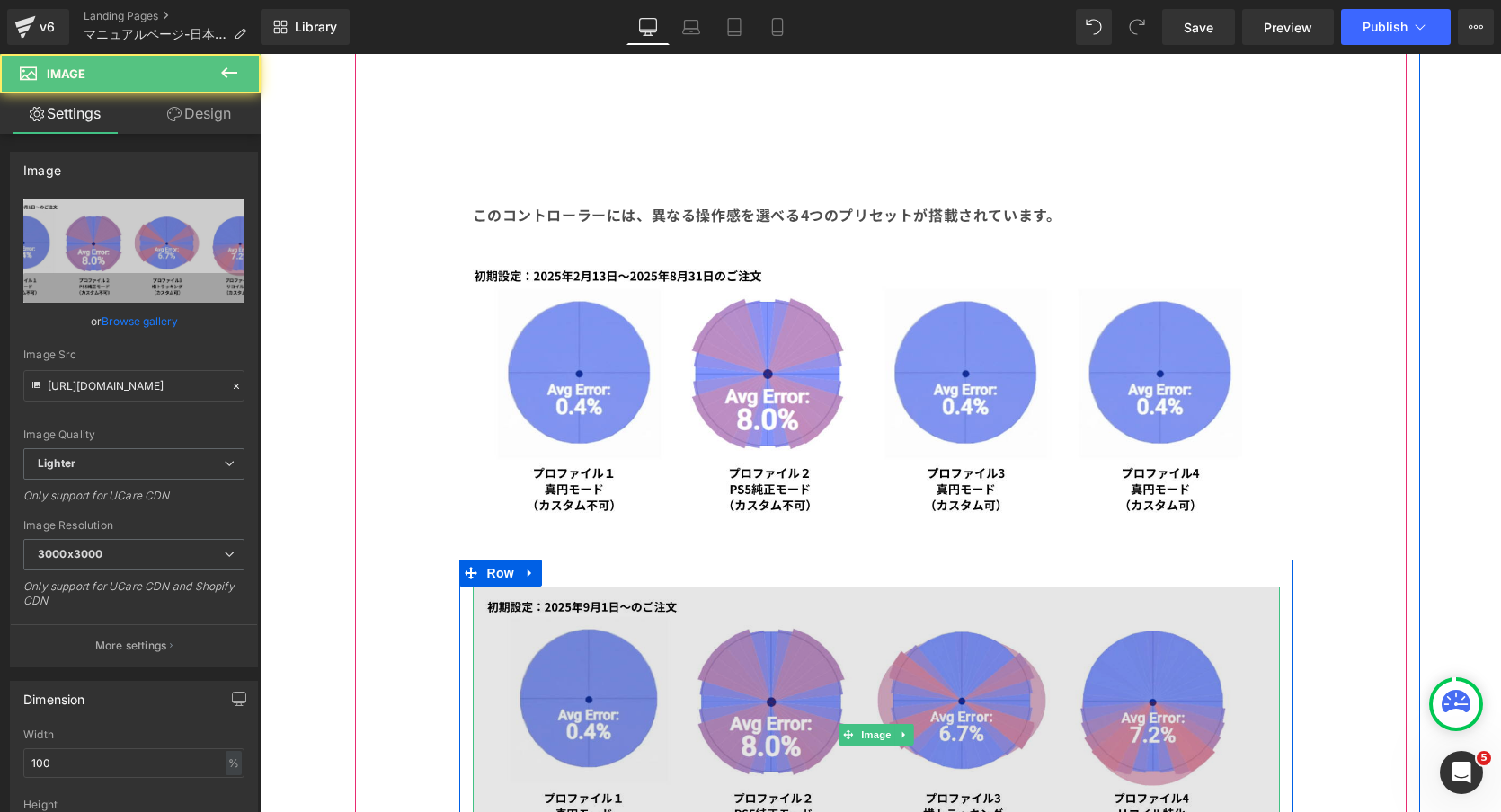
click at [722, 625] on img at bounding box center [875, 734] width 807 height 295
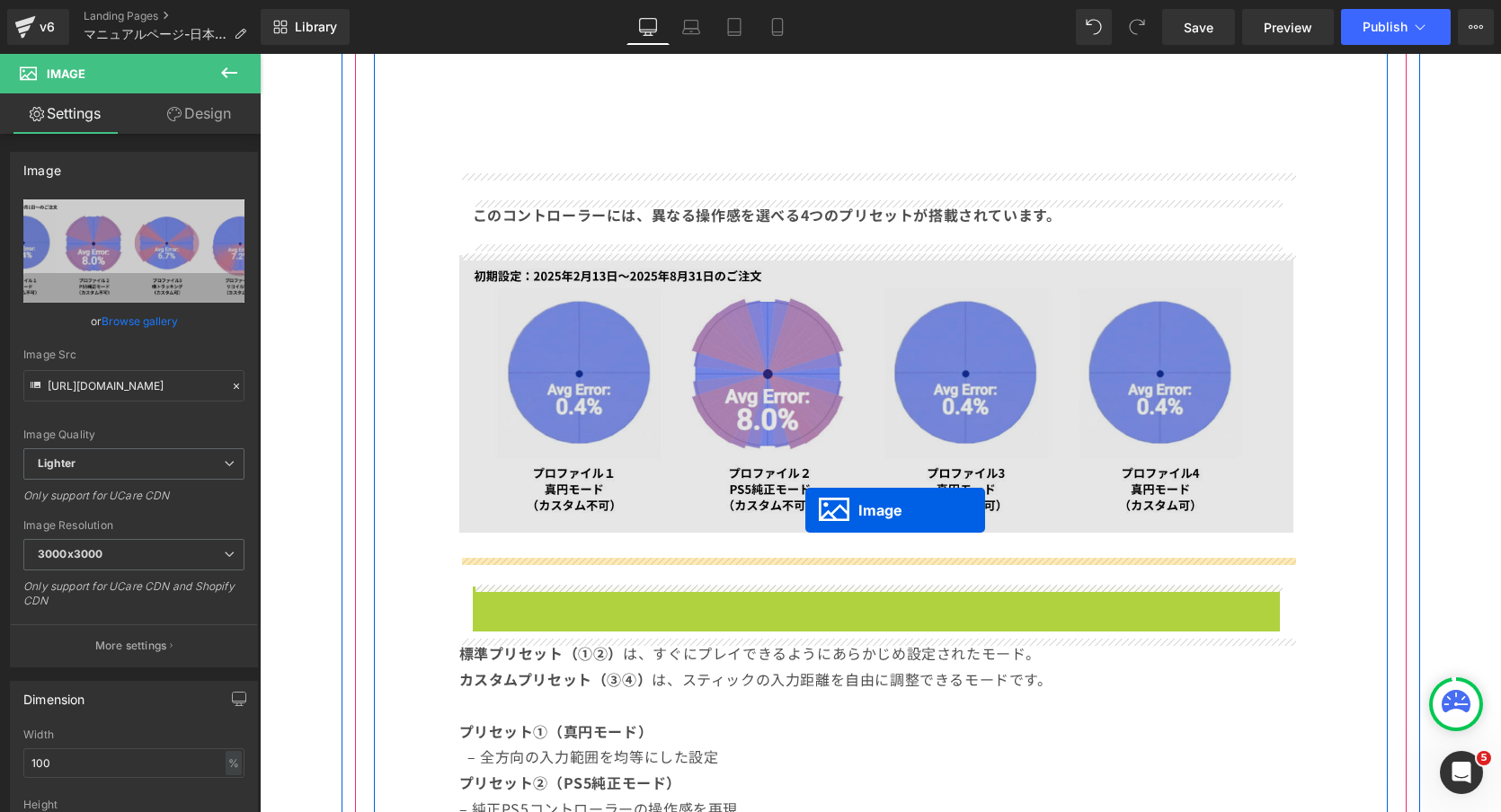
drag, startPoint x: 845, startPoint y: 731, endPoint x: 806, endPoint y: 510, distance: 224.4
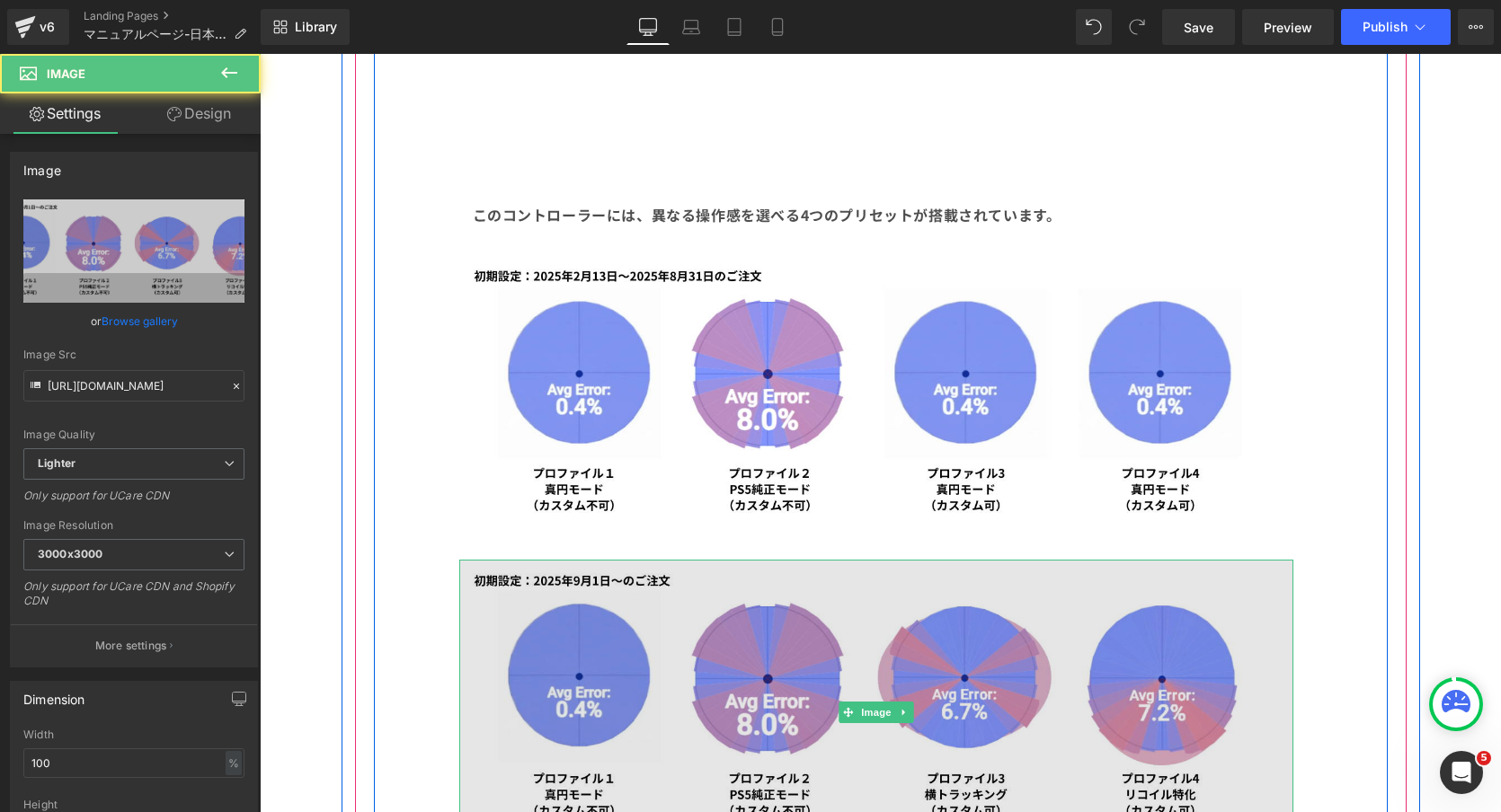
scroll to position [2003, 0]
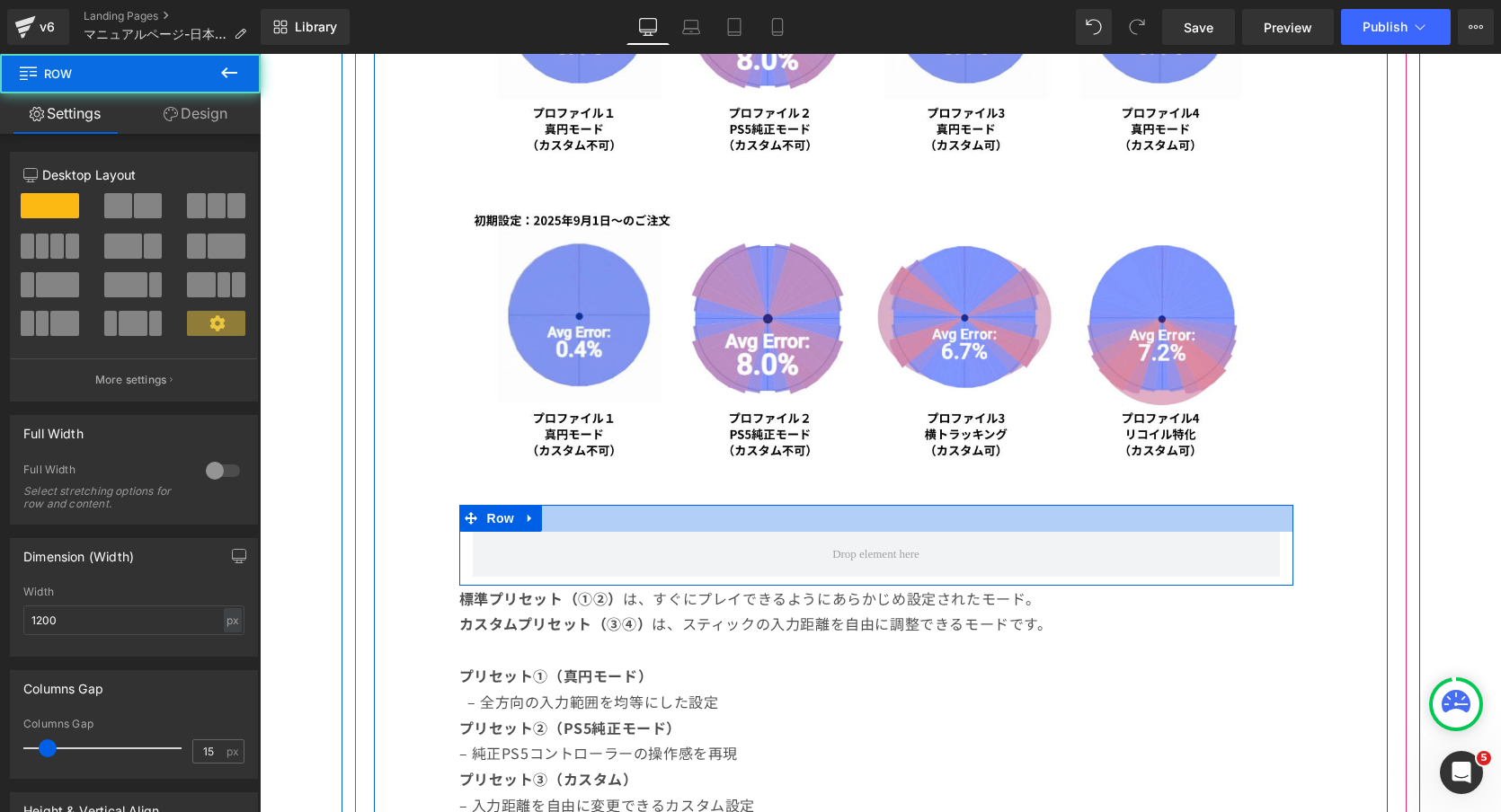
click at [778, 521] on div at bounding box center [875, 518] width 834 height 27
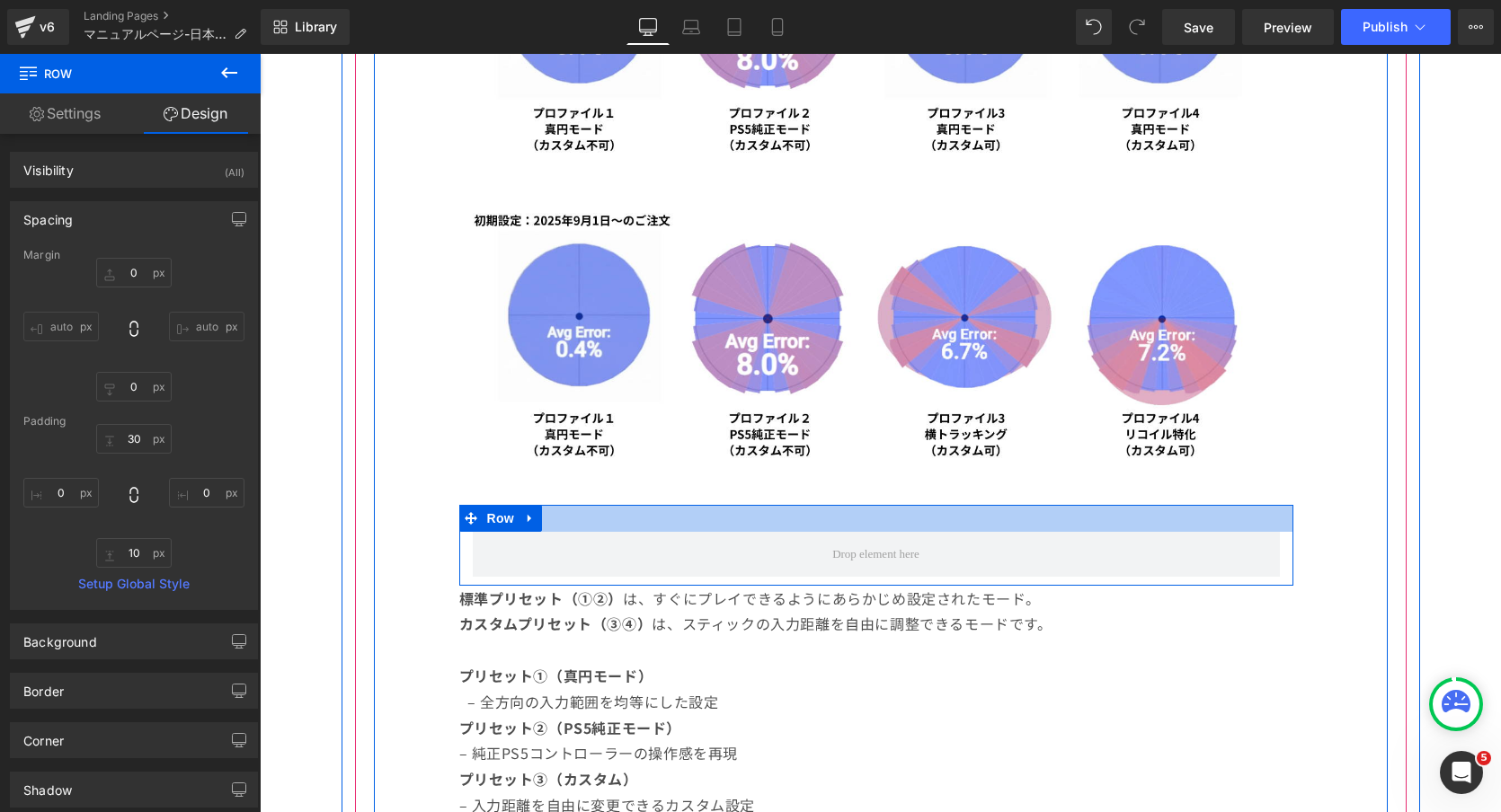
click at [557, 509] on div at bounding box center [875, 518] width 834 height 27
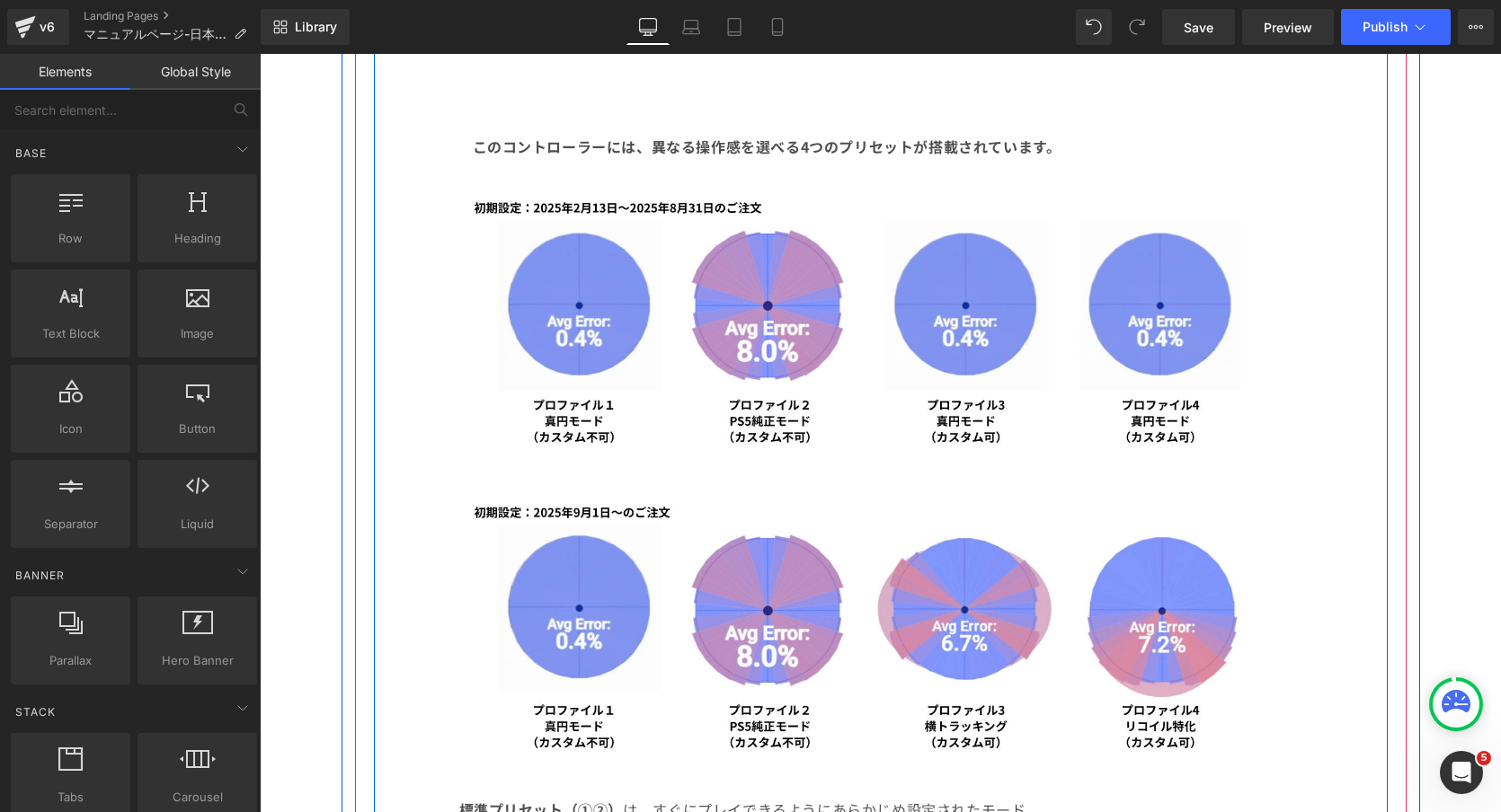
scroll to position [1717, 0]
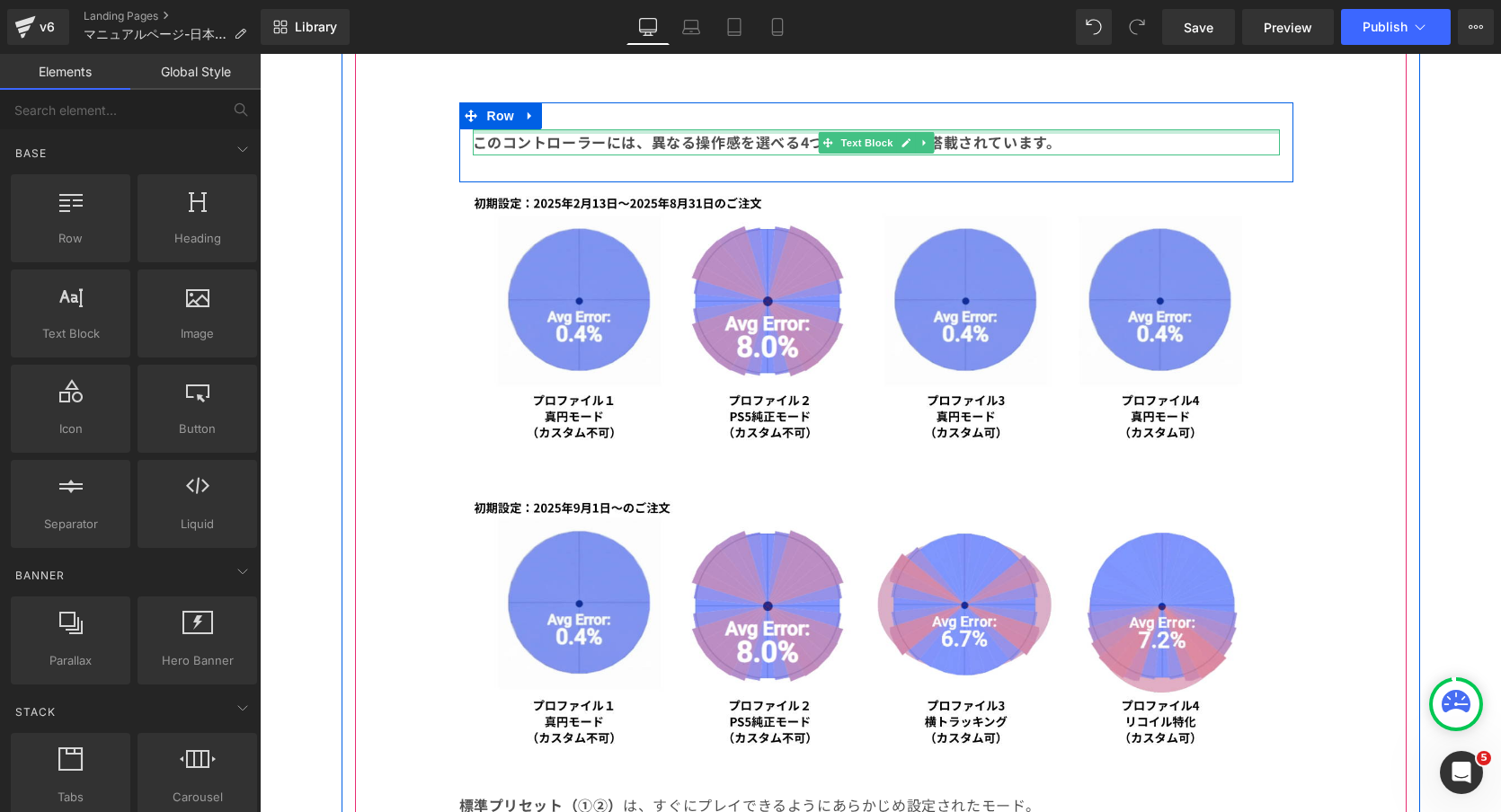
click at [1091, 130] on div at bounding box center [875, 131] width 807 height 5
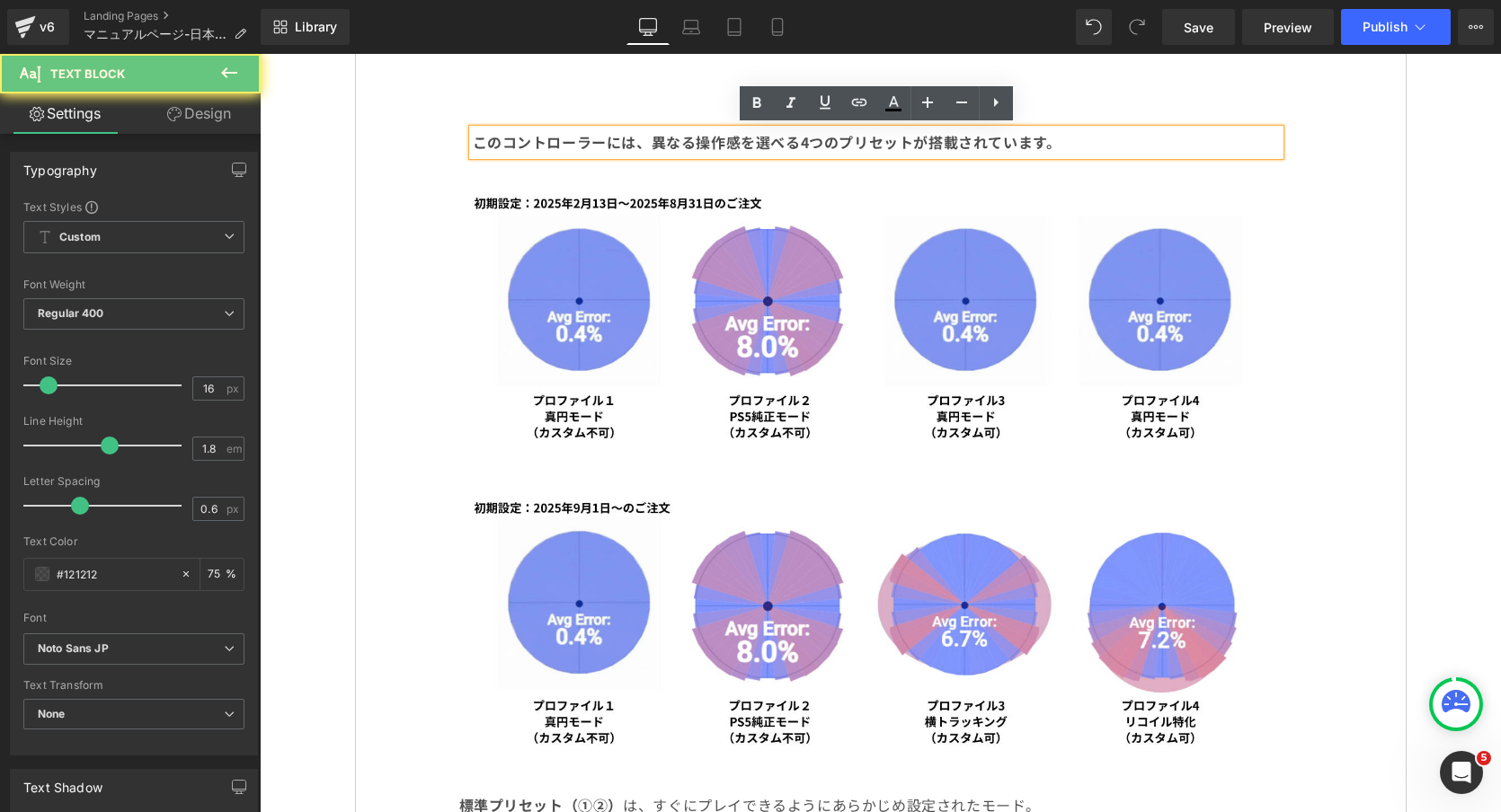
click at [1088, 138] on p "このコントローラーには、異なる操作感を選べる4つのプリセットが搭載されています。" at bounding box center [875, 142] width 807 height 26
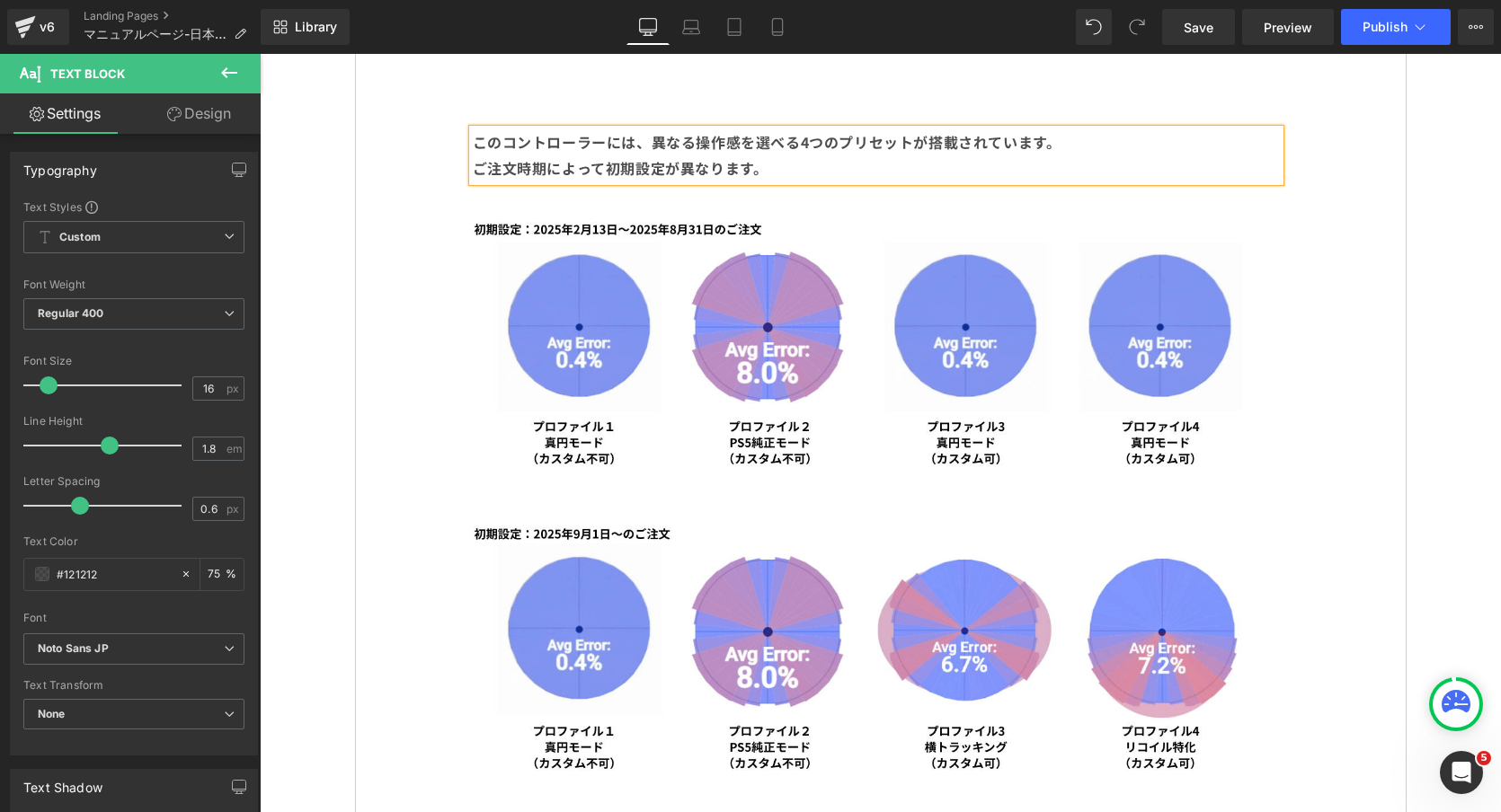
click at [472, 166] on b "ご注文時期によって初期設定が異なります。" at bounding box center [620, 168] width 296 height 21
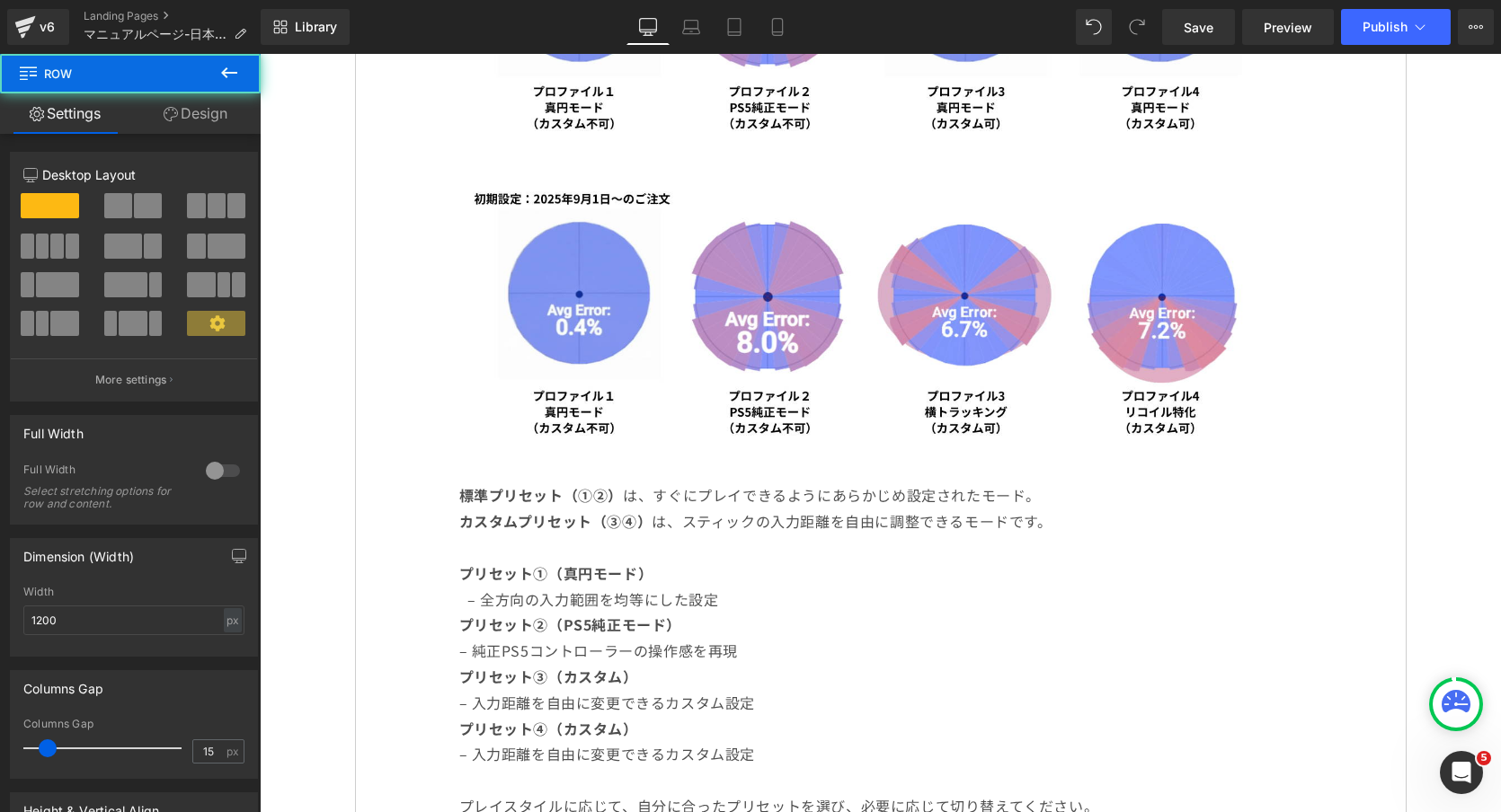
scroll to position [2054, 0]
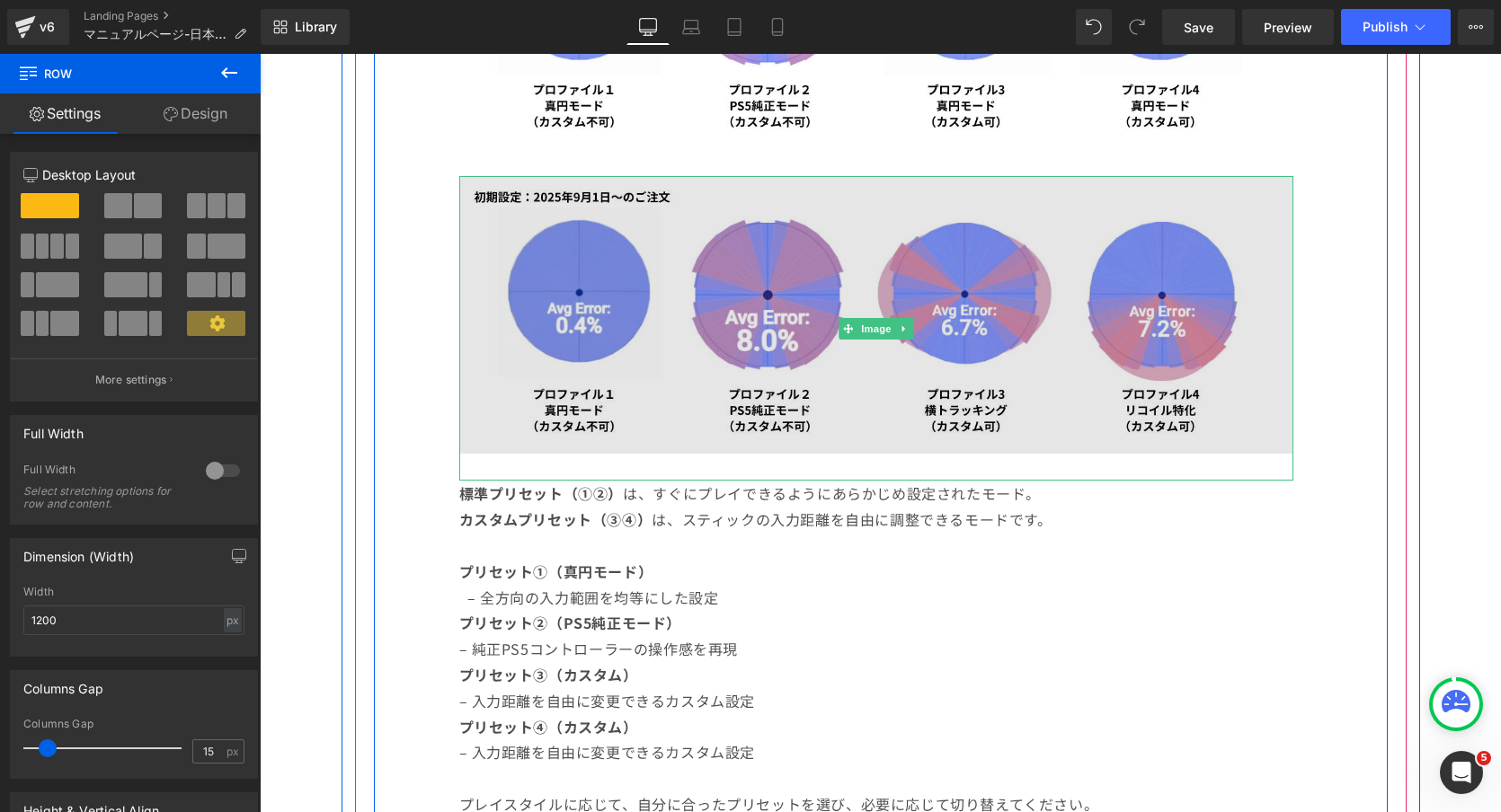
click at [586, 241] on img at bounding box center [875, 327] width 834 height 304
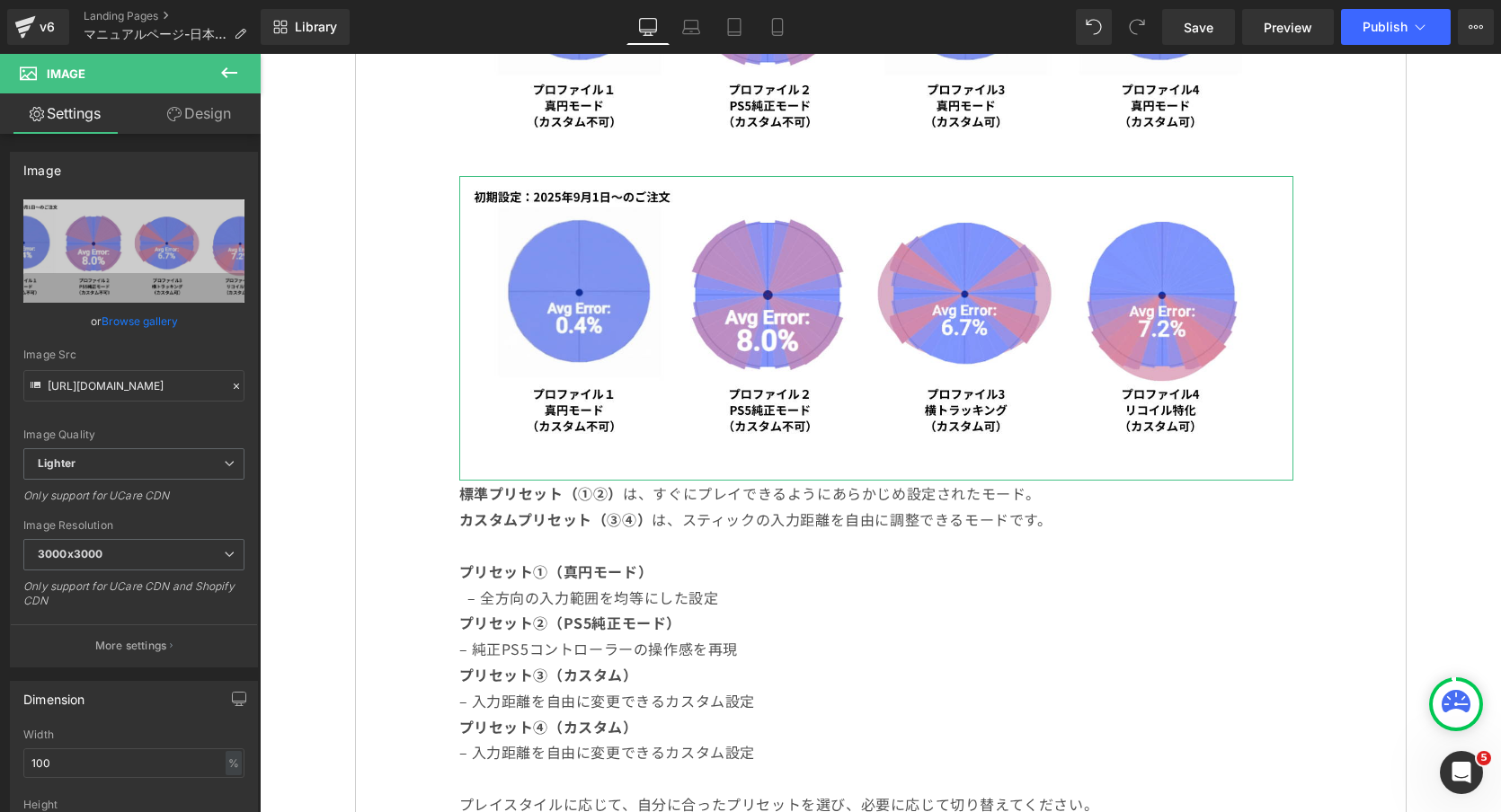
click at [214, 105] on link "Design" at bounding box center [199, 114] width 130 height 41
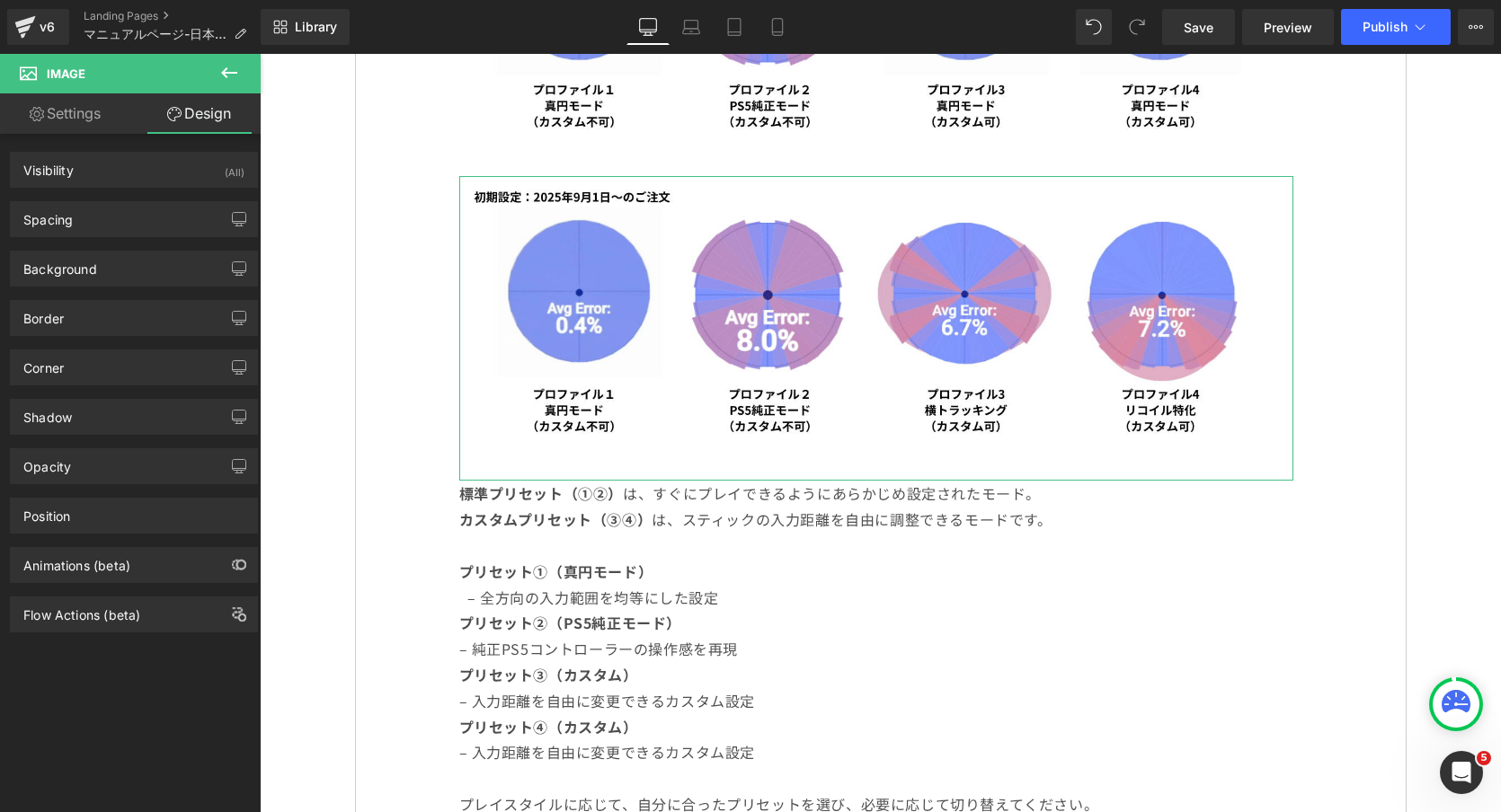
type input "0"
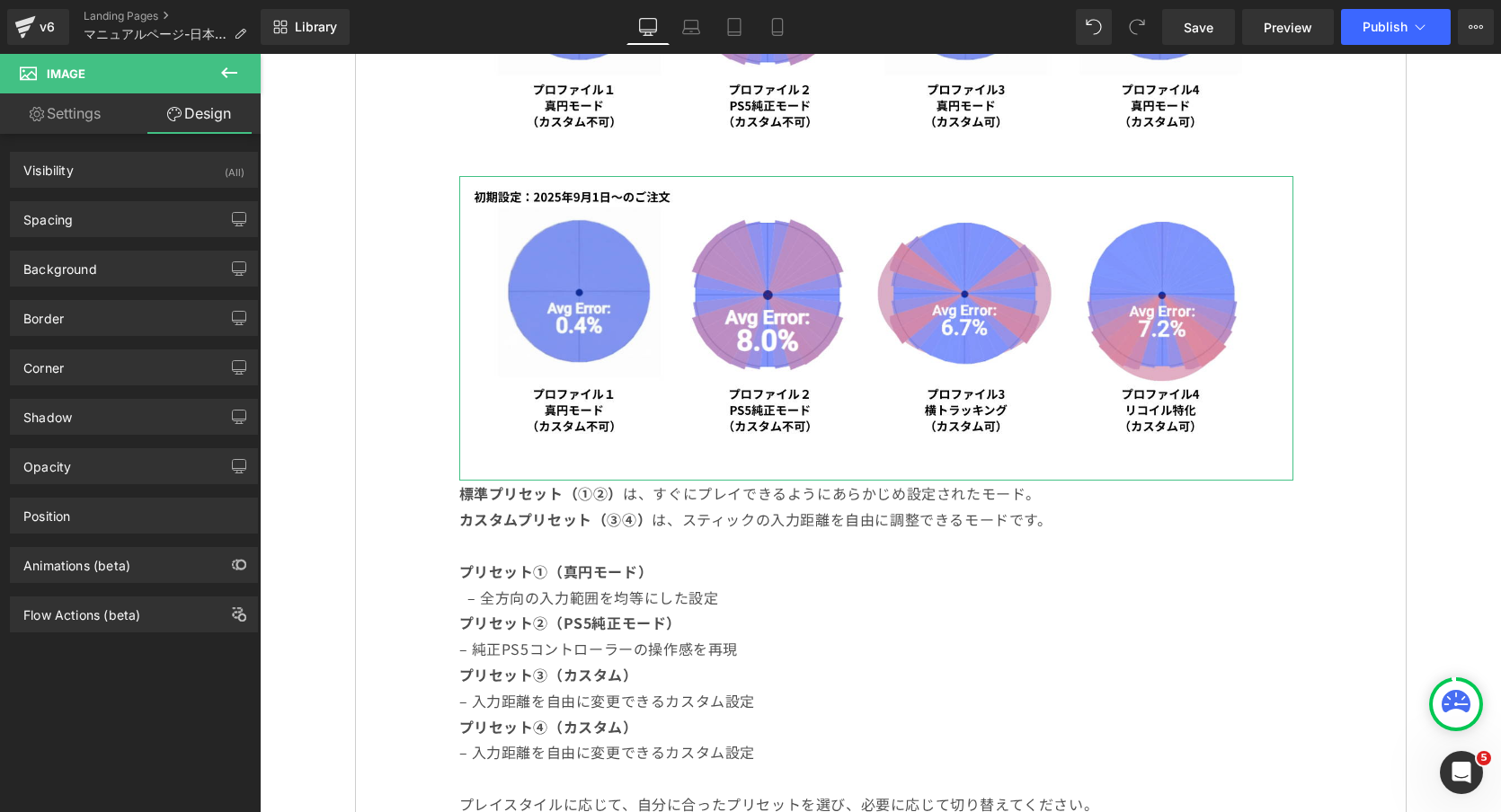
type input "0"
type input "30"
type input "0"
click at [95, 218] on div "Spacing" at bounding box center [133, 218] width 246 height 34
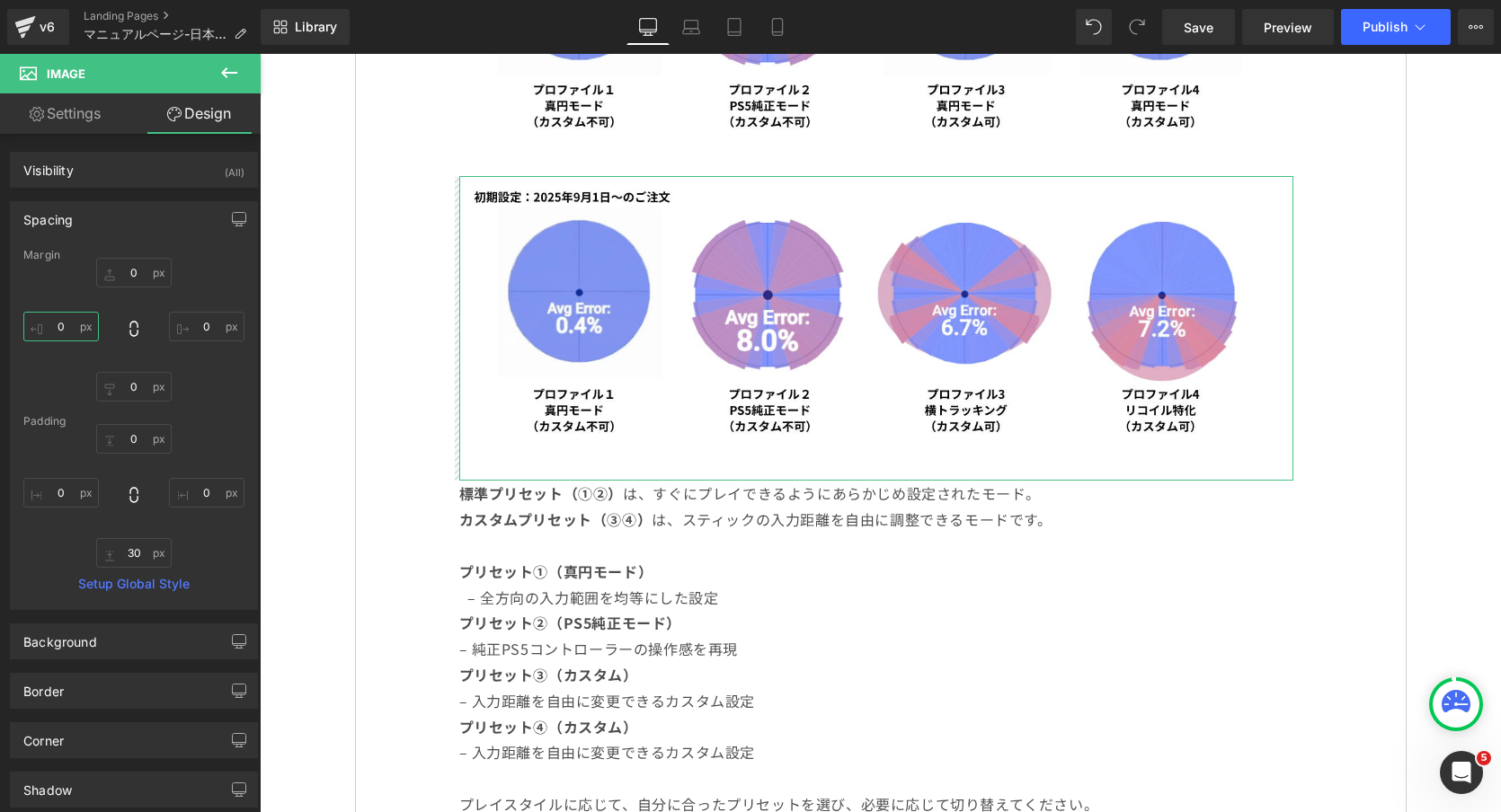
click at [54, 319] on input "0" at bounding box center [61, 326] width 75 height 30
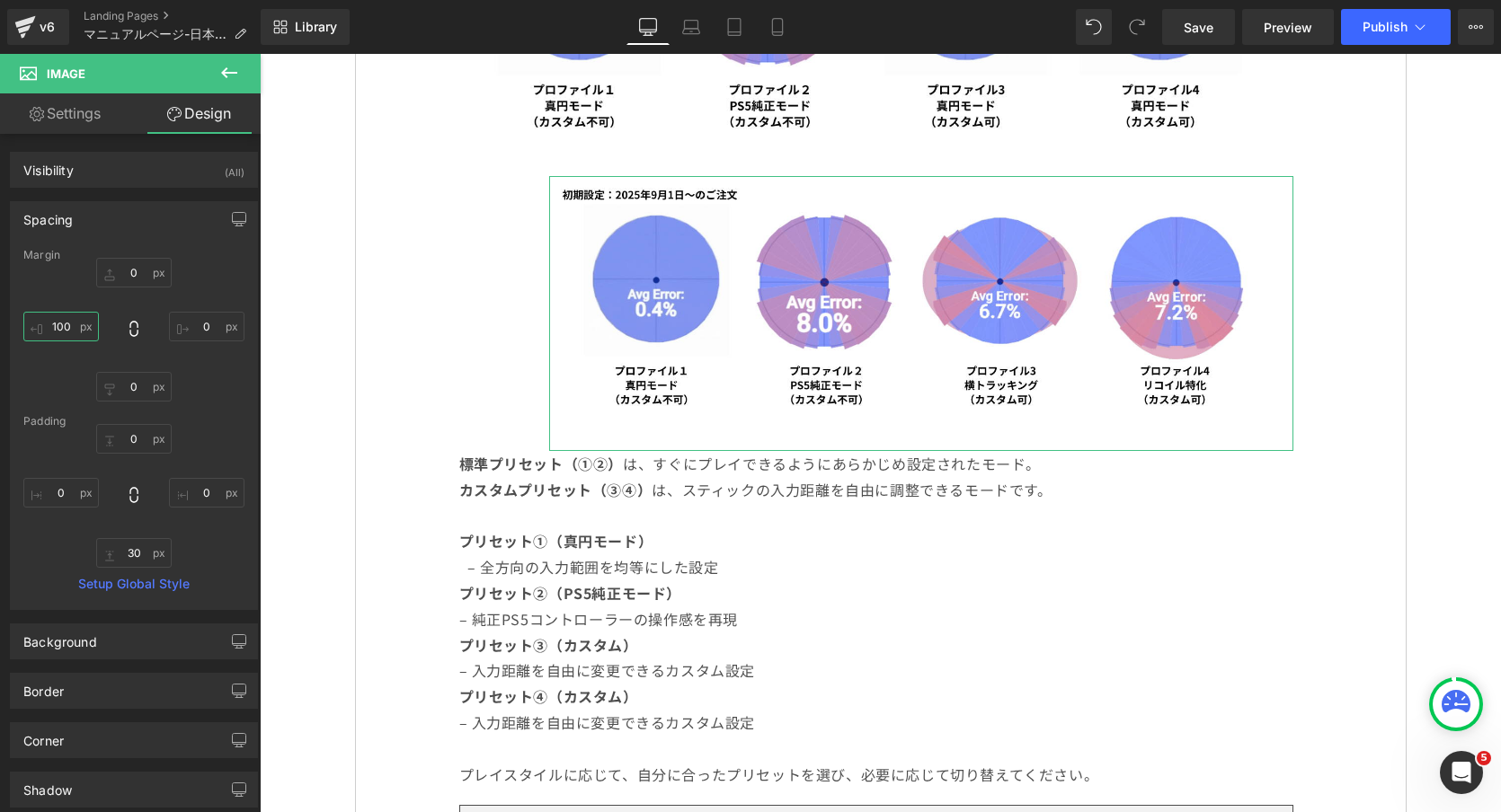
type input "100"
click at [185, 327] on input "0" at bounding box center [207, 326] width 75 height 30
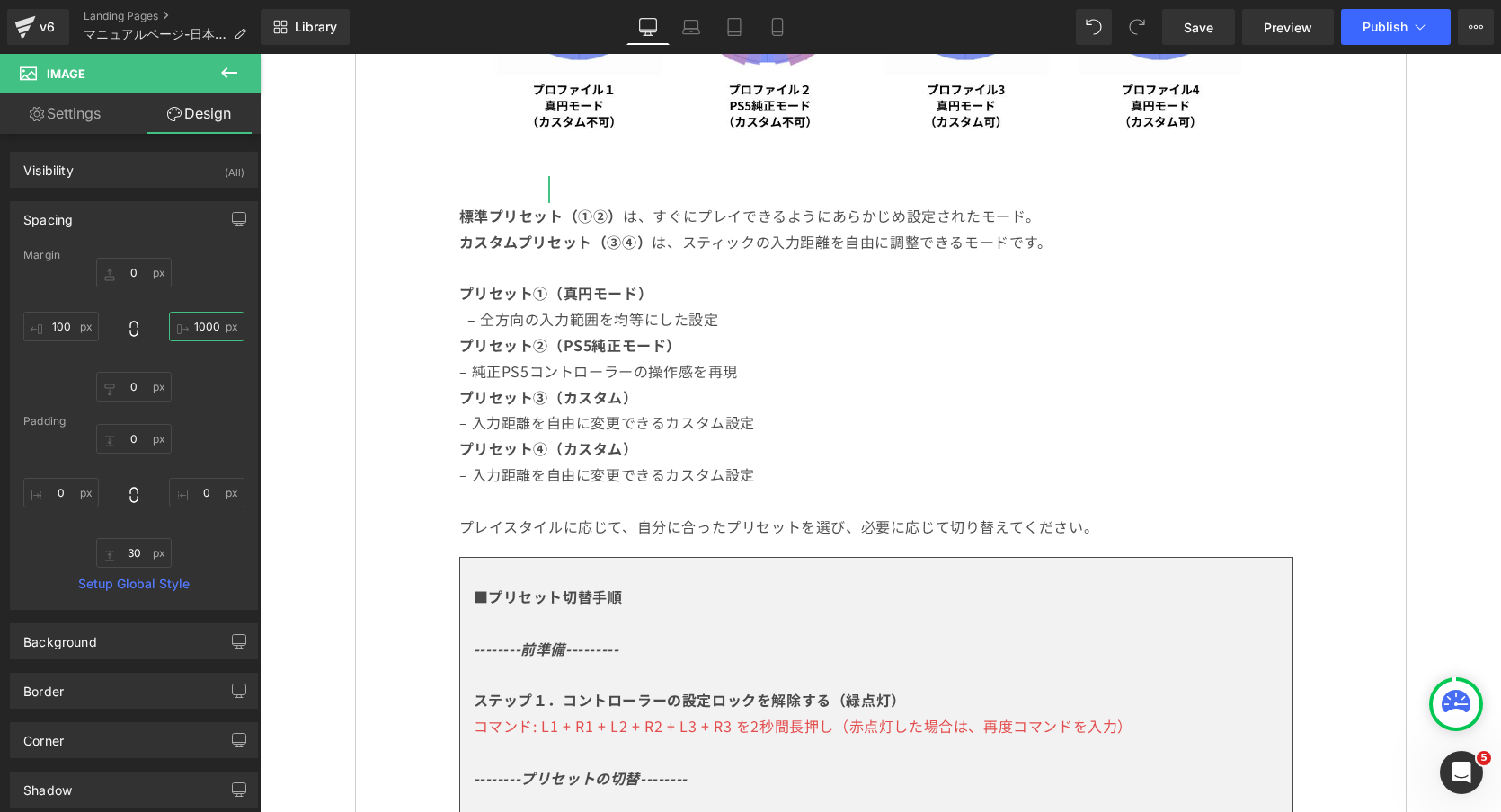
type input "100"
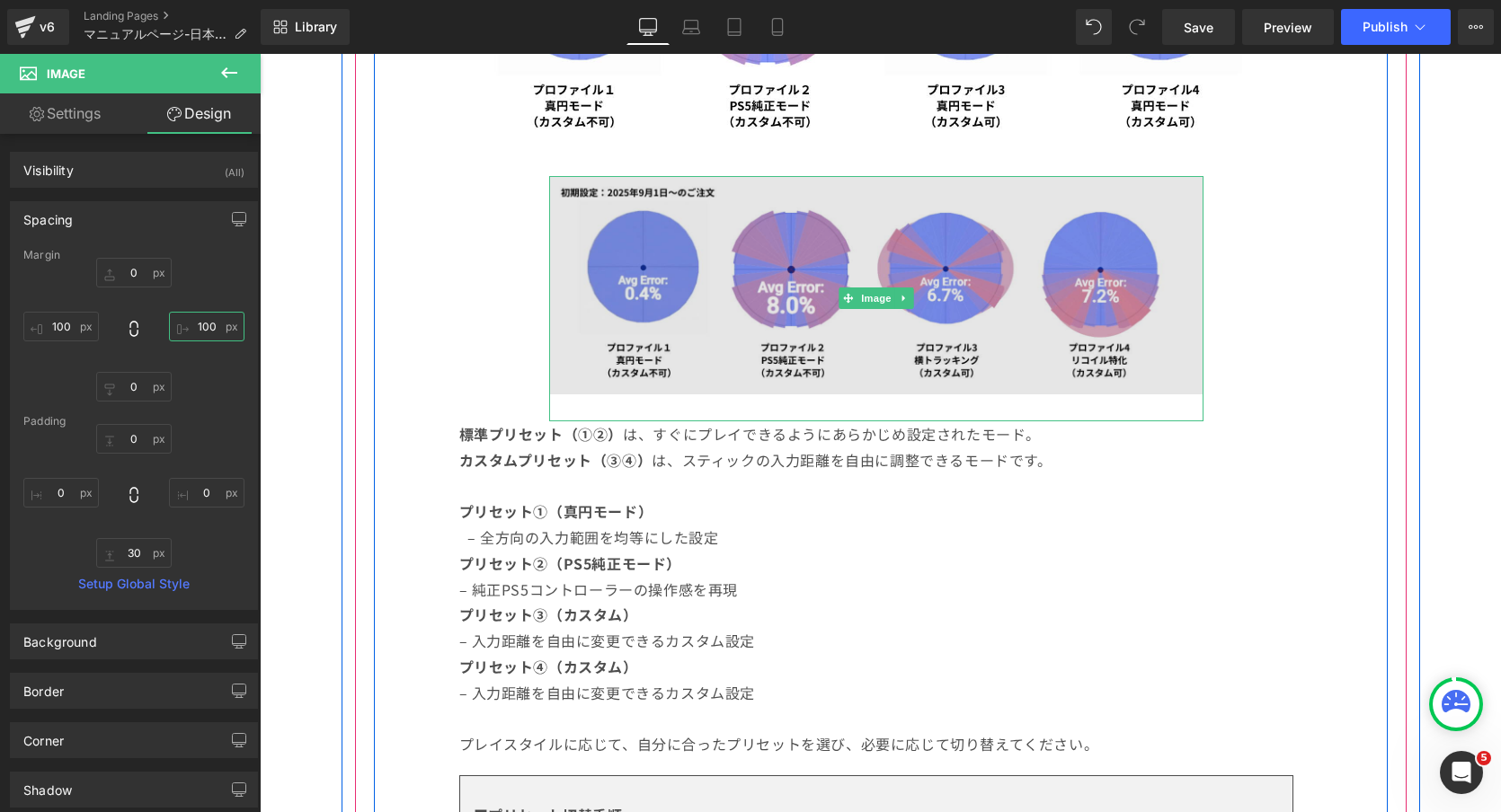
scroll to position [1880, 0]
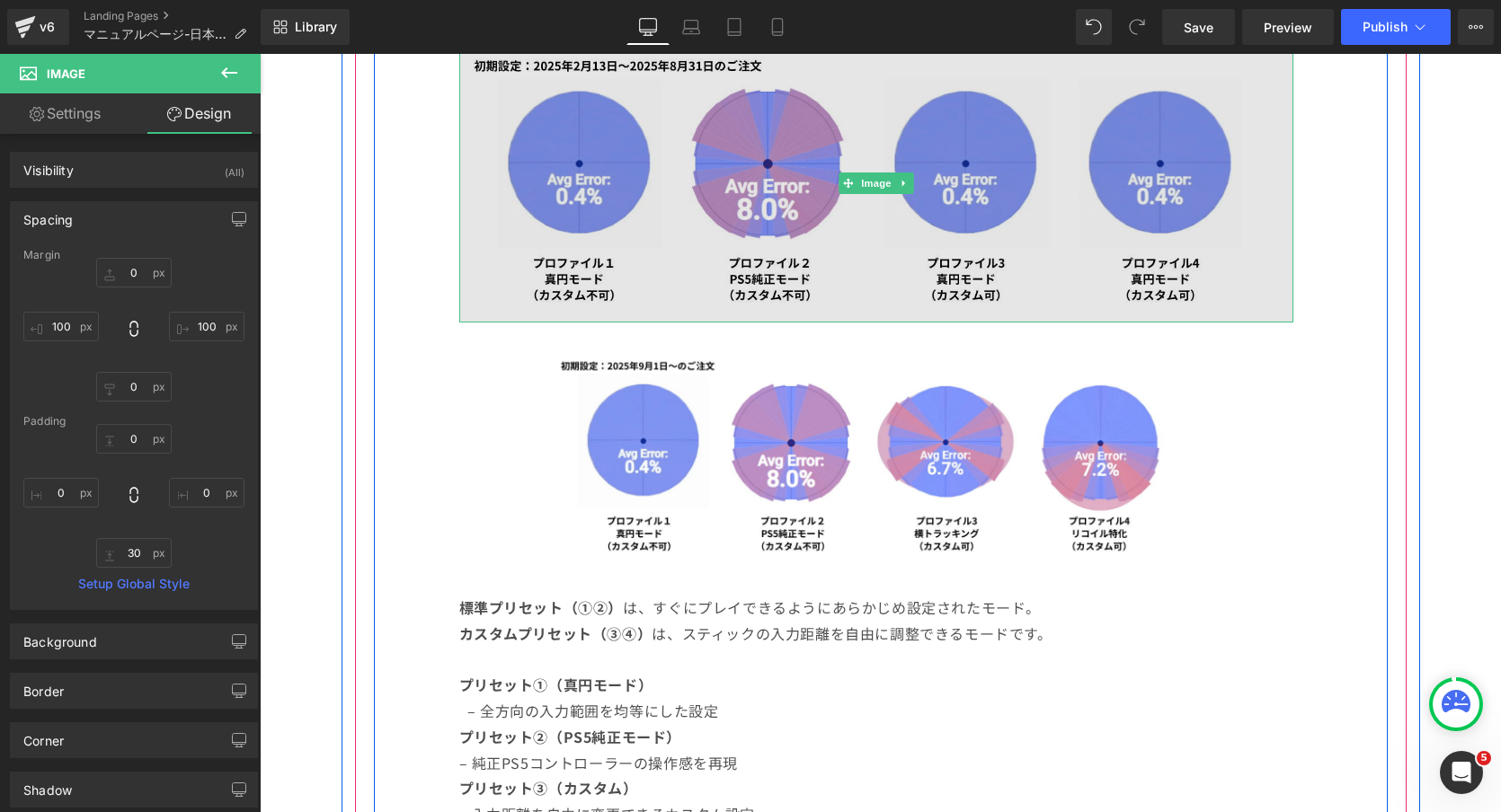
click at [953, 200] on img at bounding box center [875, 183] width 834 height 277
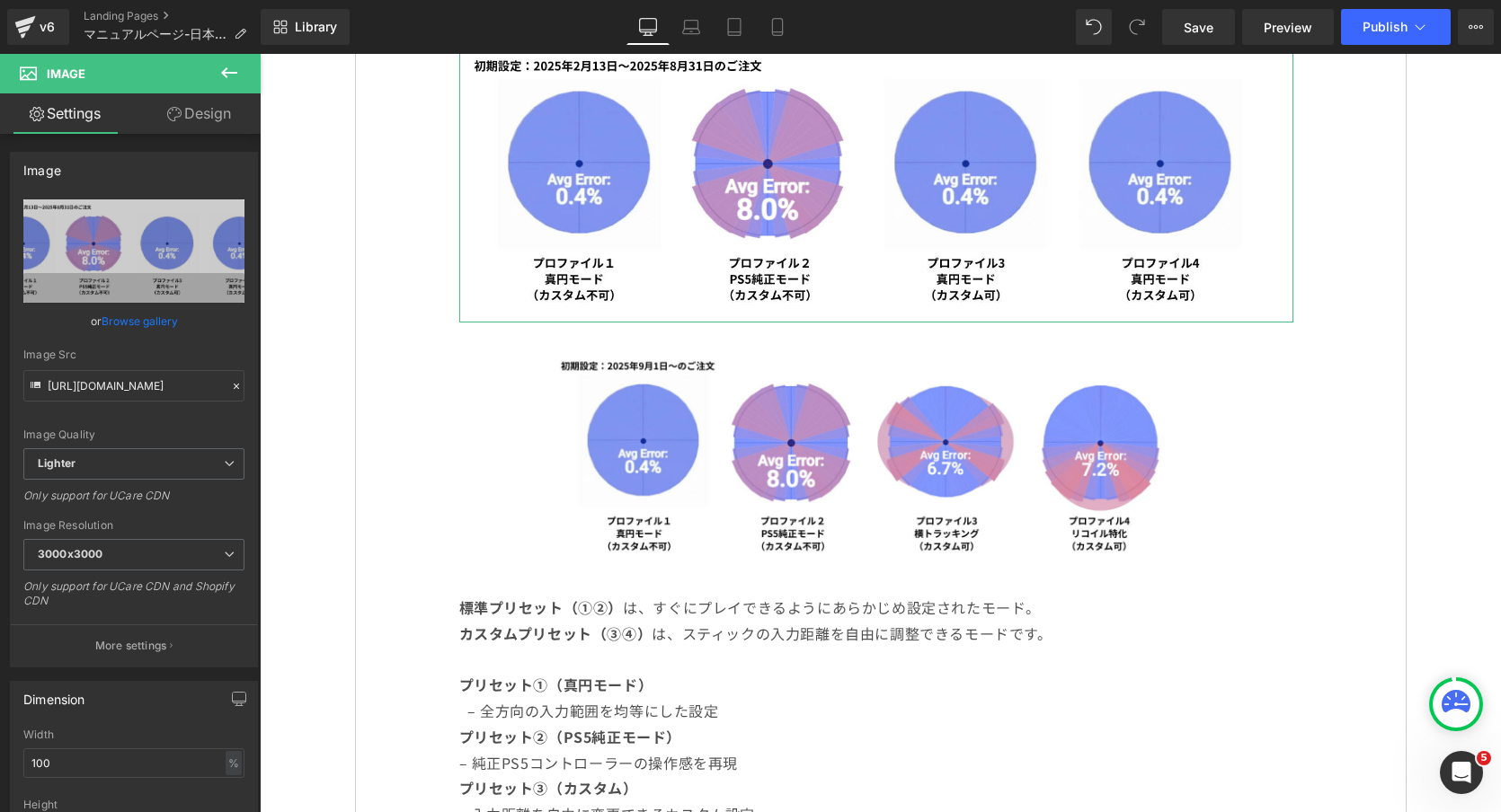
click at [213, 107] on link "Design" at bounding box center [199, 114] width 130 height 41
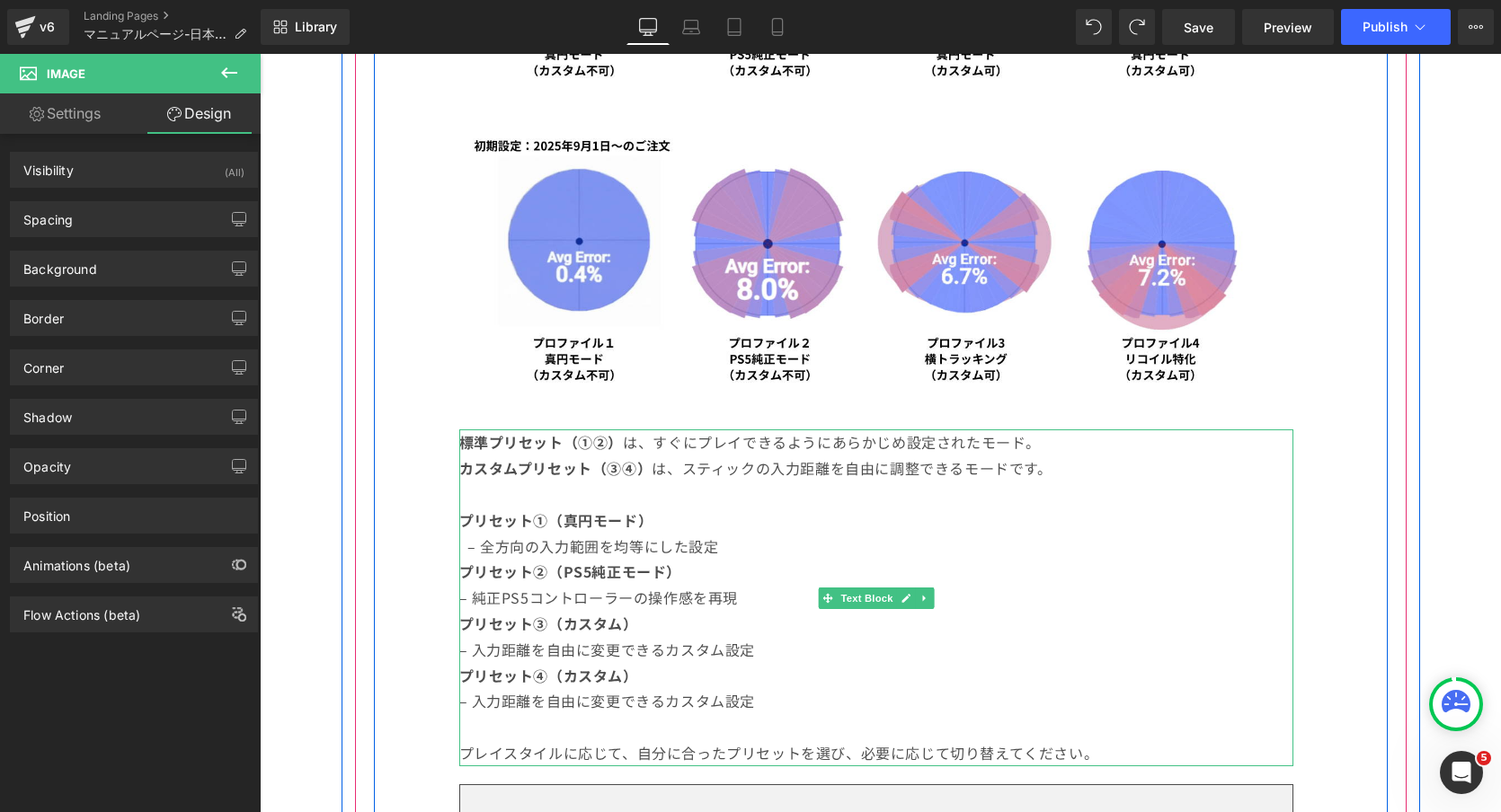
scroll to position [2106, 0]
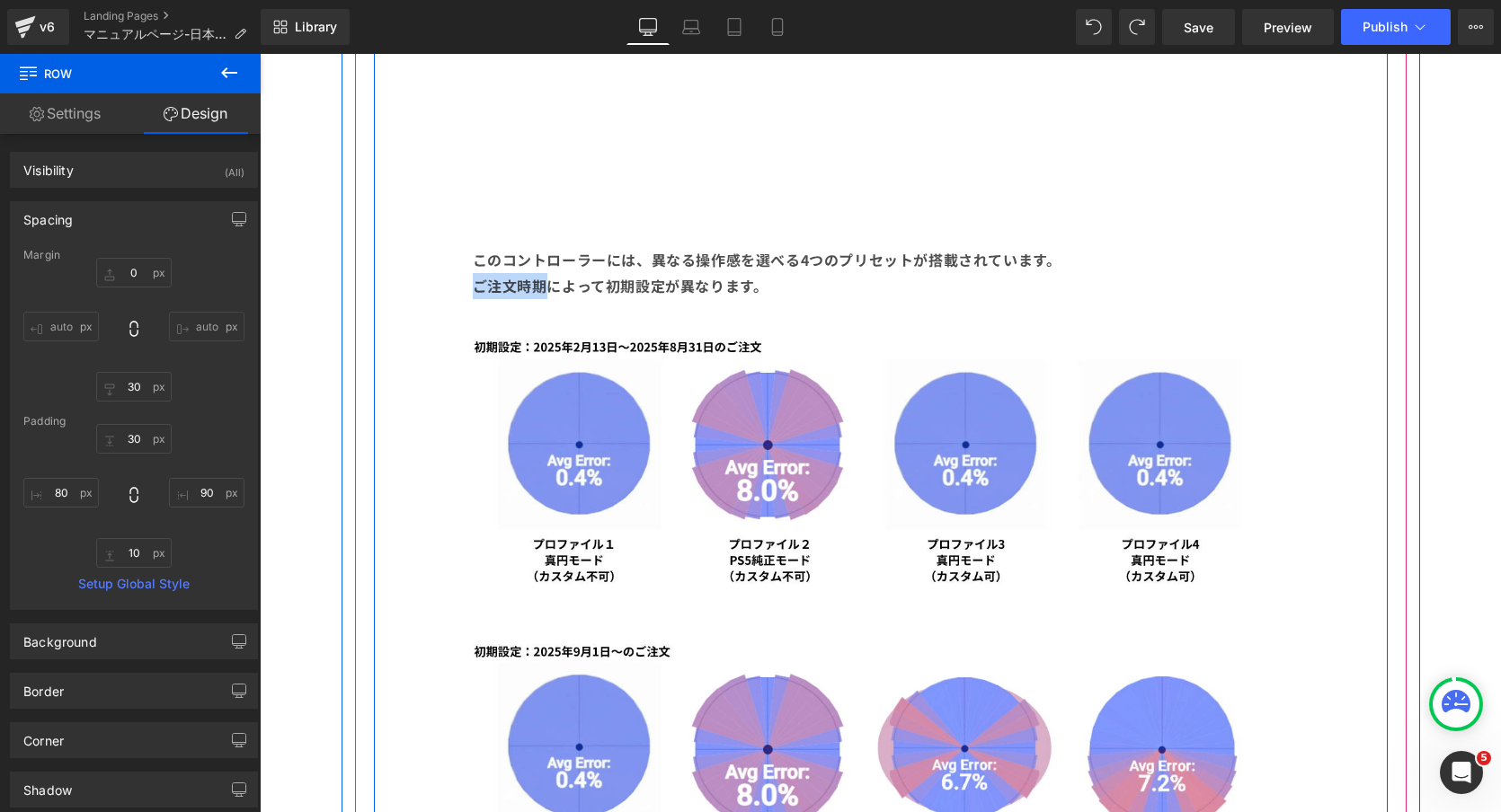
scroll to position [1686, 0]
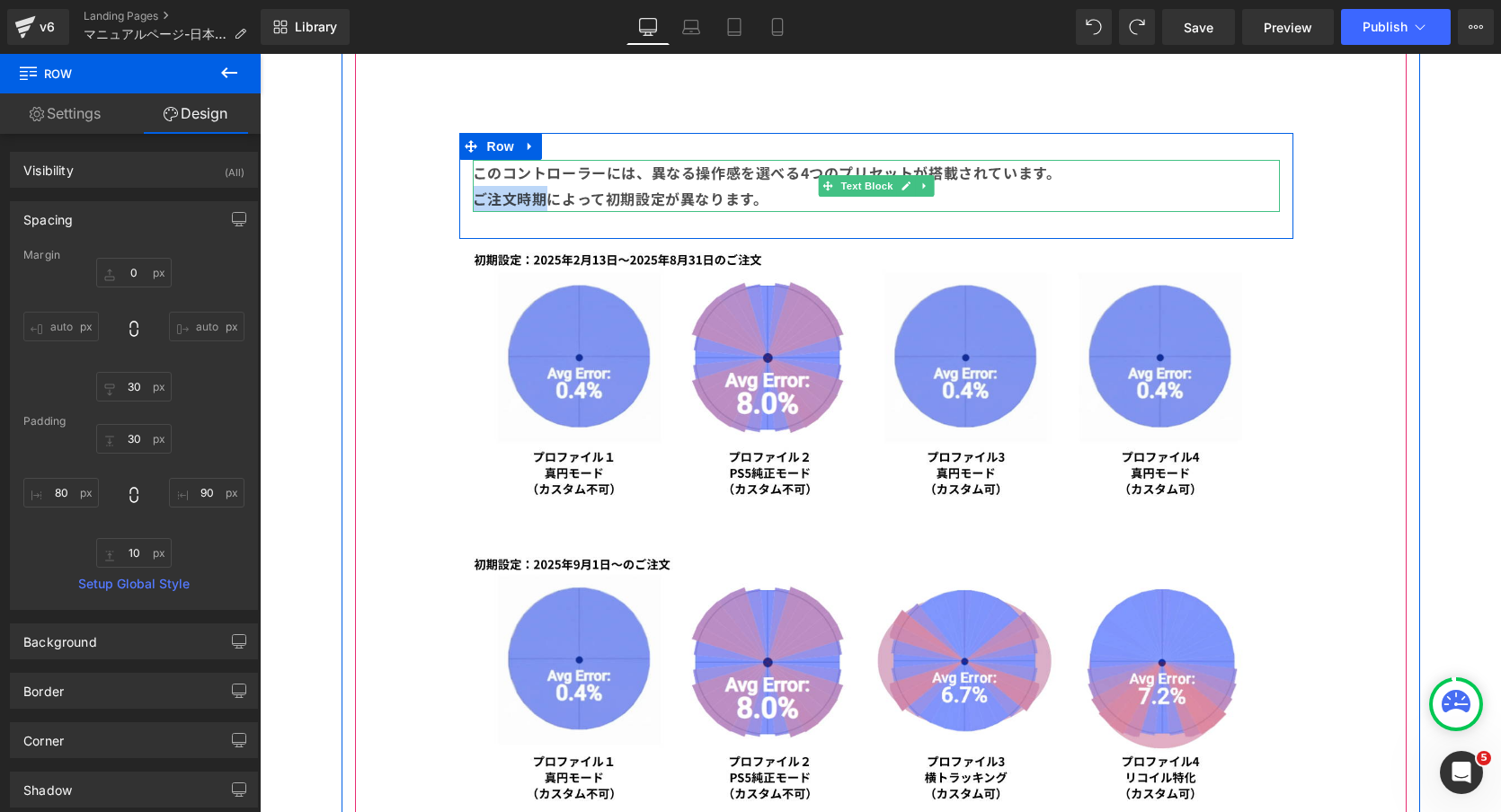
click at [1031, 203] on p "ご注文時期によって初期設定が異なります。" at bounding box center [875, 199] width 807 height 26
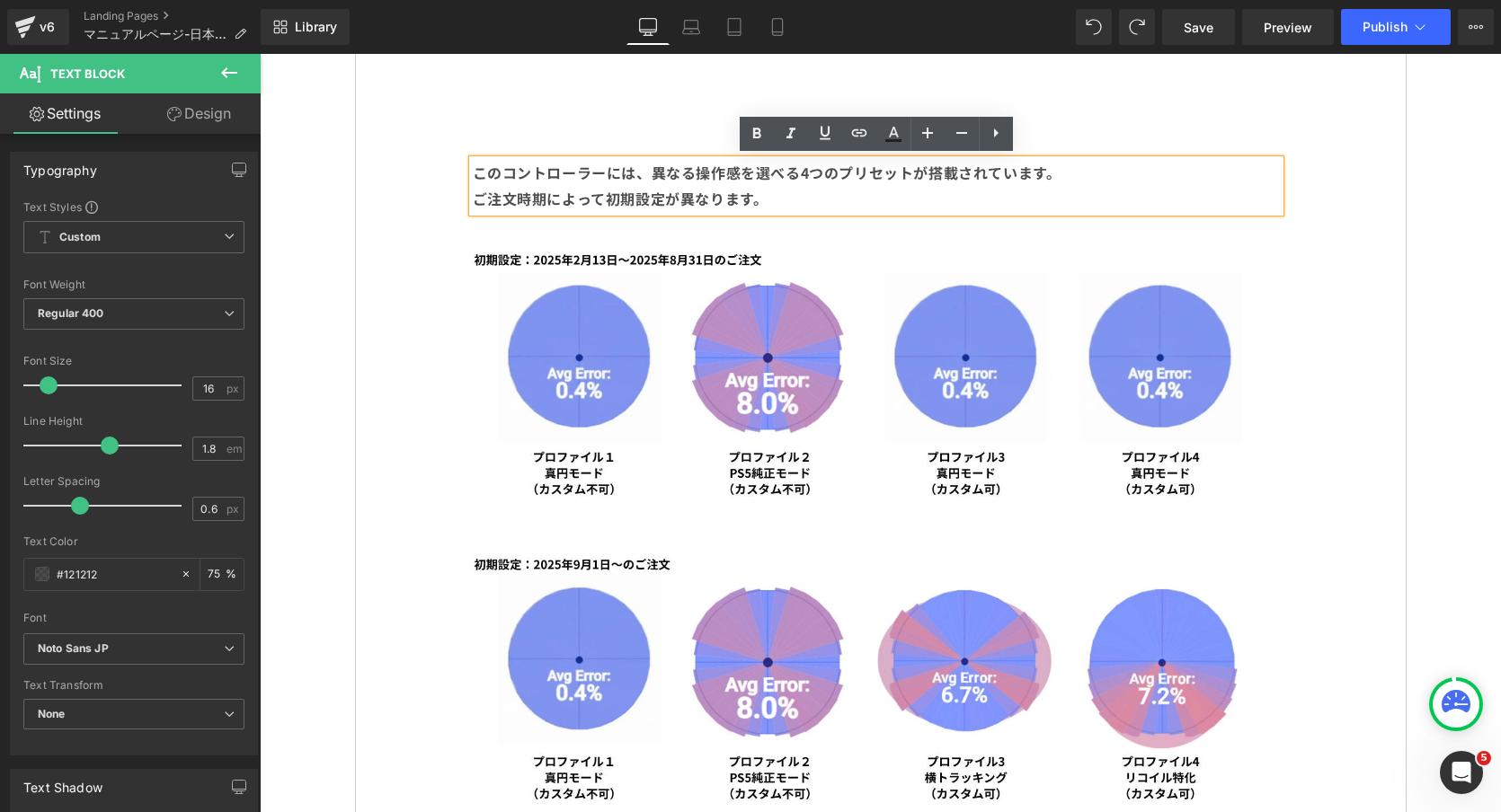
click at [793, 204] on p "ご注文時期によって初期設定が異なります。" at bounding box center [875, 199] width 807 height 26
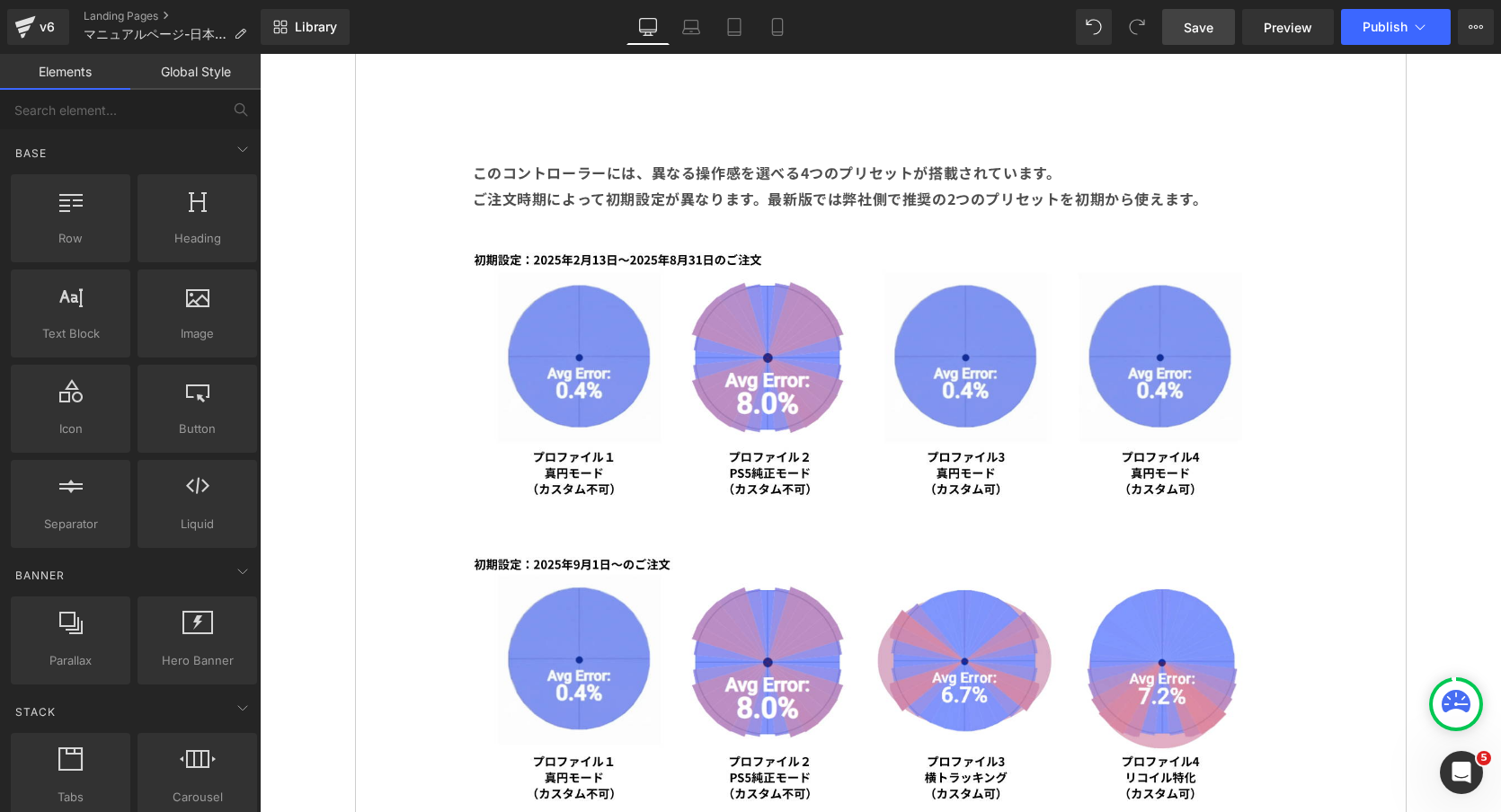
click at [1193, 20] on span "Save" at bounding box center [1198, 28] width 30 height 19
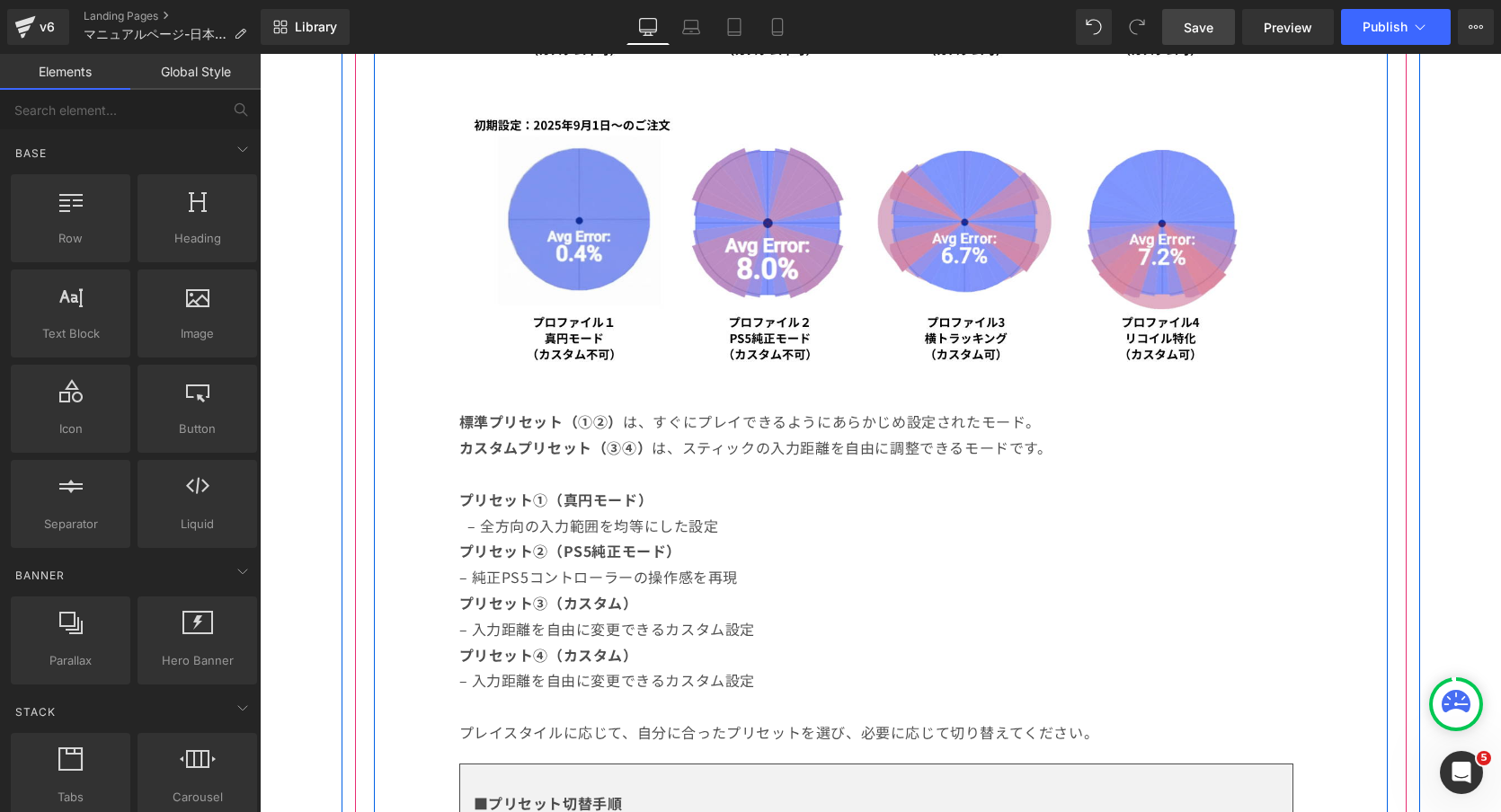
scroll to position [2144, 0]
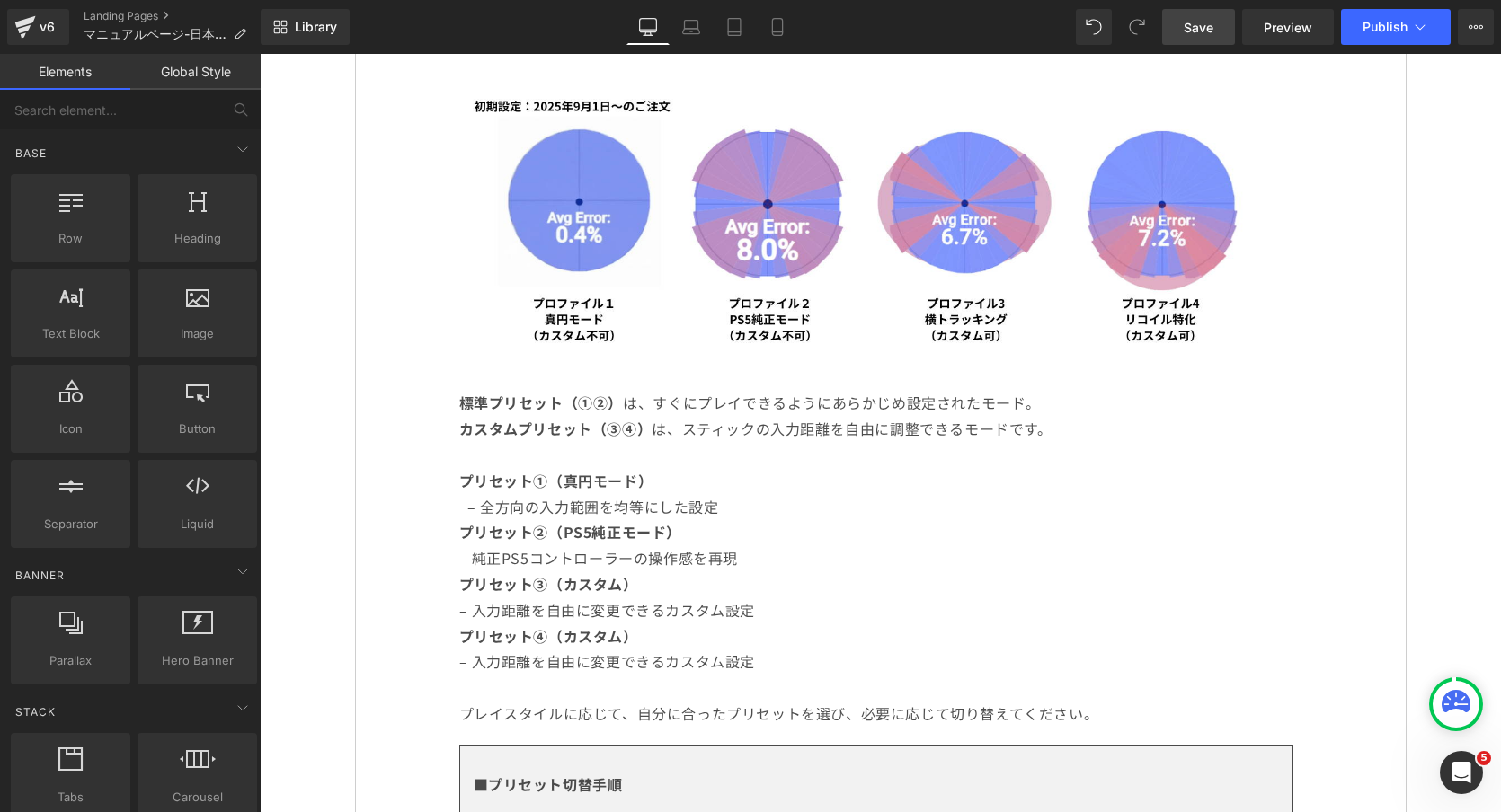
click at [1217, 32] on link "Save" at bounding box center [1198, 26] width 72 height 36
